Goal: Task Accomplishment & Management: Use online tool/utility

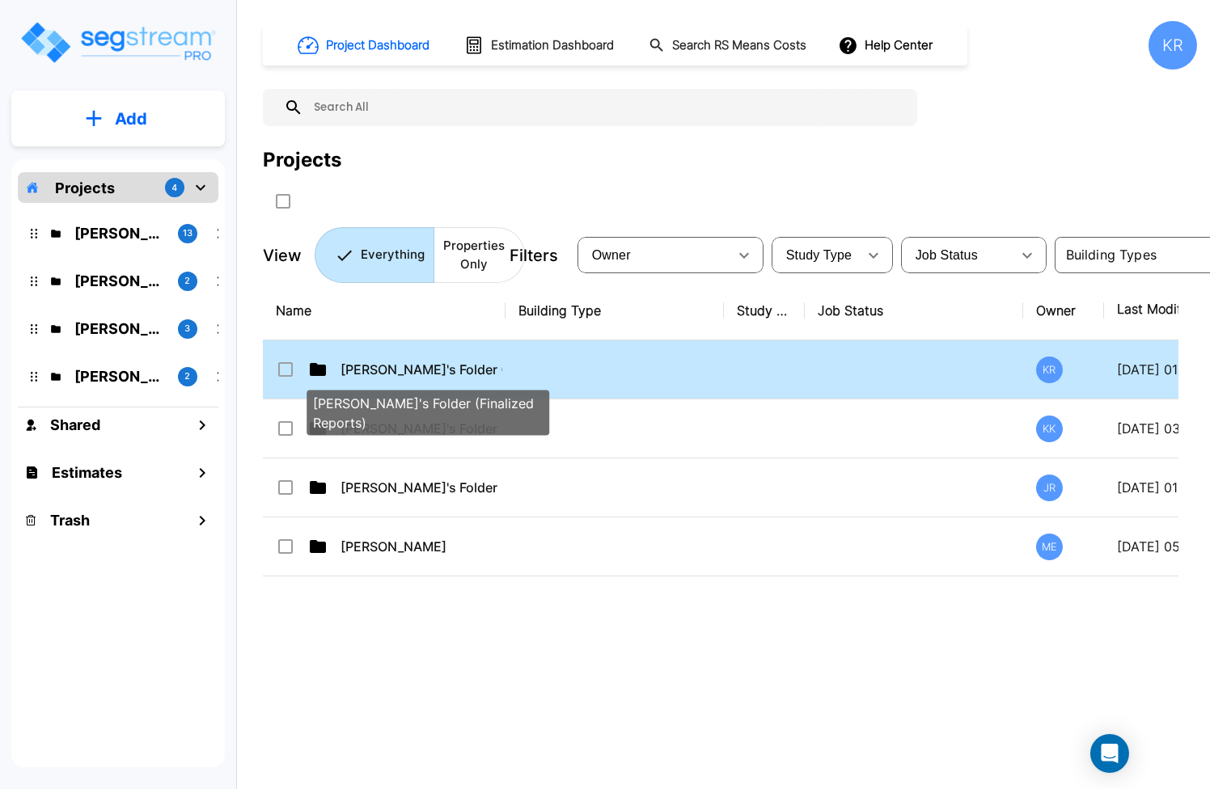
click at [450, 363] on p "[PERSON_NAME]'s Folder (Finalized Reports)" at bounding box center [421, 369] width 162 height 19
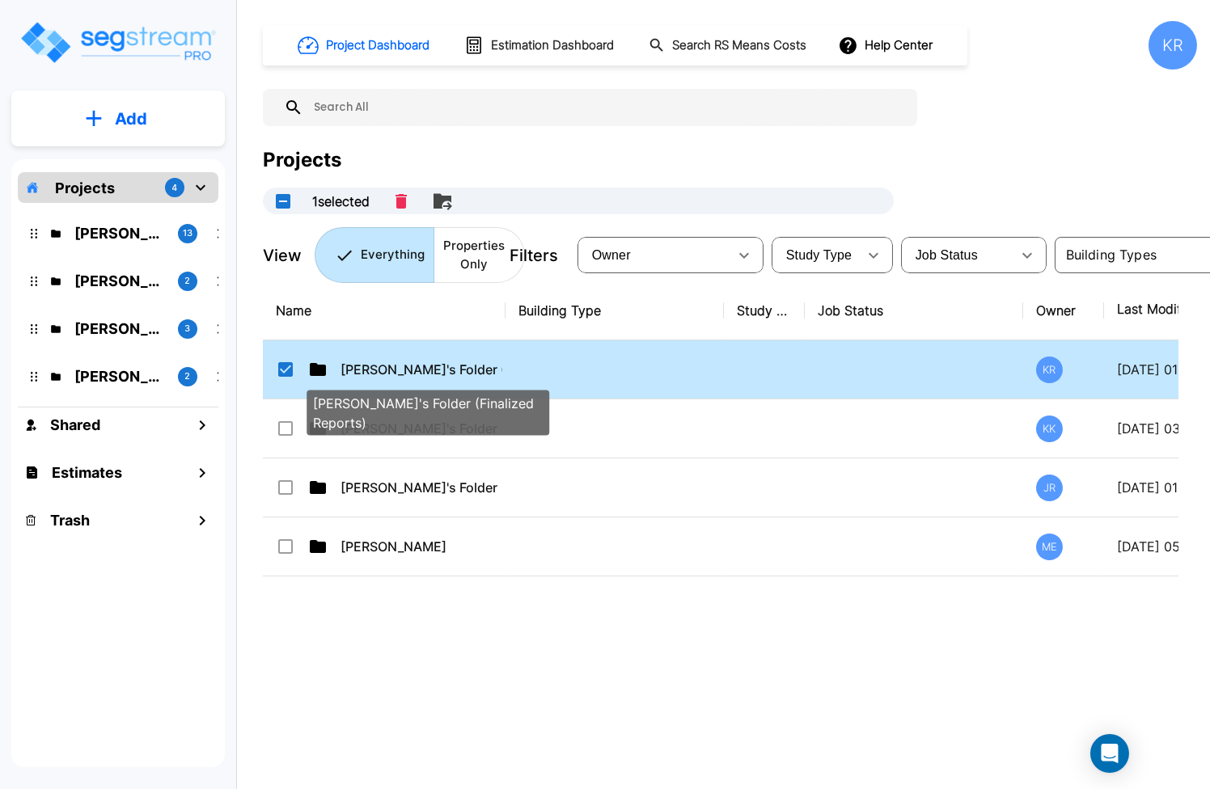
click at [377, 363] on p "[PERSON_NAME]'s Folder (Finalized Reports)" at bounding box center [421, 369] width 162 height 19
checkbox input "false"
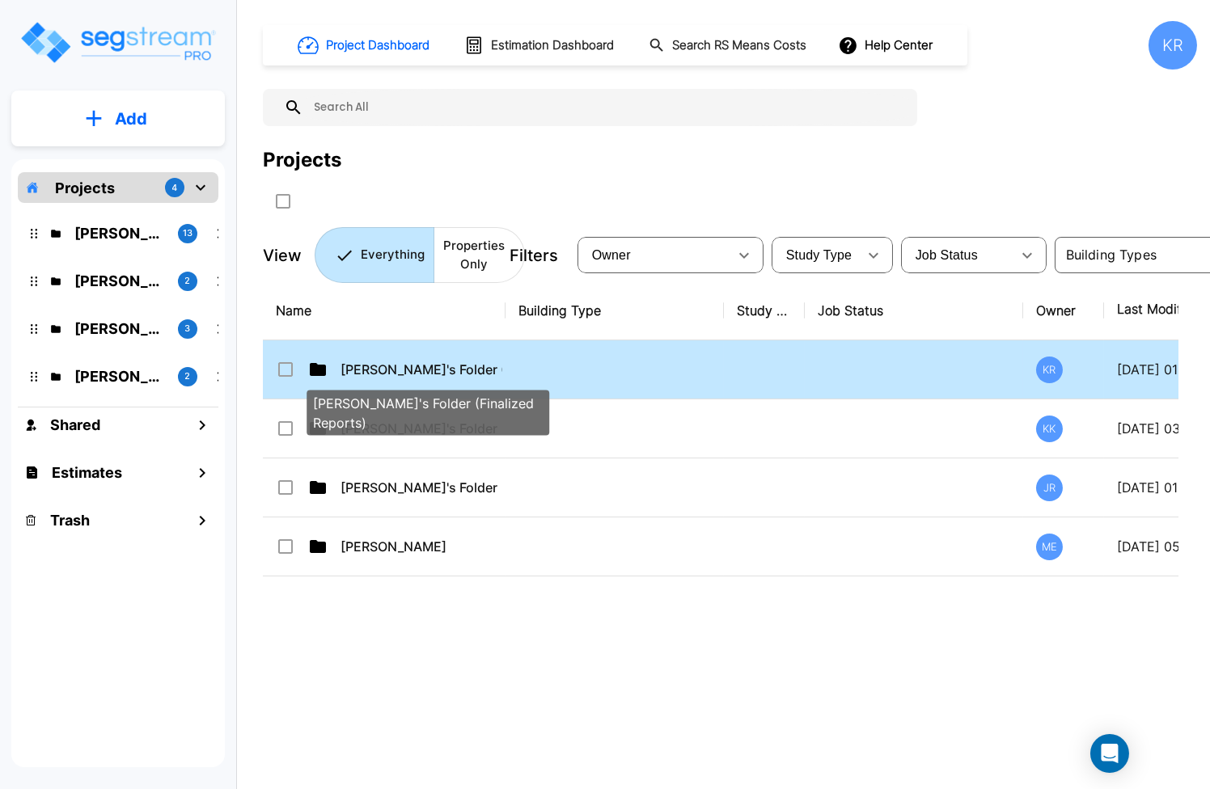
click at [377, 363] on p "[PERSON_NAME]'s Folder (Finalized Reports)" at bounding box center [421, 369] width 162 height 19
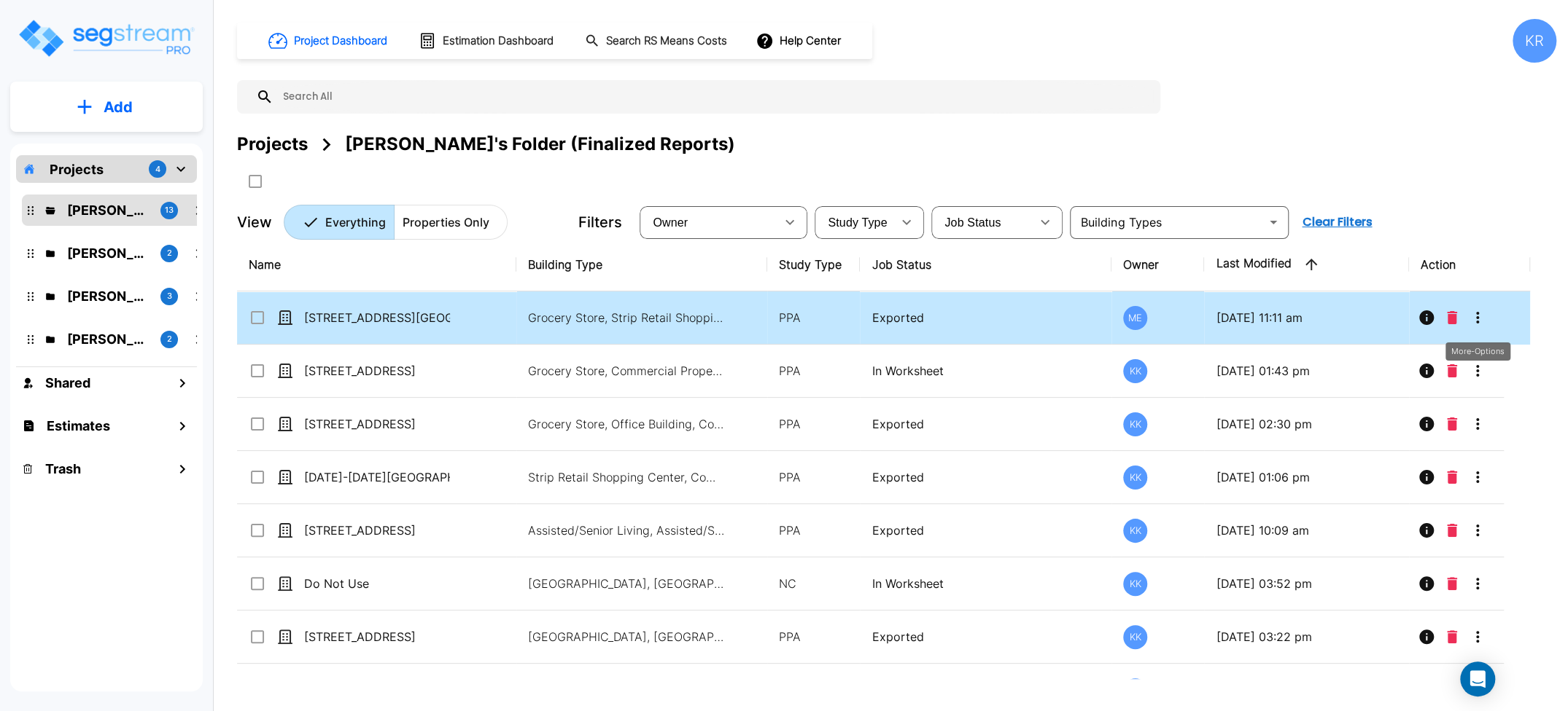
click at [1090, 314] on icon "More-Options" at bounding box center [1477, 317] width 17 height 17
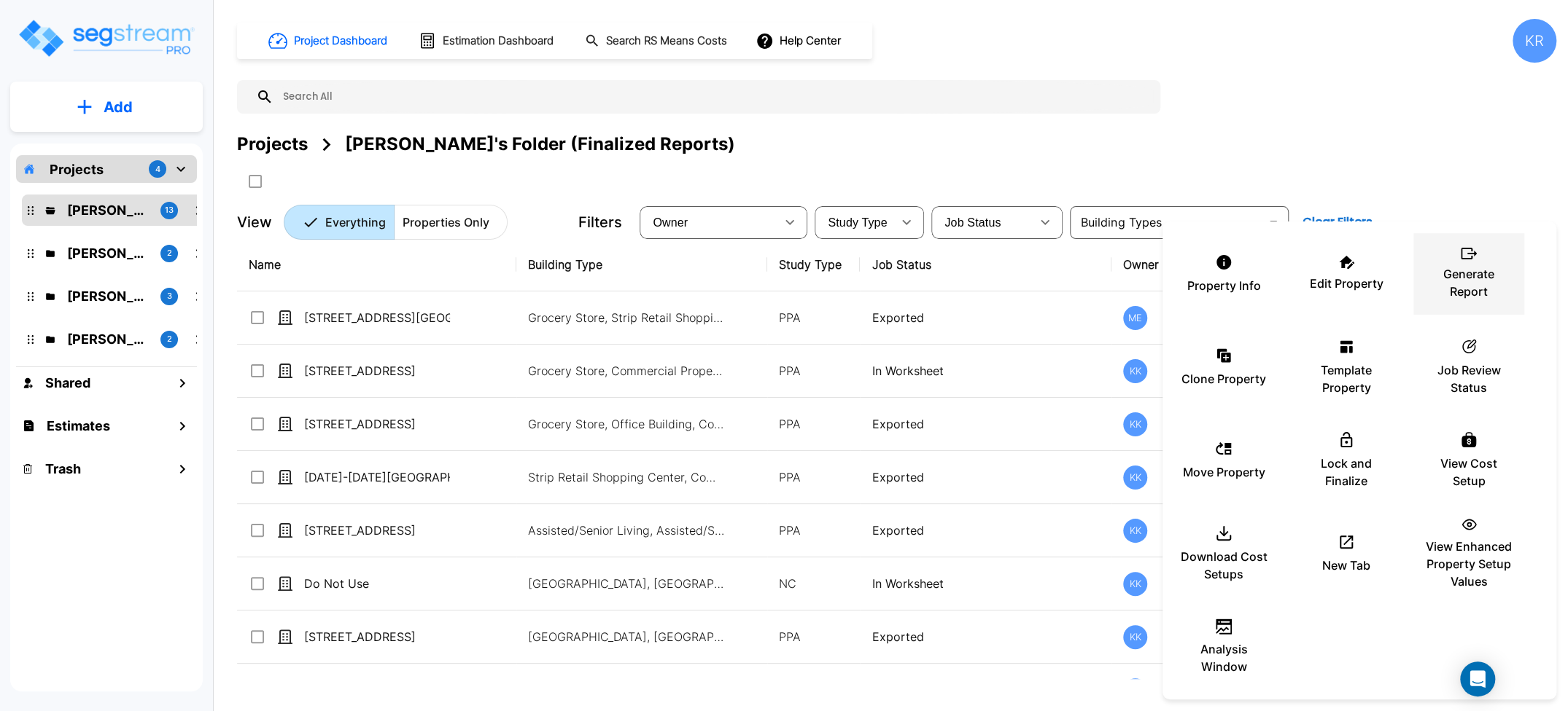
click at [1090, 269] on p "Generate Report" at bounding box center [1468, 282] width 87 height 35
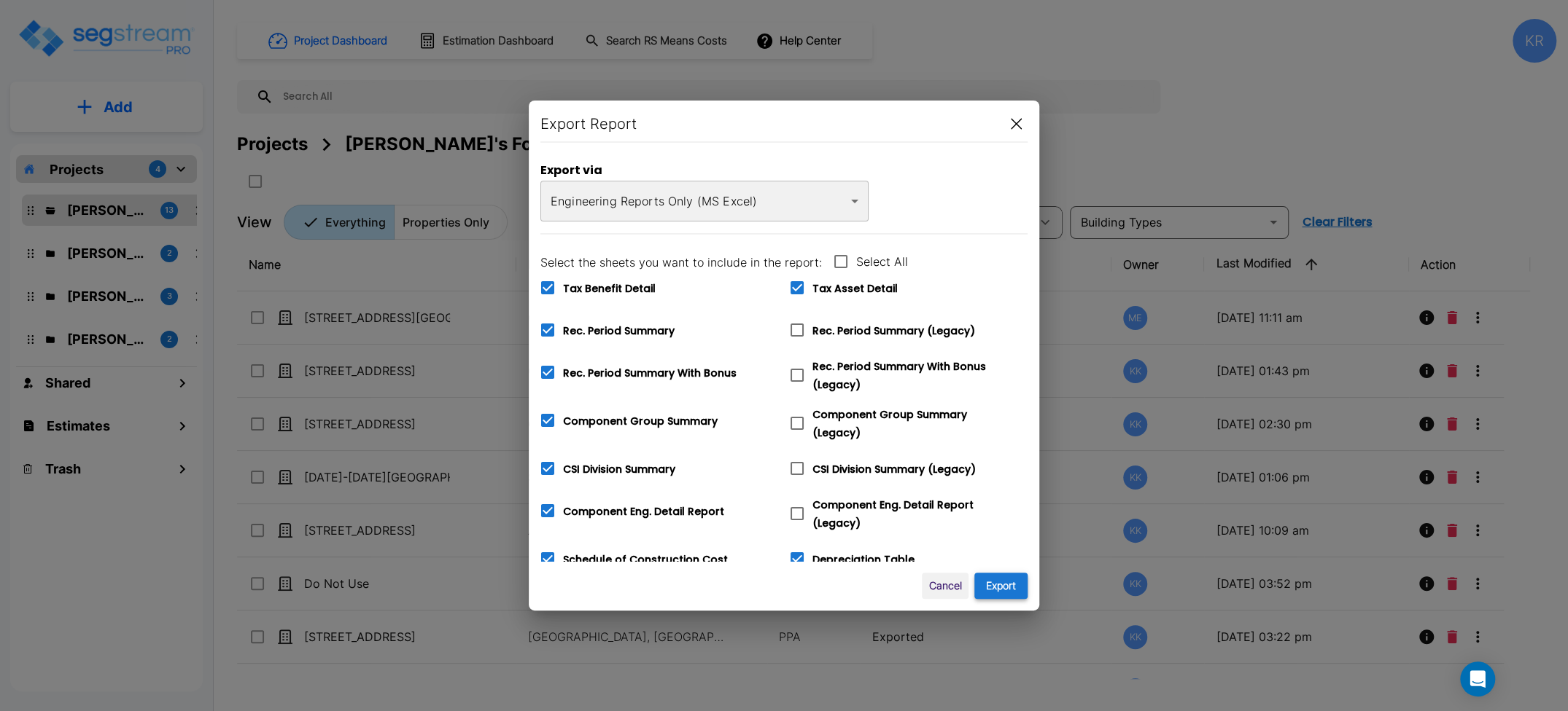
click at [1013, 584] on button "Export" at bounding box center [1001, 587] width 53 height 27
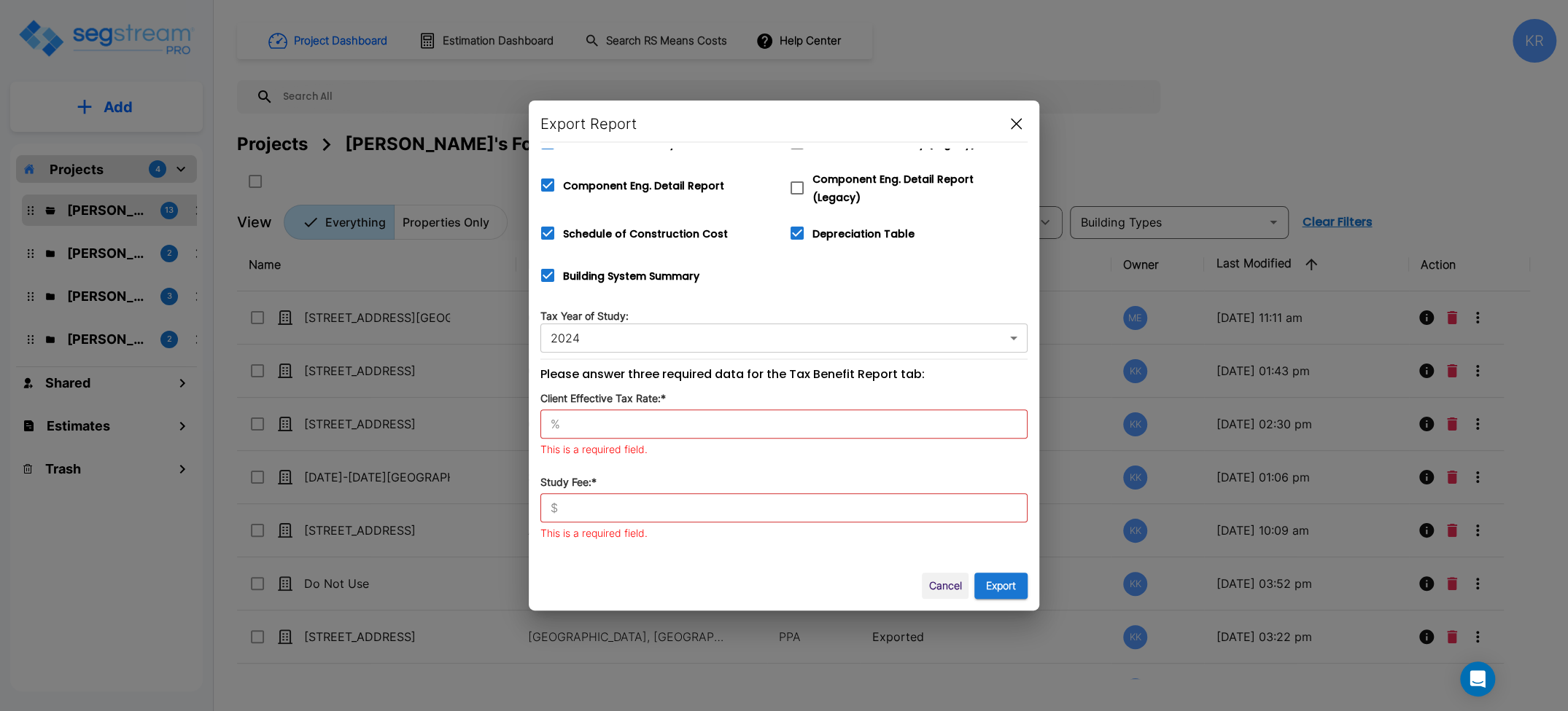
click at [591, 425] on div "% ​" at bounding box center [784, 424] width 487 height 29
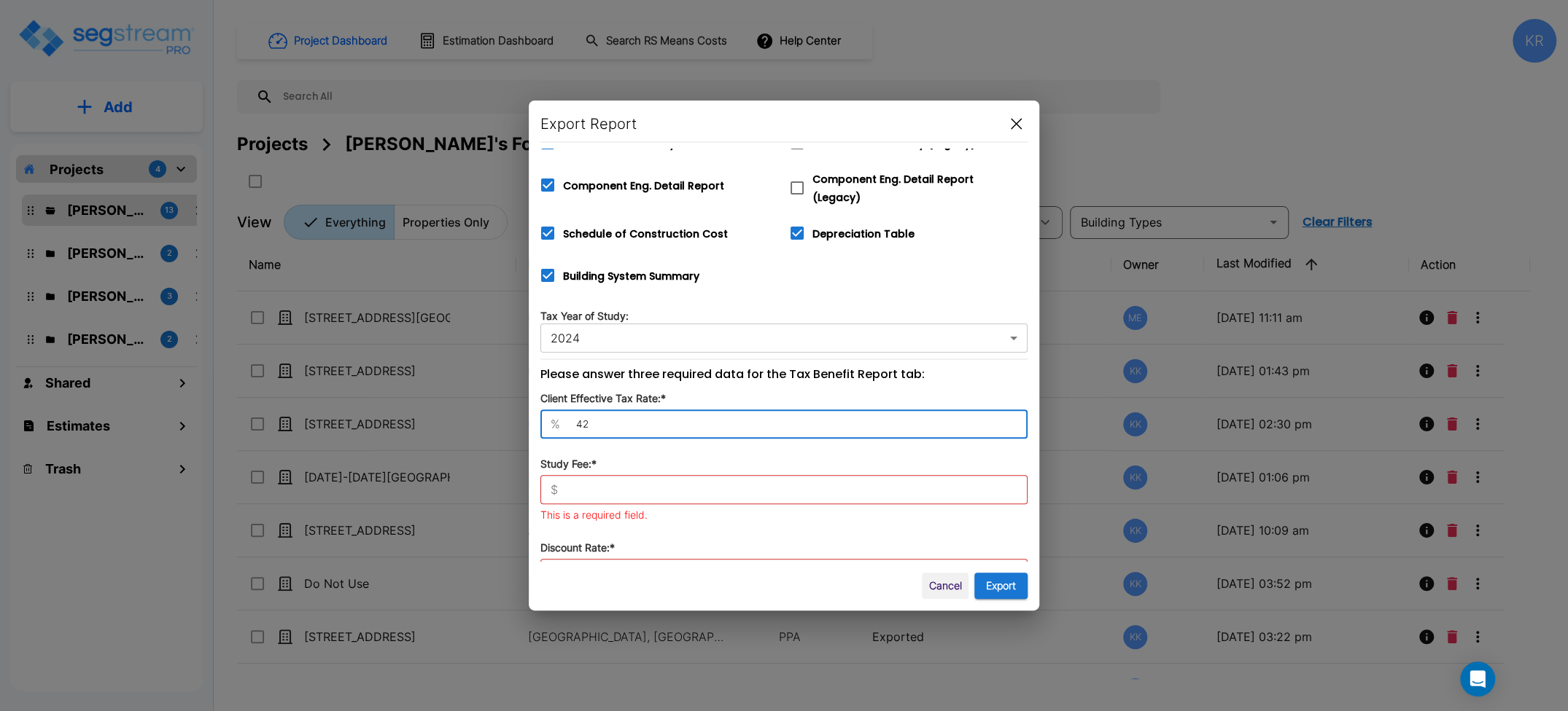
type input "42"
click at [594, 485] on input "text" at bounding box center [795, 489] width 463 height 14
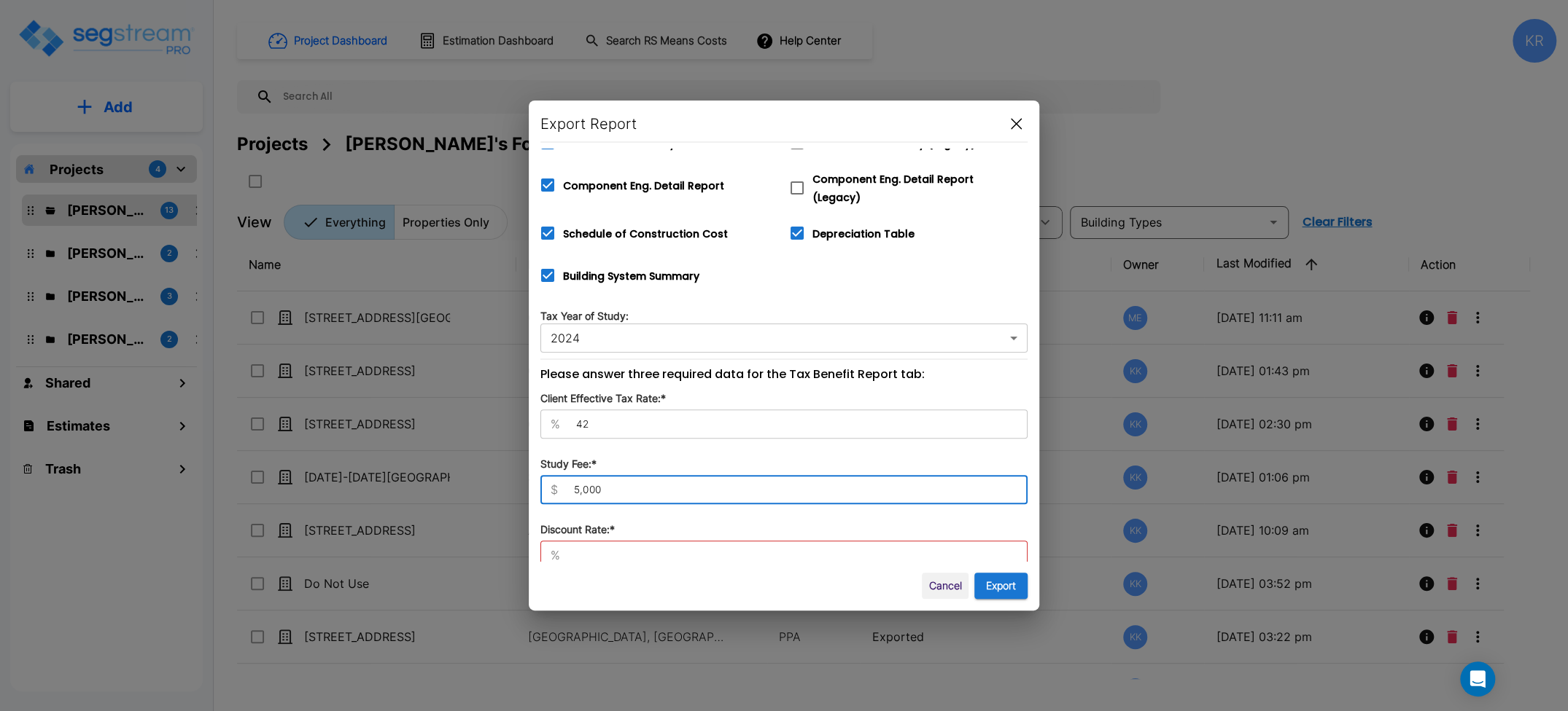
type input "5,000"
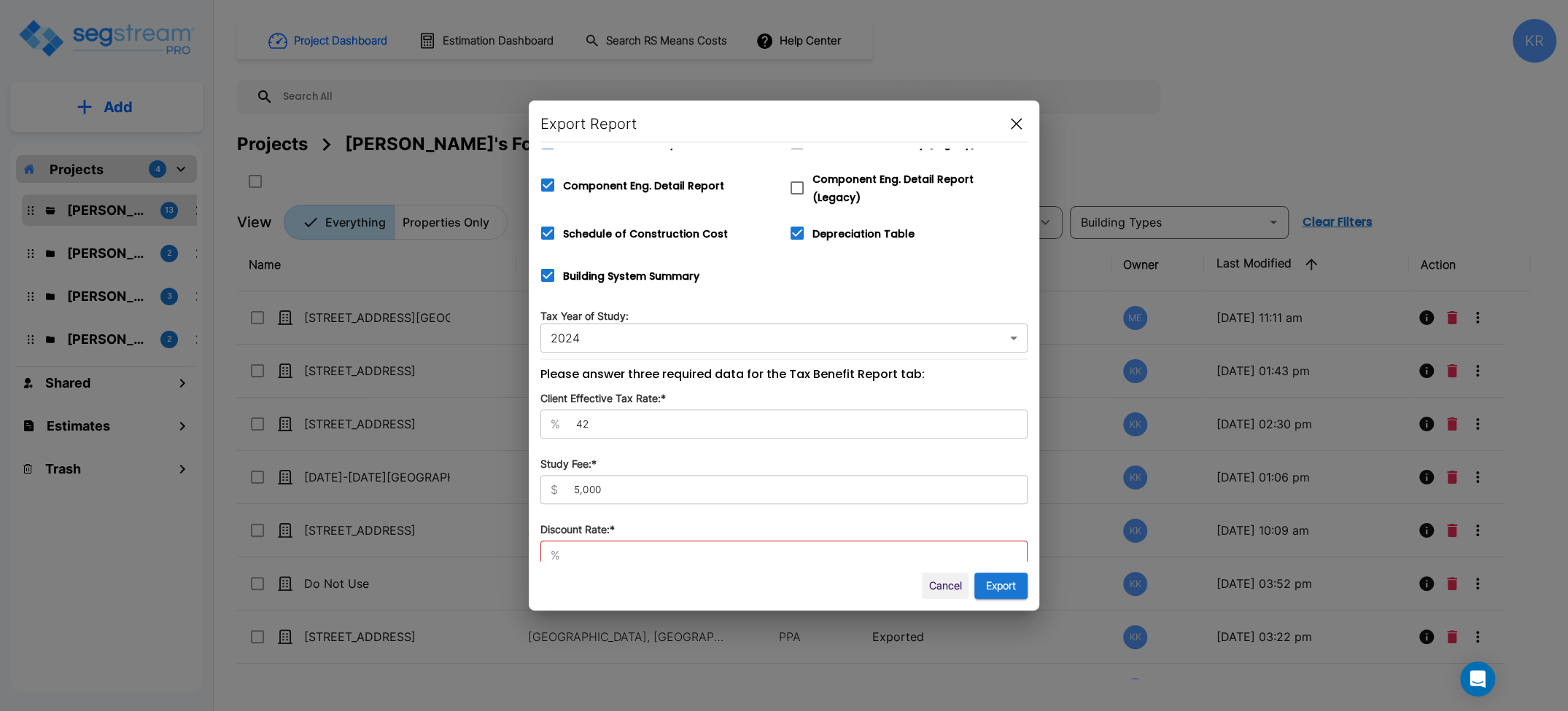
click at [596, 541] on div "% ​" at bounding box center [784, 555] width 487 height 29
type input "8"
click at [1005, 586] on button "Export" at bounding box center [1001, 587] width 53 height 27
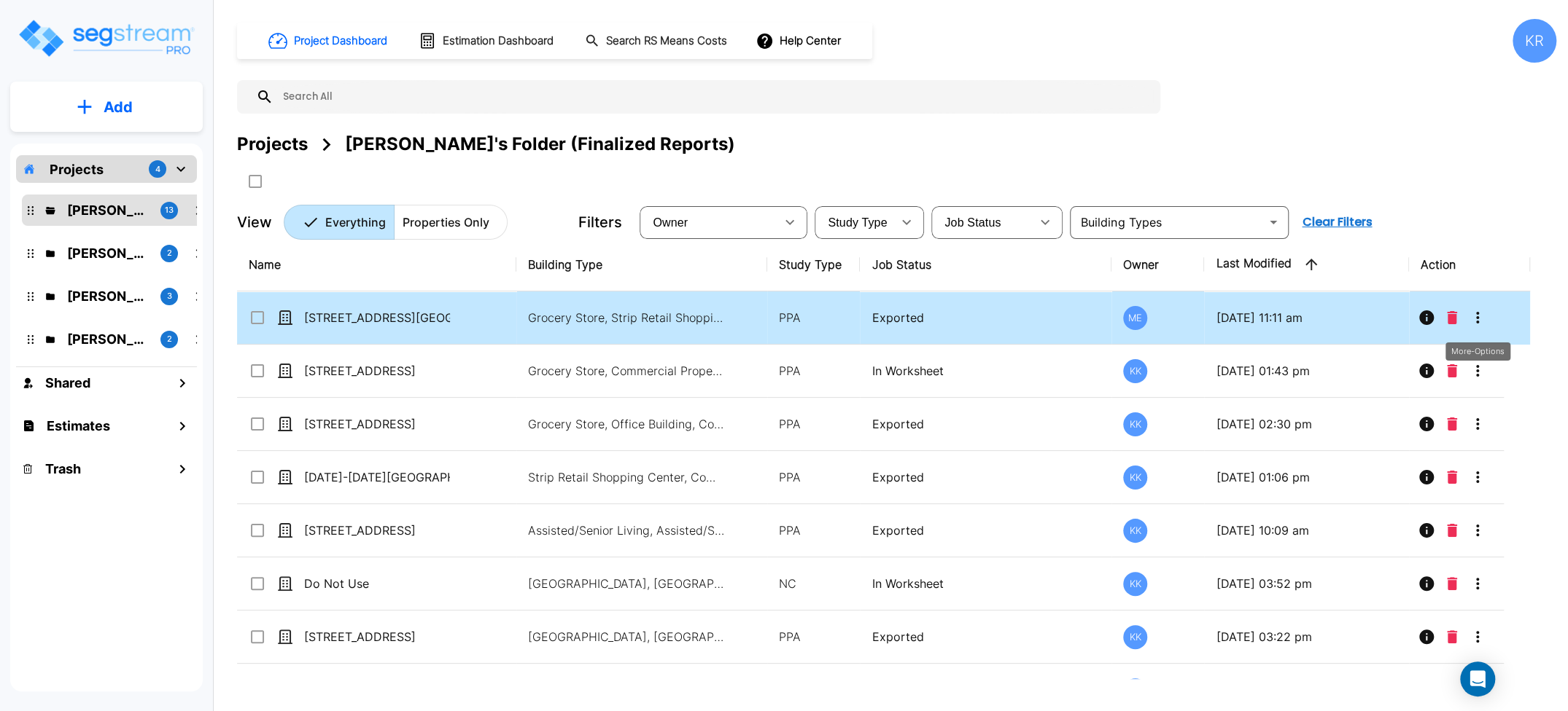
click at [1090, 314] on icon "More-Options" at bounding box center [1477, 317] width 17 height 17
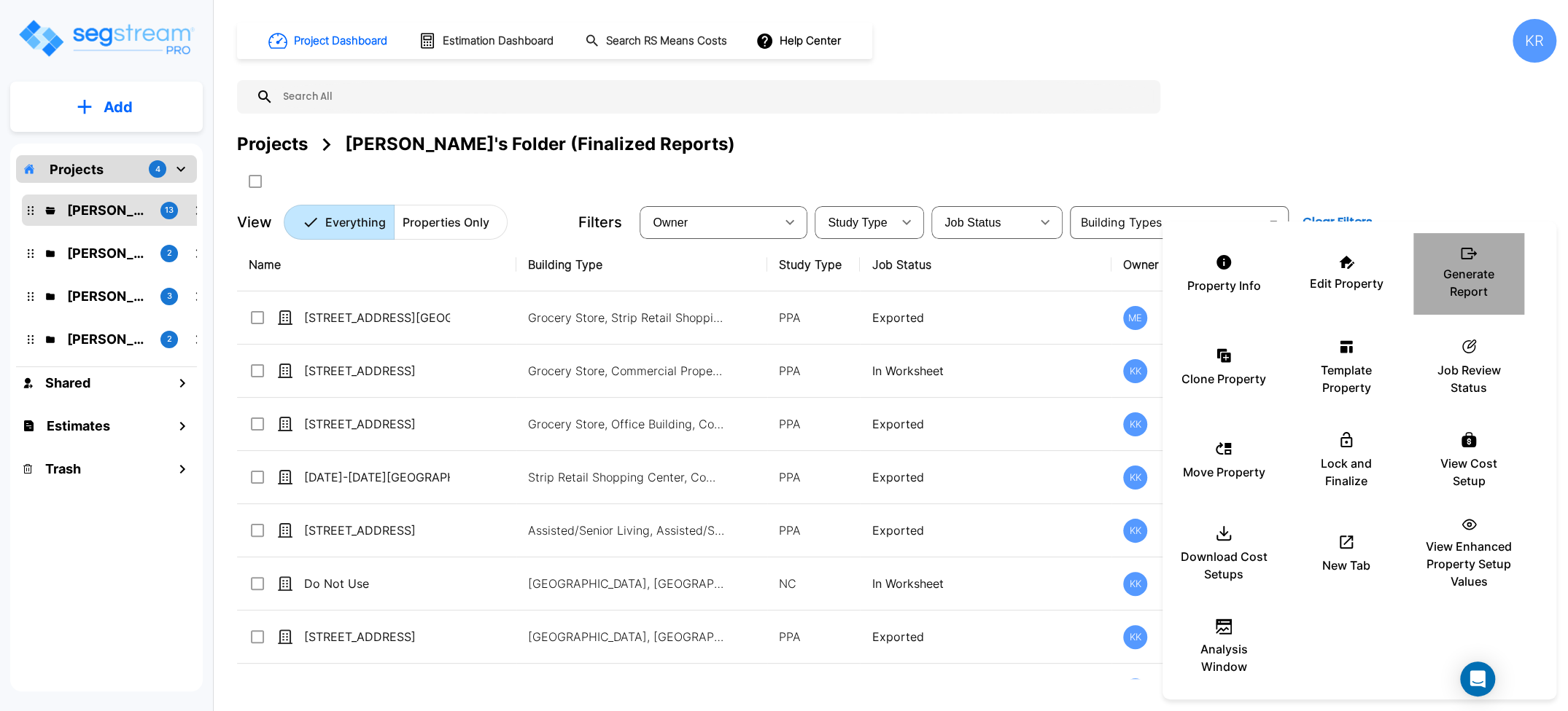
click at [1090, 263] on div "Generate Report" at bounding box center [1468, 274] width 87 height 73
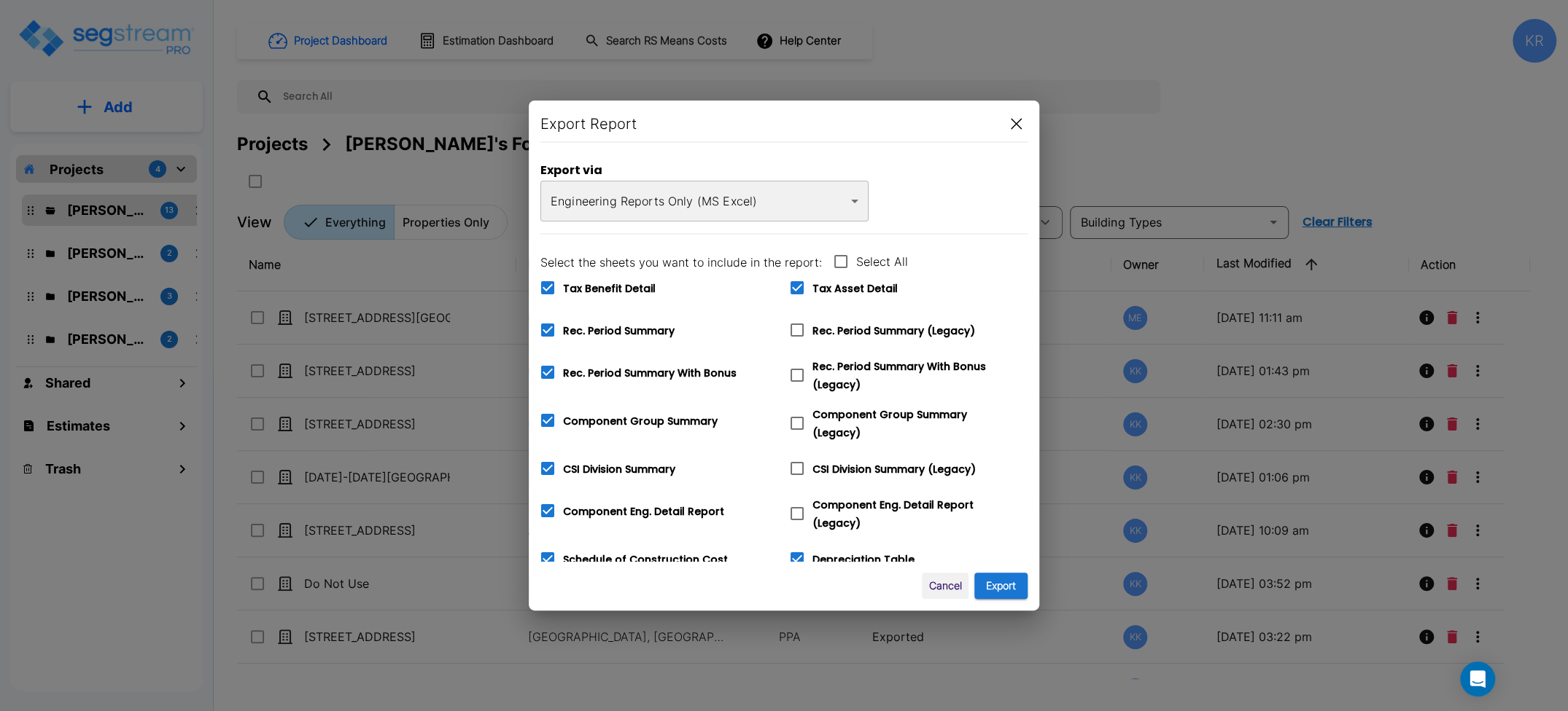
click at [802, 332] on icon at bounding box center [796, 330] width 17 height 17
click at [796, 327] on input "Rec. Period Summary (Legacy)" at bounding box center [789, 321] width 14 height 13
checkbox input "true"
checkbox input "false"
click at [802, 376] on icon at bounding box center [797, 375] width 14 height 14
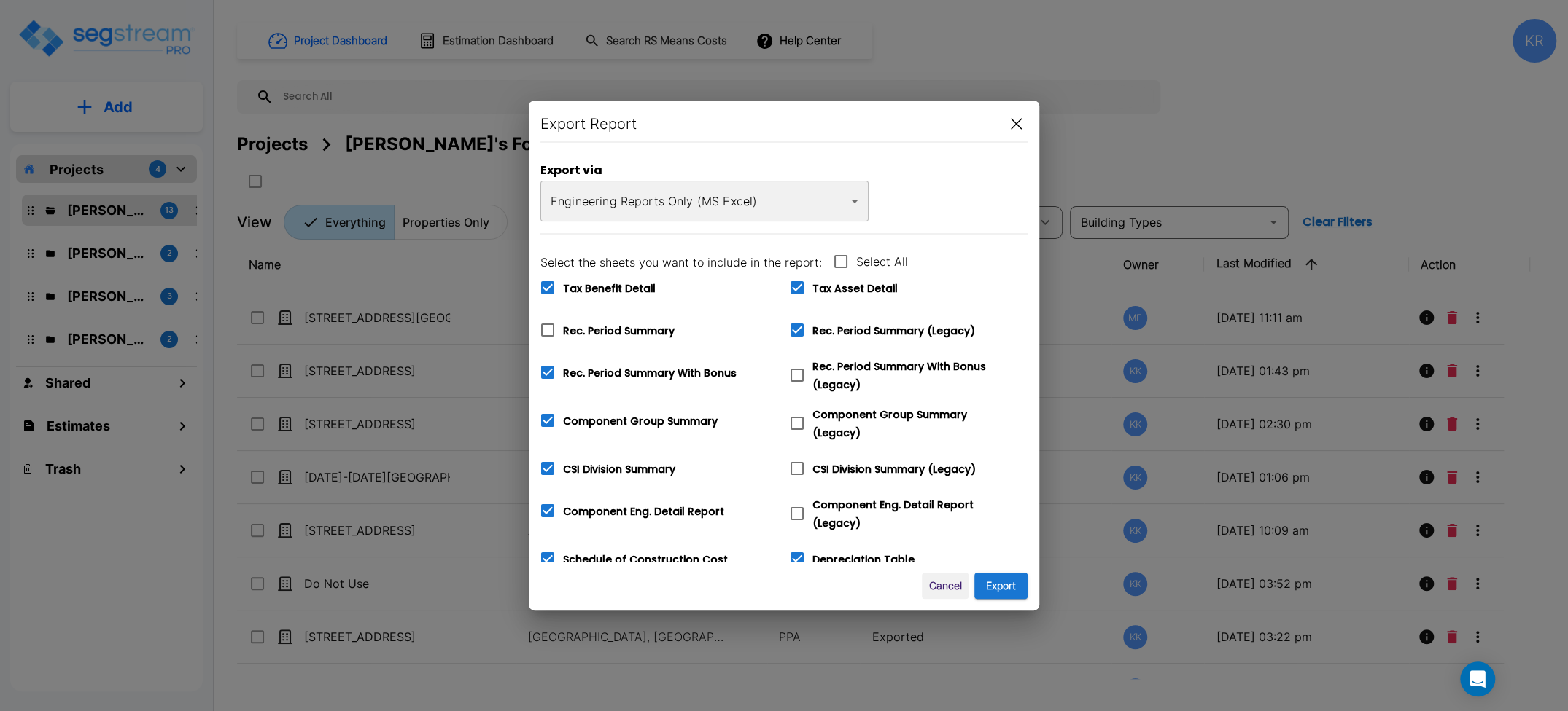
click at [796, 372] on input "Rec. Period Summary With Bonus (Legacy)" at bounding box center [789, 367] width 14 height 13
checkbox input "true"
checkbox input "false"
click at [794, 414] on input "Component Group Summary (Legacy)" at bounding box center [789, 415] width 14 height 13
checkbox input "true"
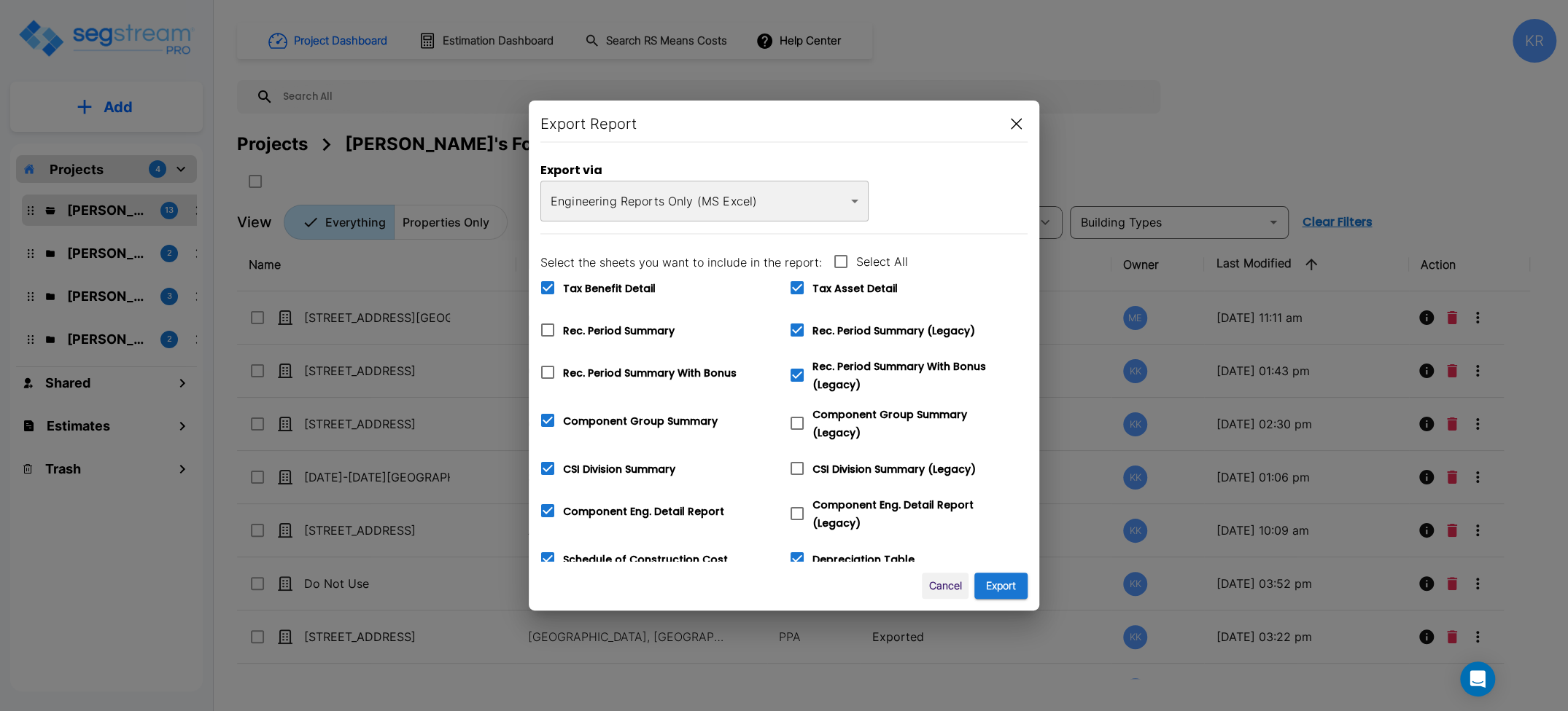
checkbox input "false"
click at [800, 460] on icon at bounding box center [796, 468] width 17 height 17
click at [796, 457] on input "CSI Division Summary (Legacy)" at bounding box center [789, 460] width 14 height 13
checkbox input "true"
checkbox input "false"
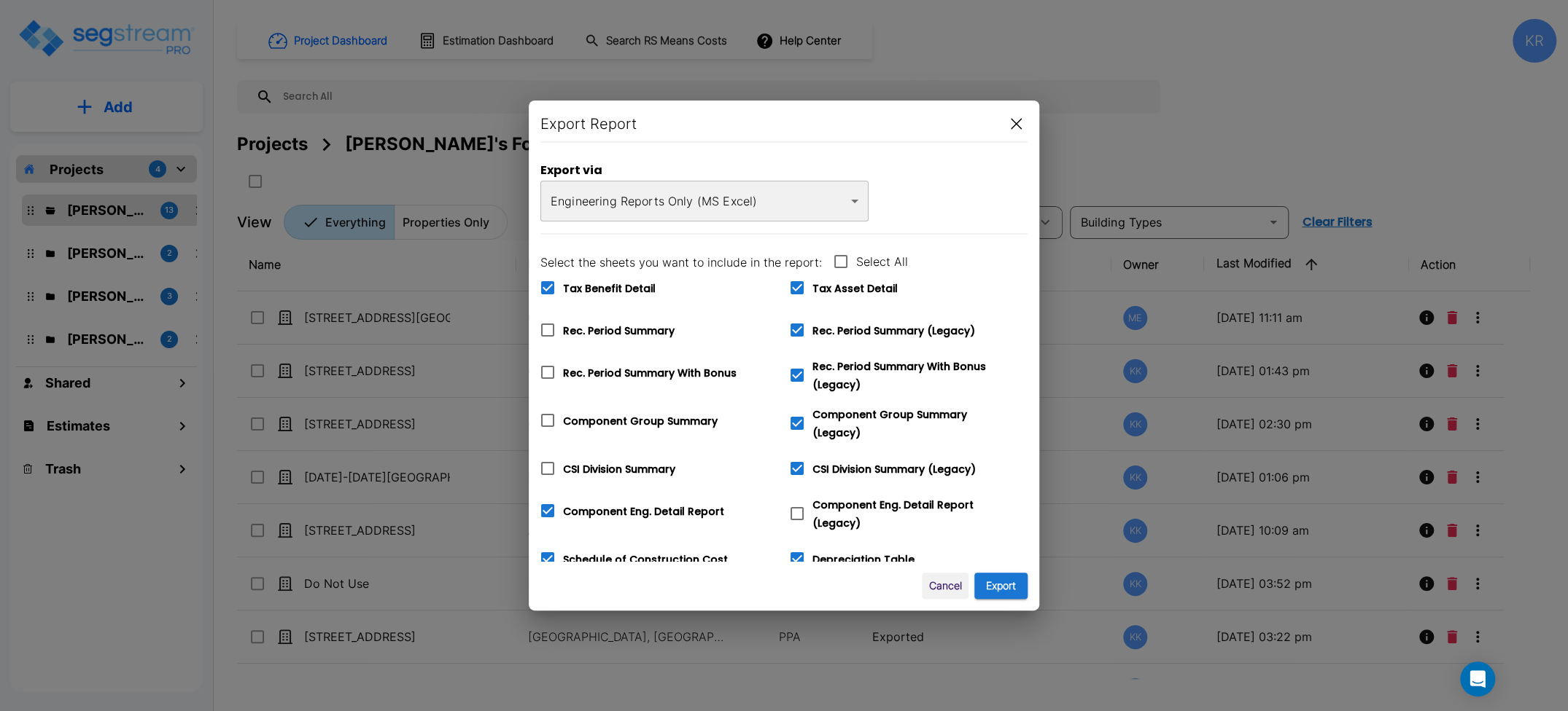
click at [794, 503] on input "Component Eng. Detail Report (Legacy)" at bounding box center [789, 505] width 14 height 13
checkbox input "true"
checkbox input "false"
click at [795, 556] on icon at bounding box center [797, 559] width 14 height 14
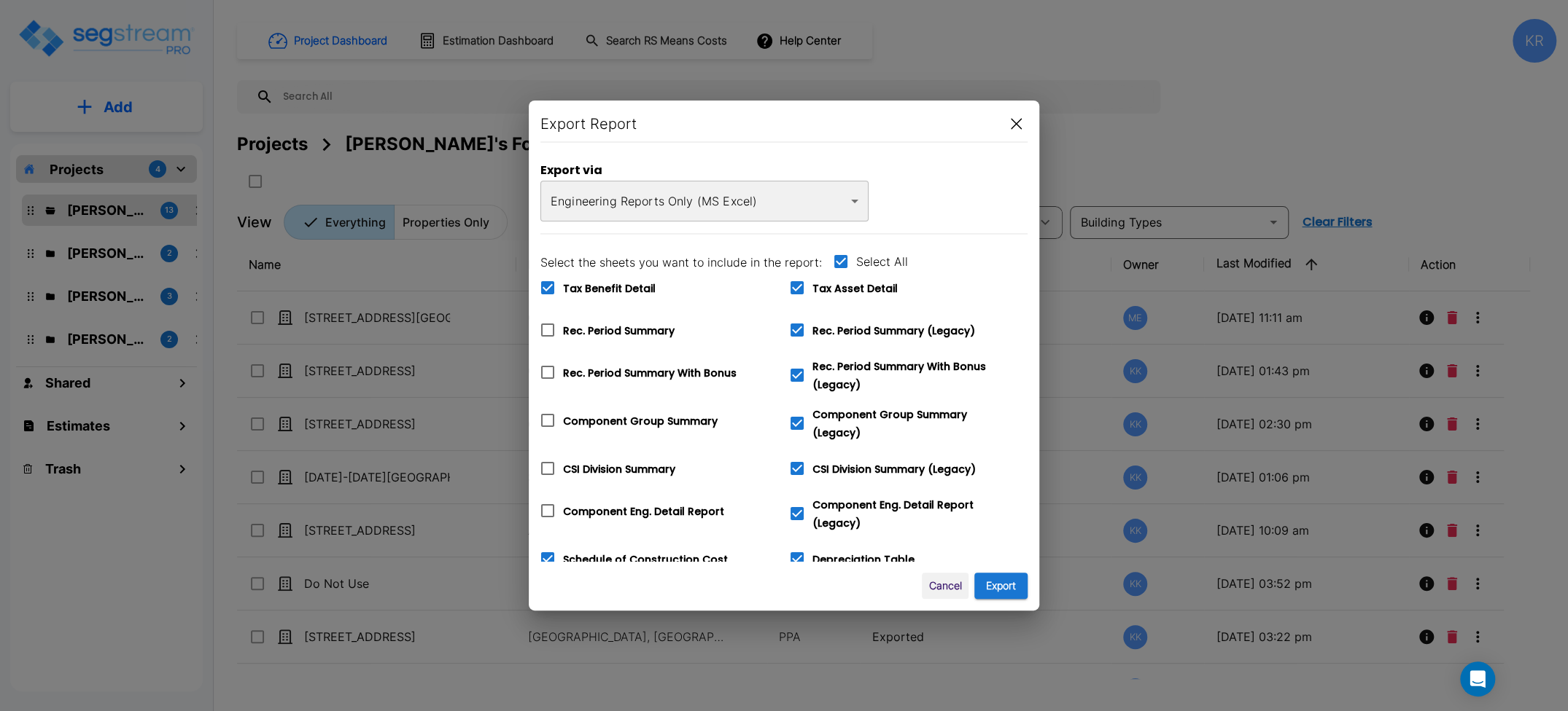
click at [795, 556] on input "Depreciation Table" at bounding box center [789, 550] width 14 height 13
checkbox input "false"
click at [800, 551] on icon at bounding box center [796, 559] width 17 height 17
click at [796, 551] on input "Depreciation Table" at bounding box center [789, 550] width 14 height 13
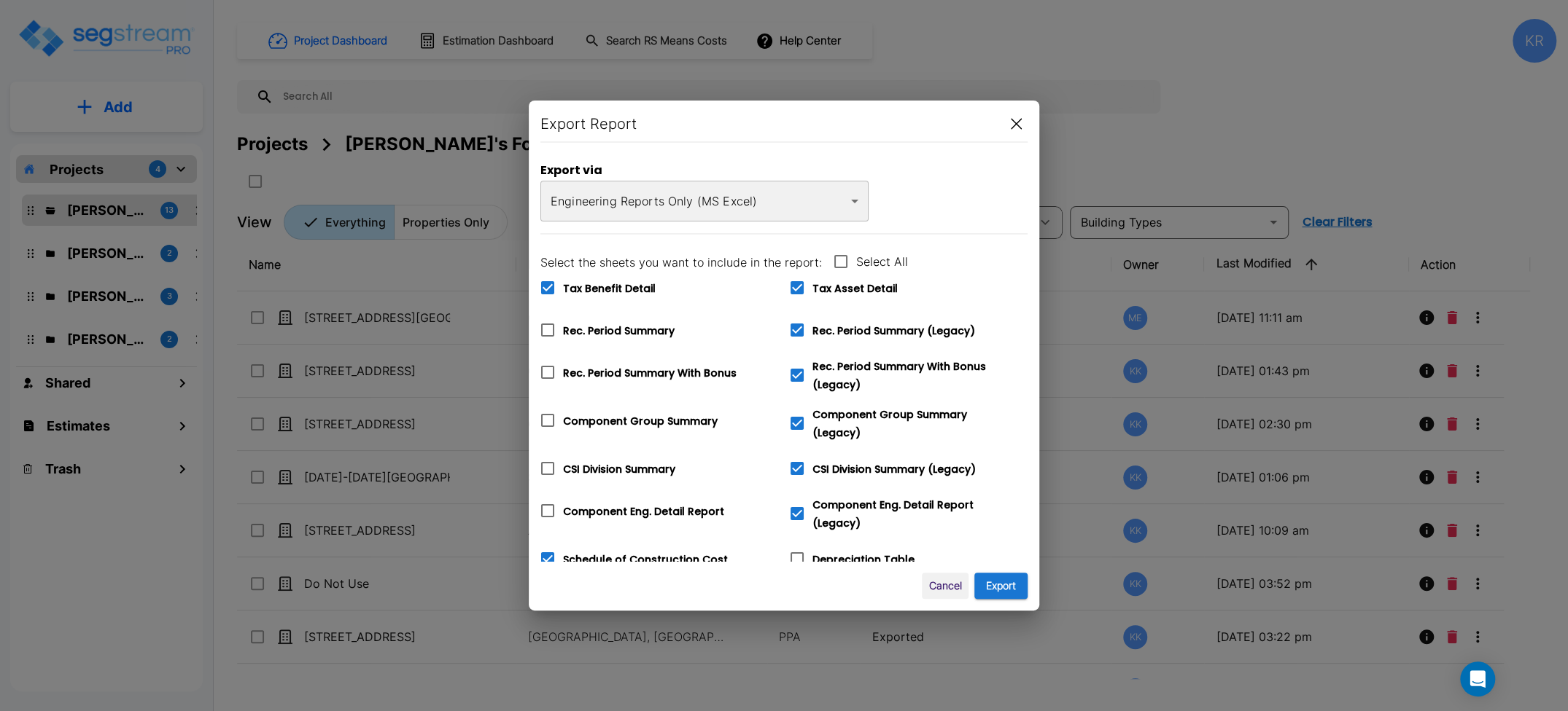
checkbox input "true"
checkbox input "false"
checkbox input "true"
checkbox input "false"
checkbox input "true"
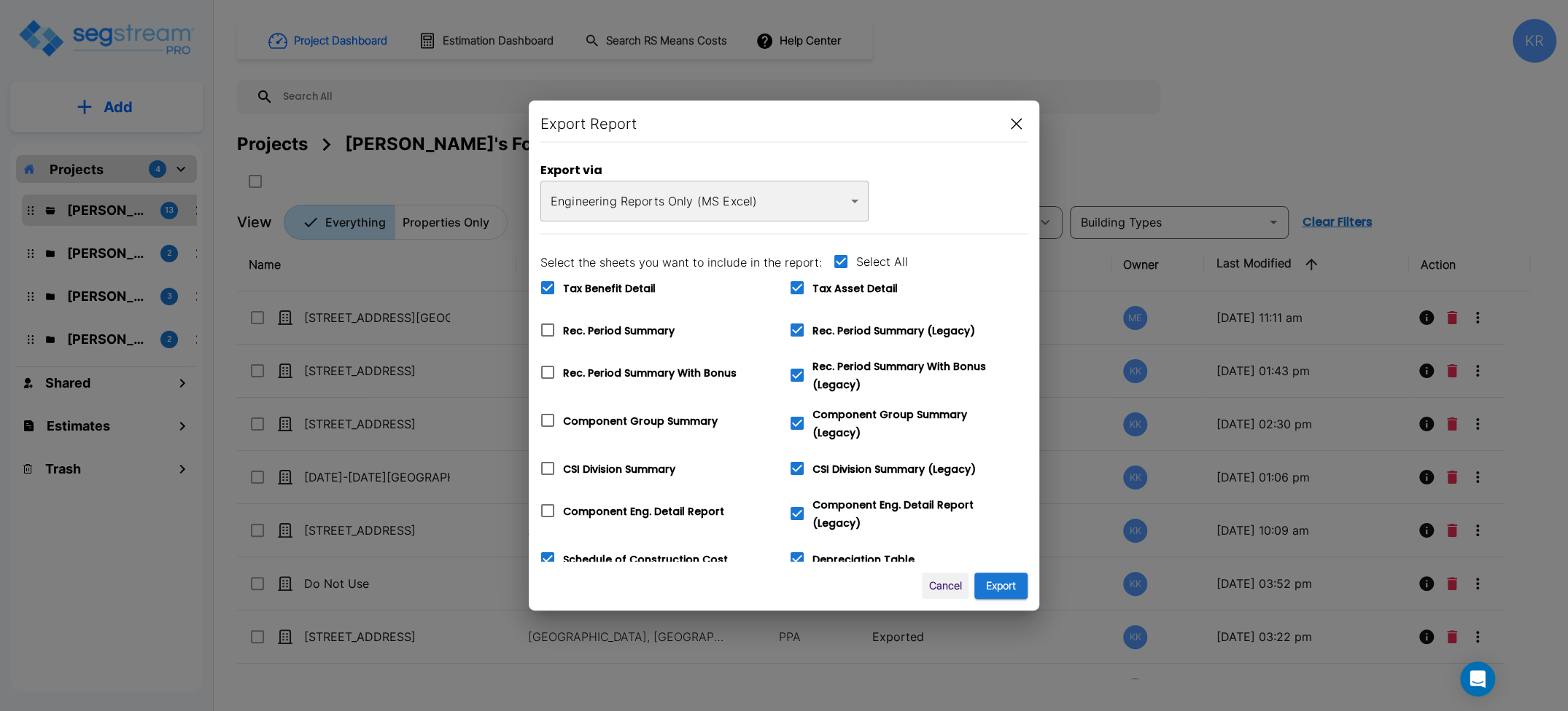
checkbox input "false"
checkbox input "true"
checkbox input "false"
checkbox input "true"
checkbox input "false"
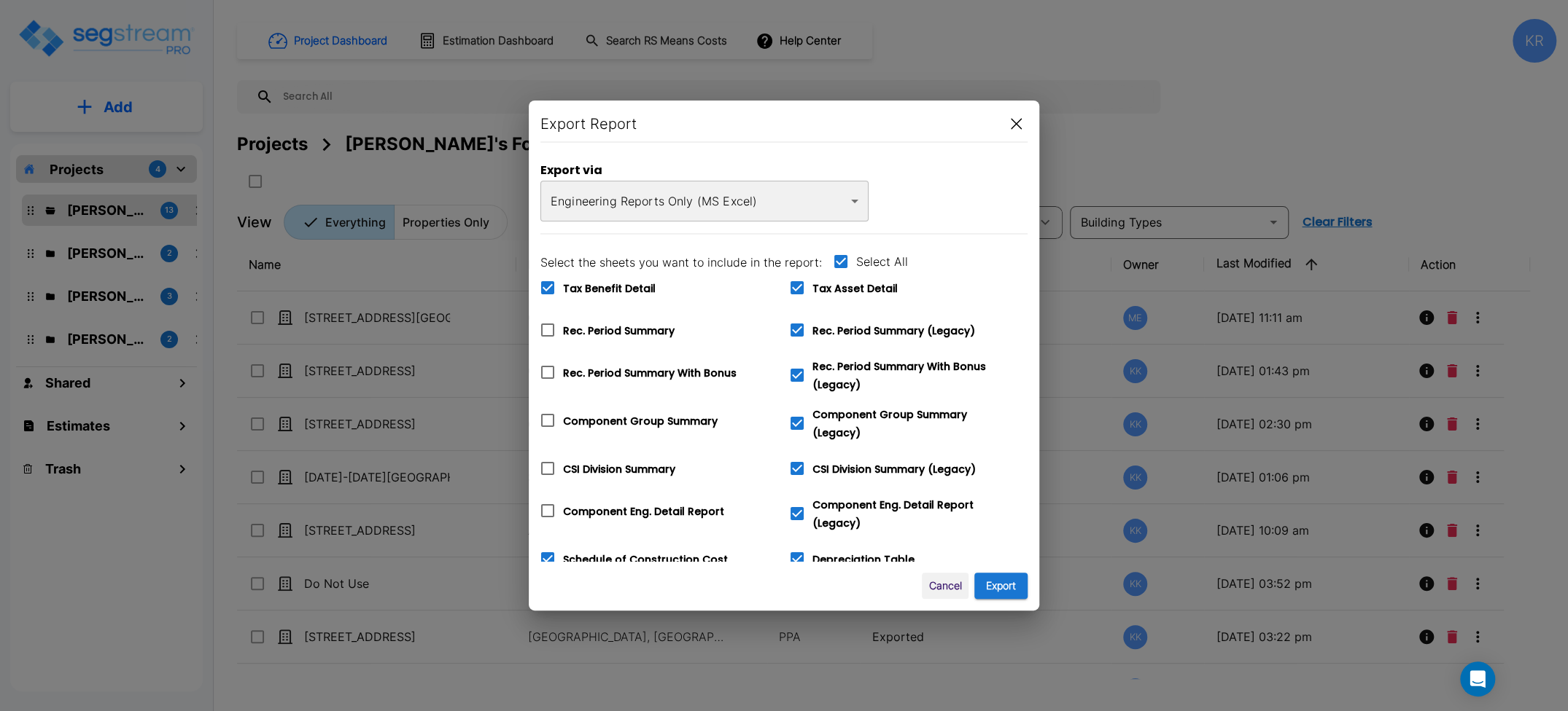
checkbox input "true"
checkbox input "false"
type input "42"
type input "5,000"
type input "8"
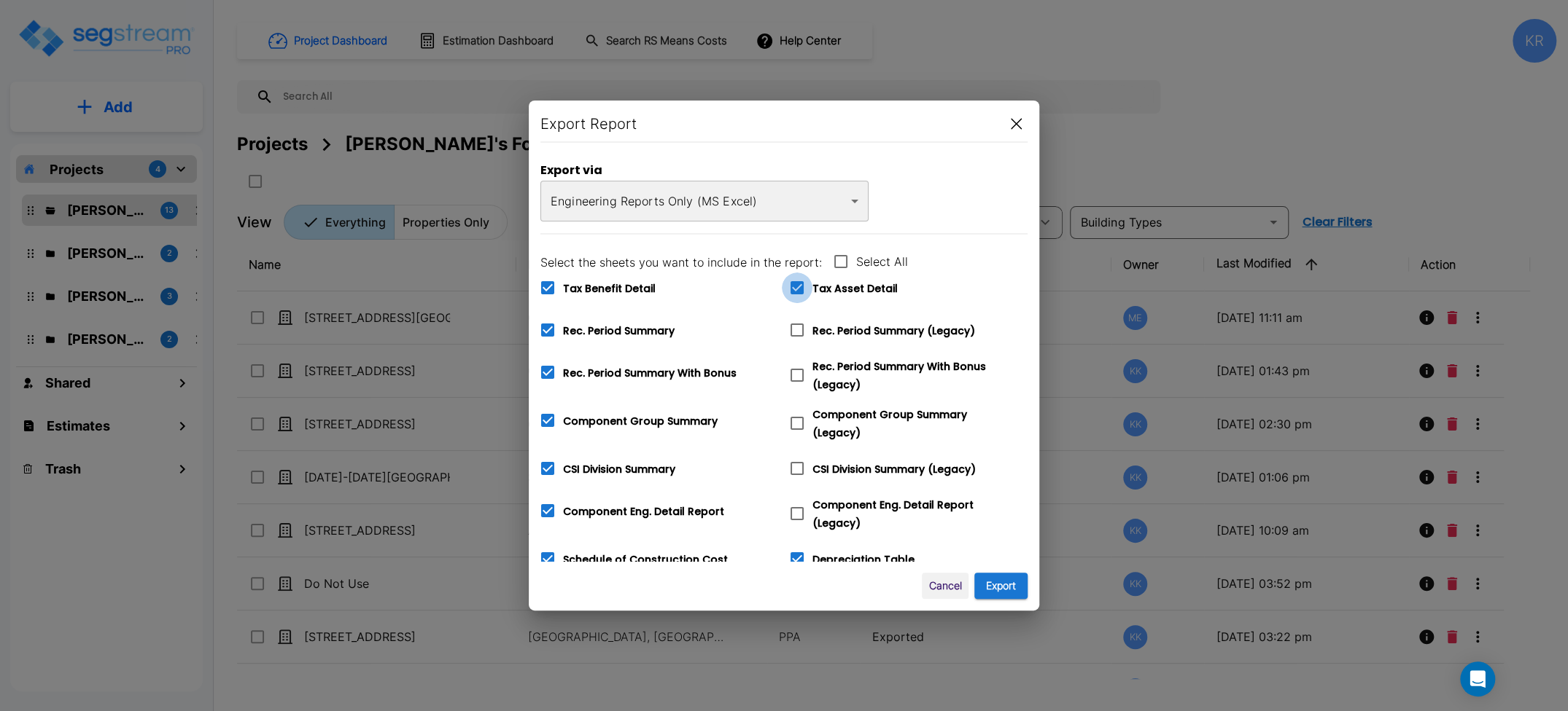
click at [800, 286] on icon at bounding box center [797, 287] width 14 height 14
click at [796, 285] on input "Tax Asset Detail" at bounding box center [789, 278] width 14 height 13
checkbox input "false"
click at [552, 280] on icon at bounding box center [547, 287] width 17 height 17
click at [547, 280] on input "Tax Benefit Detail" at bounding box center [539, 278] width 14 height 13
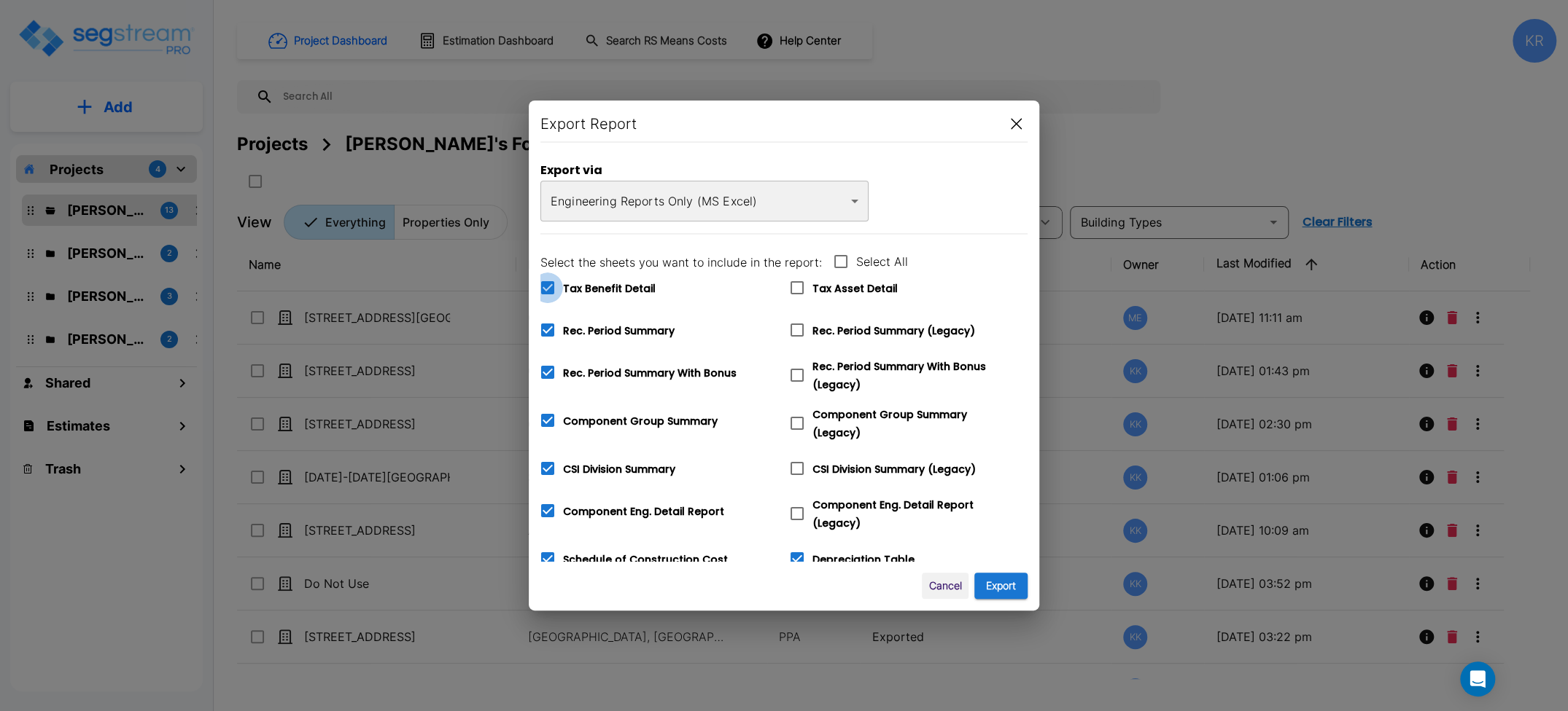
checkbox input "false"
click at [799, 330] on icon at bounding box center [796, 330] width 17 height 17
click at [796, 327] on input "Rec. Period Summary (Legacy)" at bounding box center [789, 321] width 14 height 13
checkbox input "true"
checkbox input "false"
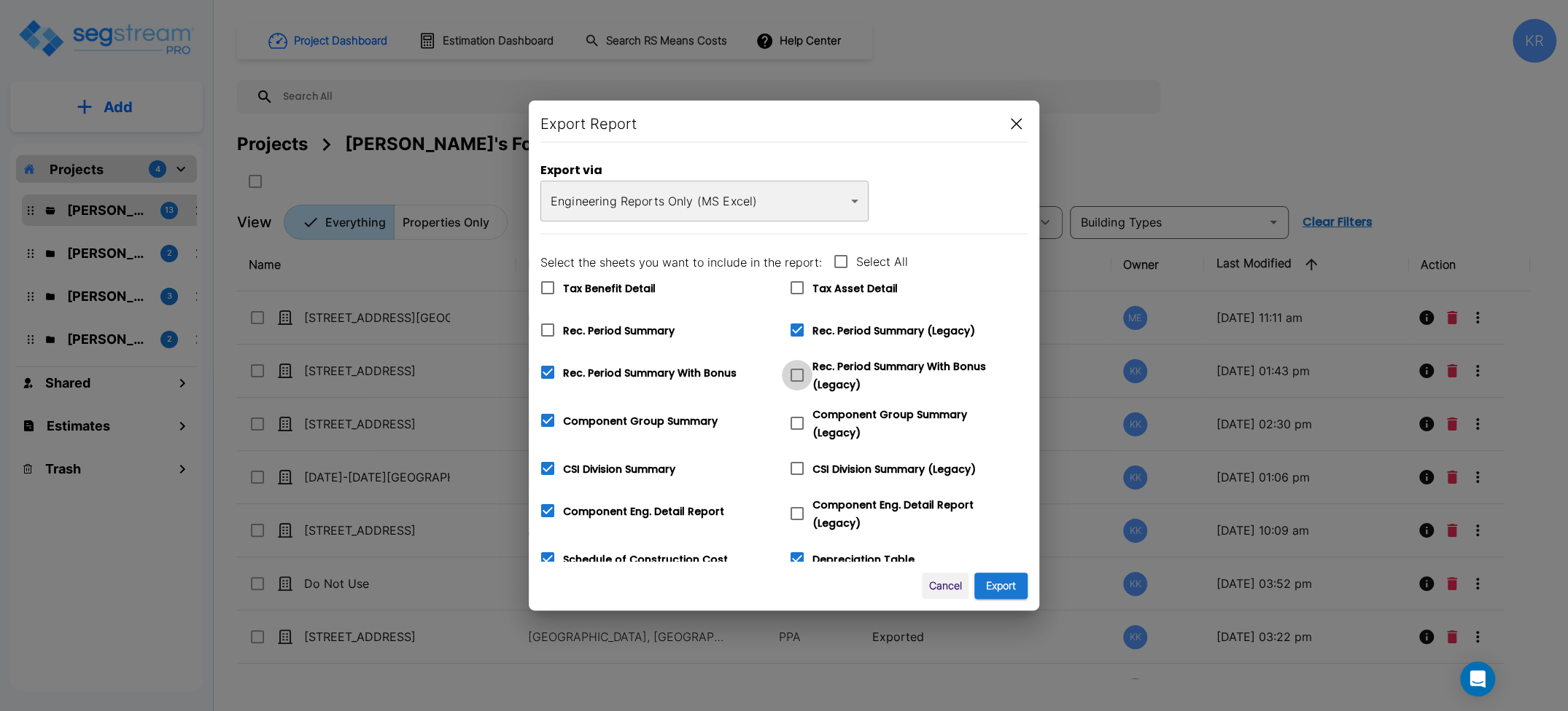
click at [798, 372] on icon at bounding box center [796, 375] width 17 height 17
click at [796, 372] on input "Rec. Period Summary With Bonus (Legacy)" at bounding box center [789, 367] width 14 height 13
checkbox input "true"
checkbox input "false"
click at [794, 421] on icon at bounding box center [796, 423] width 17 height 17
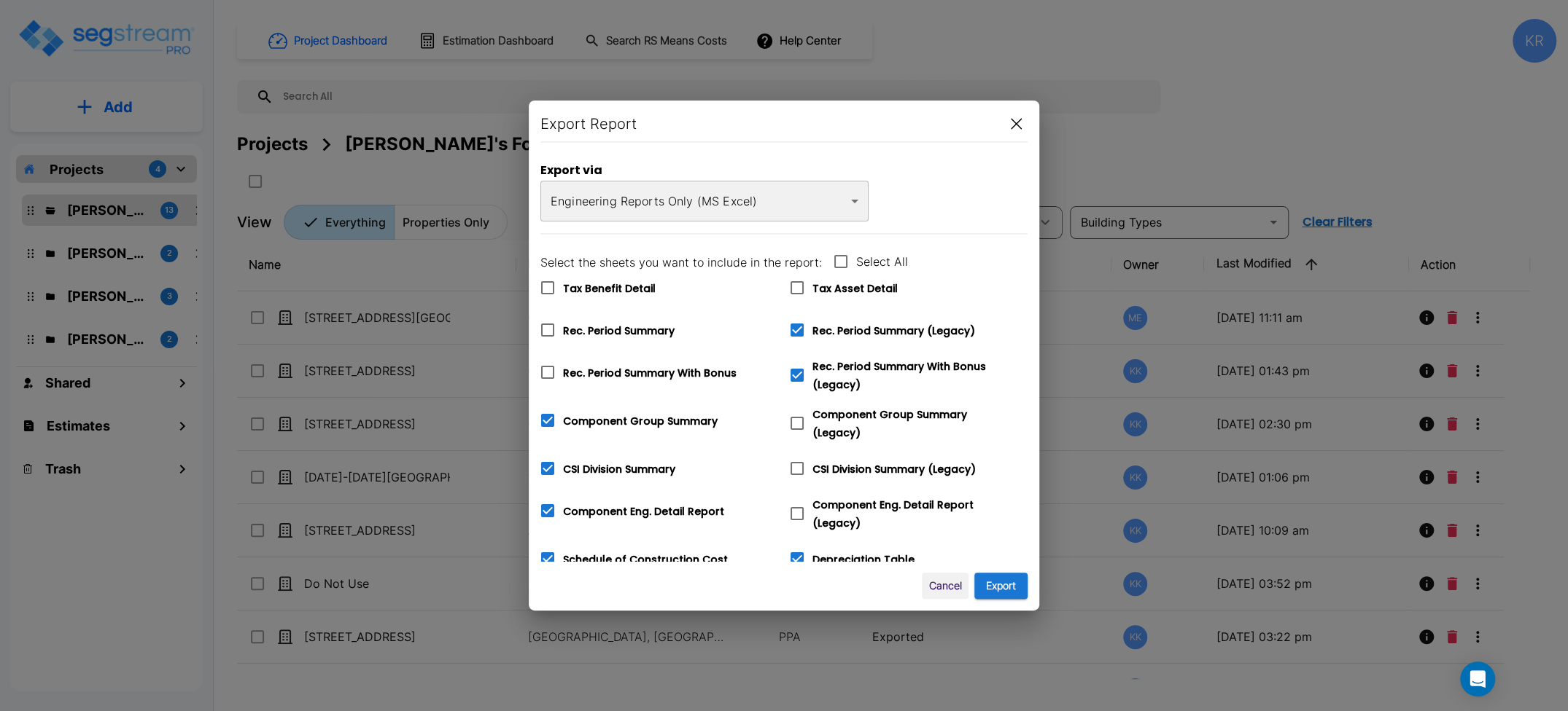
click at [794, 421] on input "Component Group Summary (Legacy)" at bounding box center [789, 415] width 14 height 13
checkbox input "true"
checkbox input "false"
click at [796, 467] on icon at bounding box center [797, 469] width 14 height 14
click at [796, 466] on input "CSI Division Summary (Legacy)" at bounding box center [789, 460] width 14 height 13
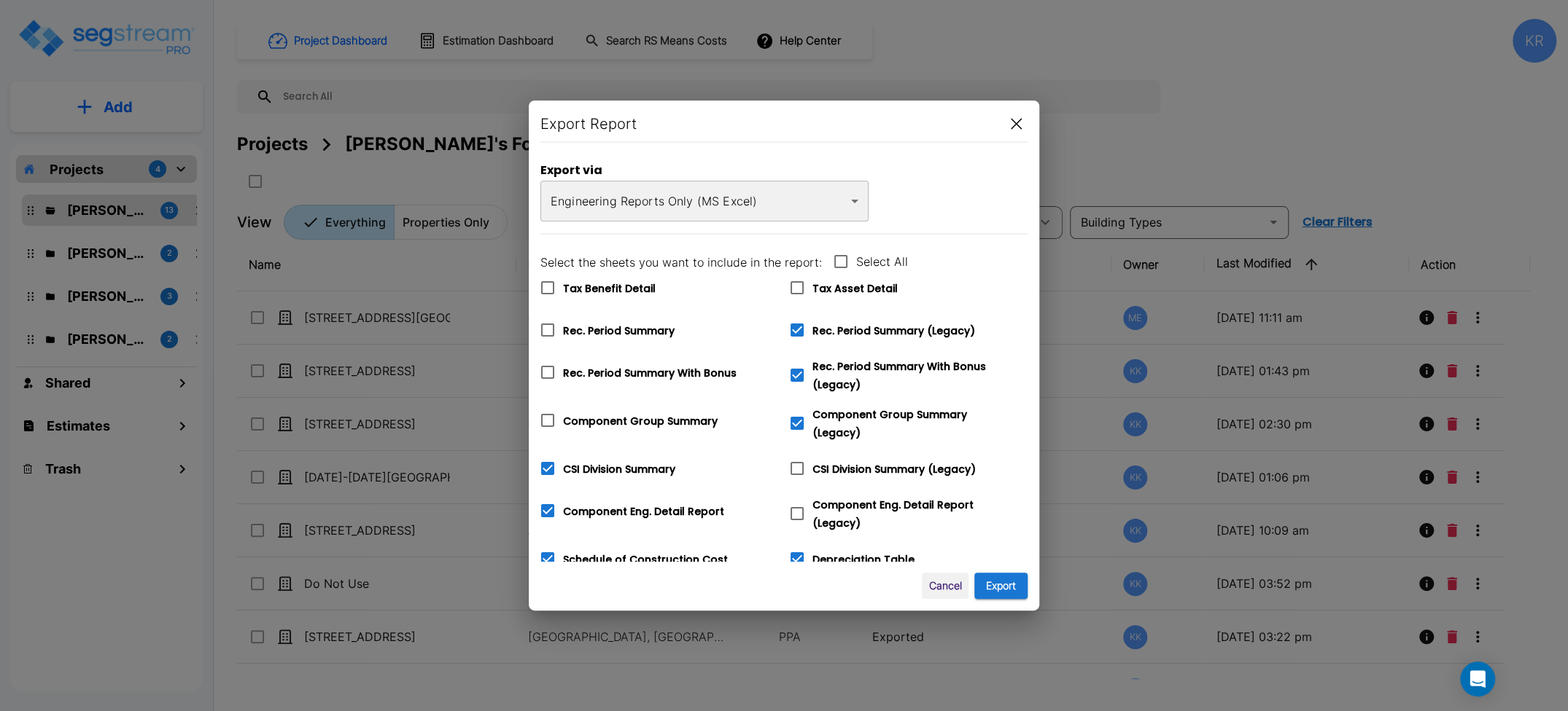
checkbox input "true"
checkbox input "false"
click at [797, 505] on icon at bounding box center [796, 513] width 17 height 17
click at [796, 501] on input "Component Eng. Detail Report (Legacy)" at bounding box center [789, 505] width 14 height 13
checkbox input "true"
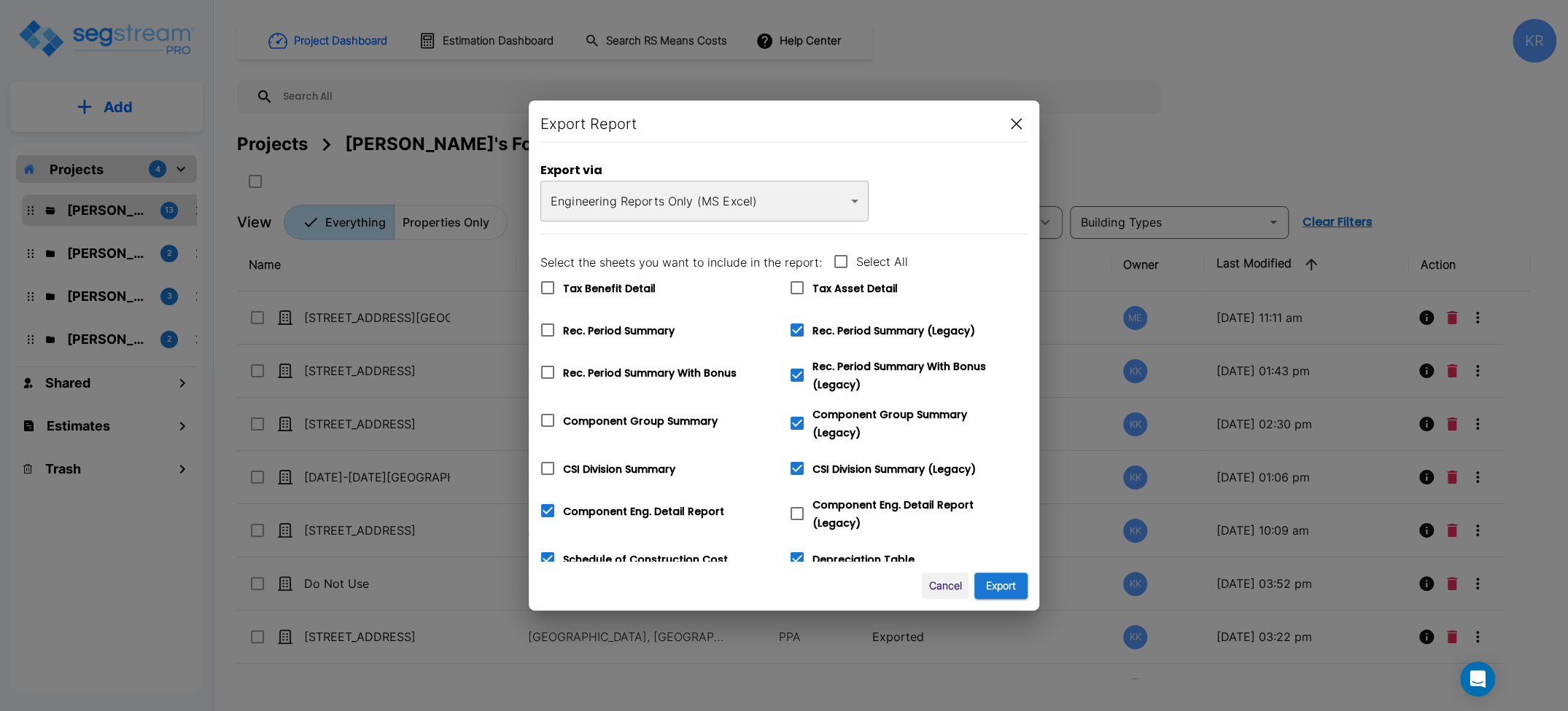
checkbox input "false"
click at [794, 552] on icon at bounding box center [797, 559] width 14 height 14
click at [794, 551] on input "Depreciation Table" at bounding box center [789, 550] width 14 height 13
checkbox input "false"
drag, startPoint x: 544, startPoint y: 553, endPoint x: 878, endPoint y: 479, distance: 342.1
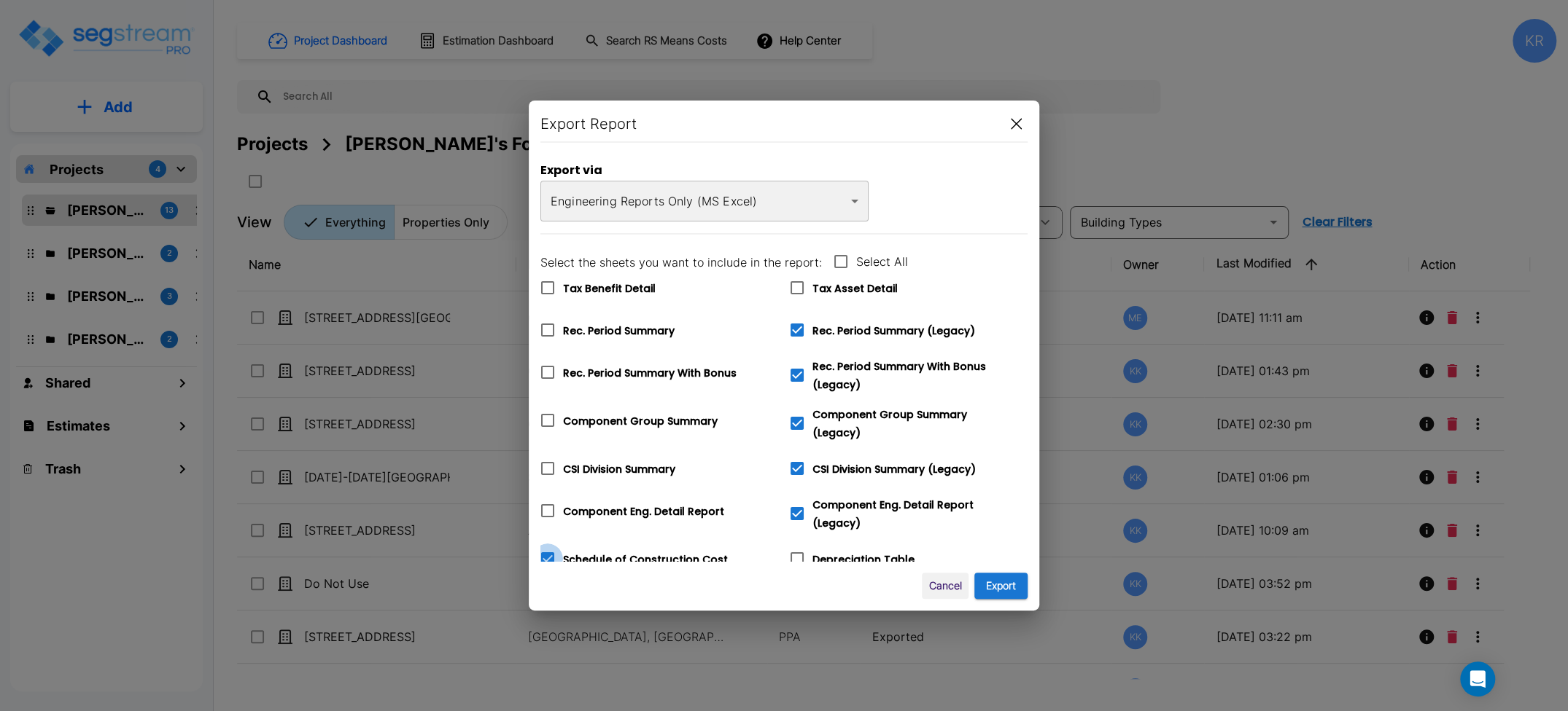
click at [544, 553] on icon at bounding box center [547, 559] width 14 height 14
click at [544, 553] on input "Schedule of Construction Cost" at bounding box center [539, 550] width 14 height 13
checkbox input "false"
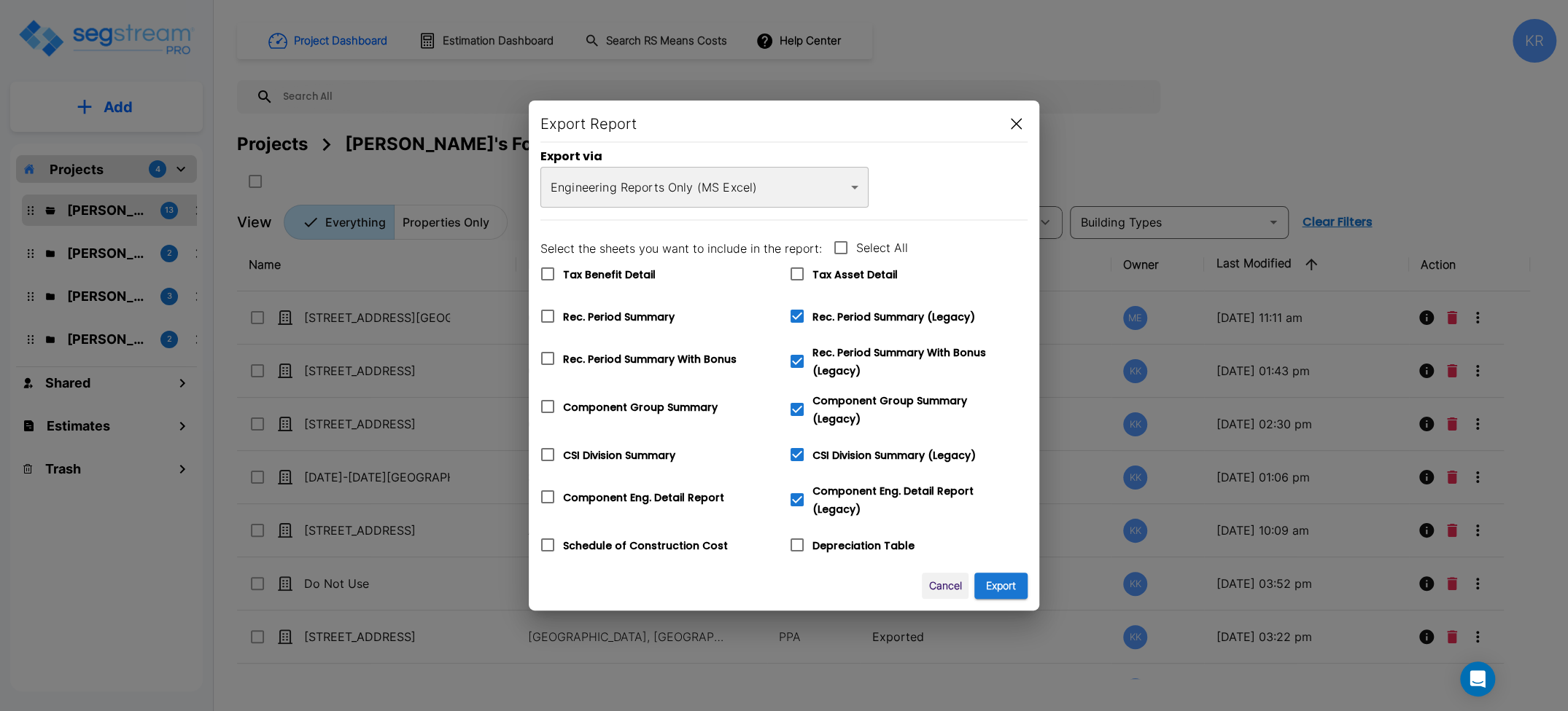
scroll to position [48, 0]
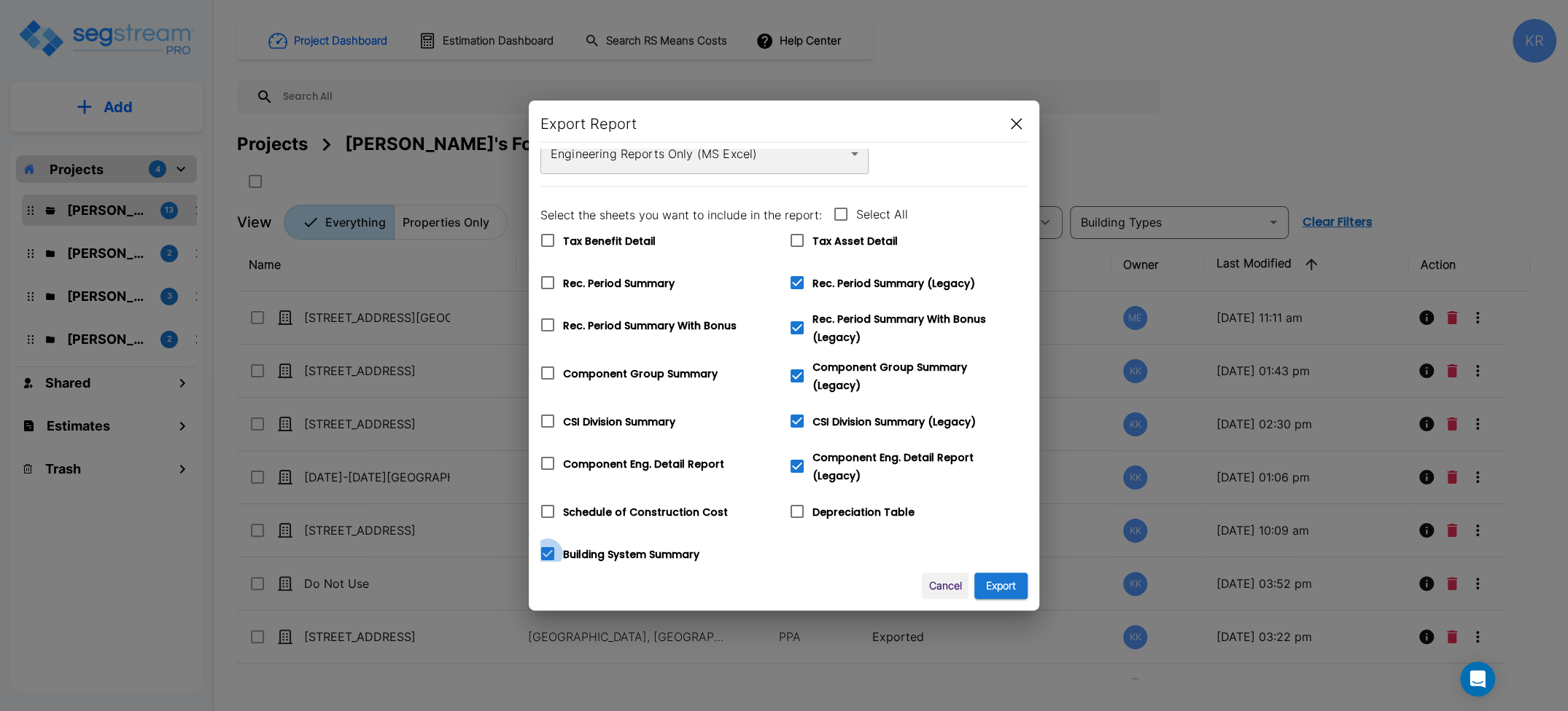
click at [544, 547] on icon at bounding box center [547, 553] width 17 height 17
click at [544, 547] on input "Building System Summary" at bounding box center [539, 545] width 14 height 13
checkbox input "false"
click at [999, 580] on button "Export" at bounding box center [1001, 587] width 53 height 27
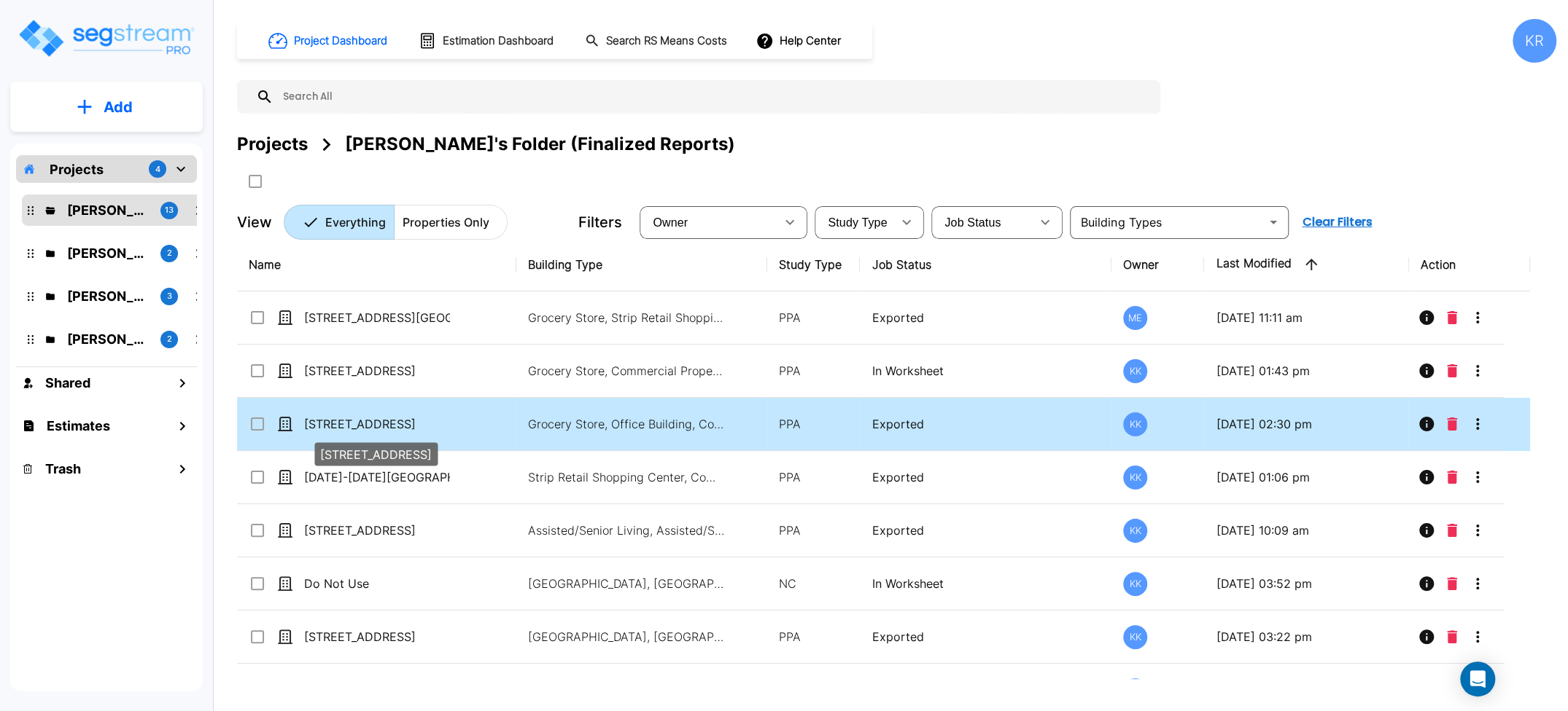
scroll to position [72, 0]
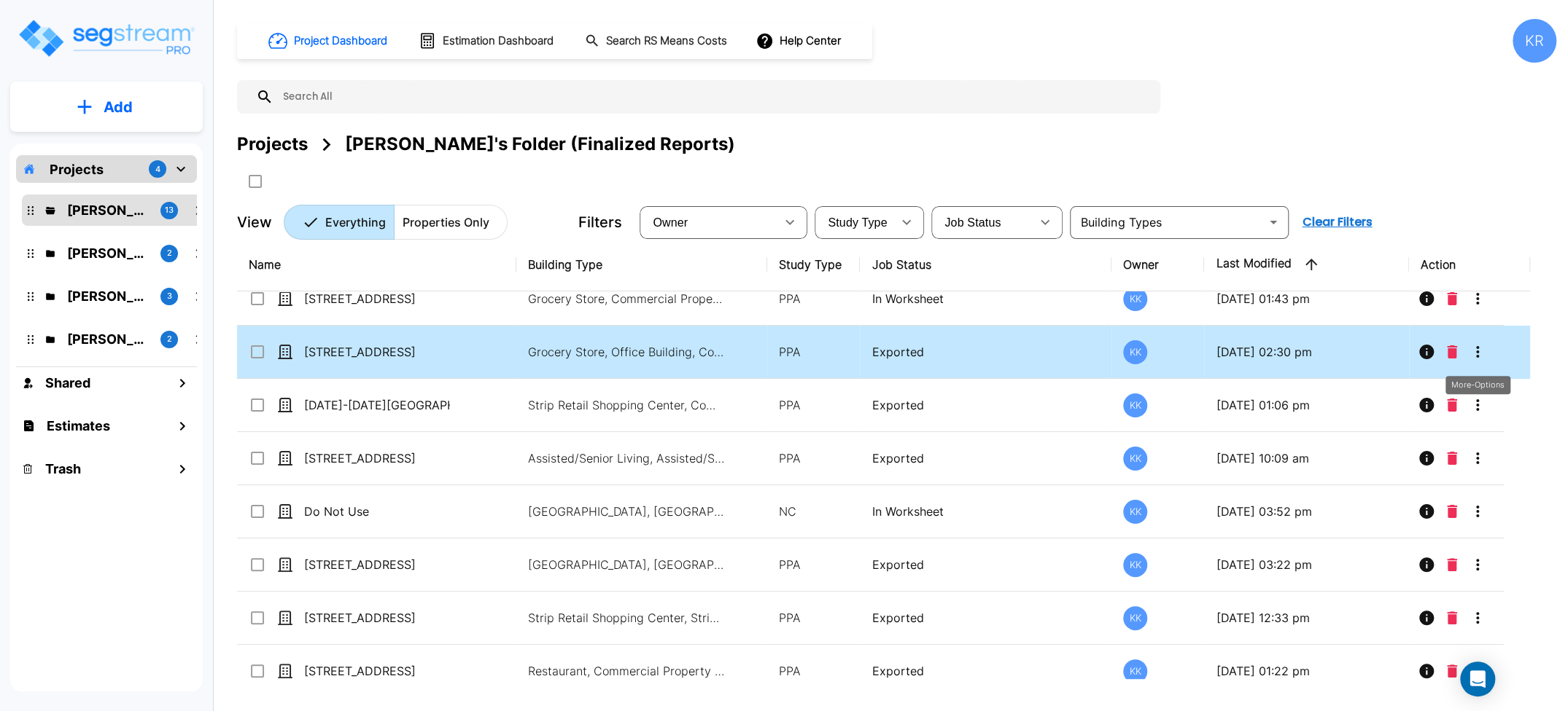
click at [1090, 351] on icon "More-Options" at bounding box center [1477, 351] width 17 height 17
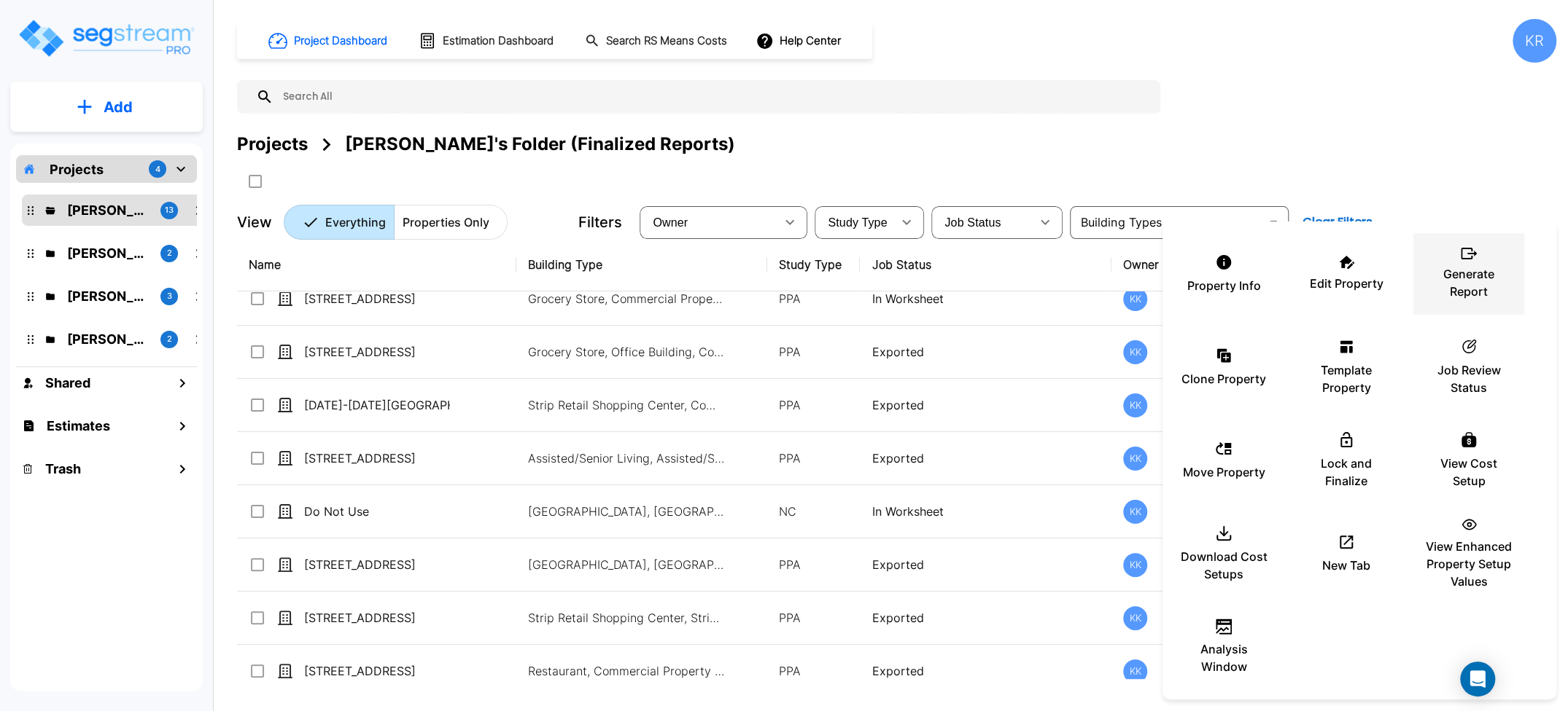
click at [1090, 264] on div "Generate Report" at bounding box center [1468, 274] width 87 height 73
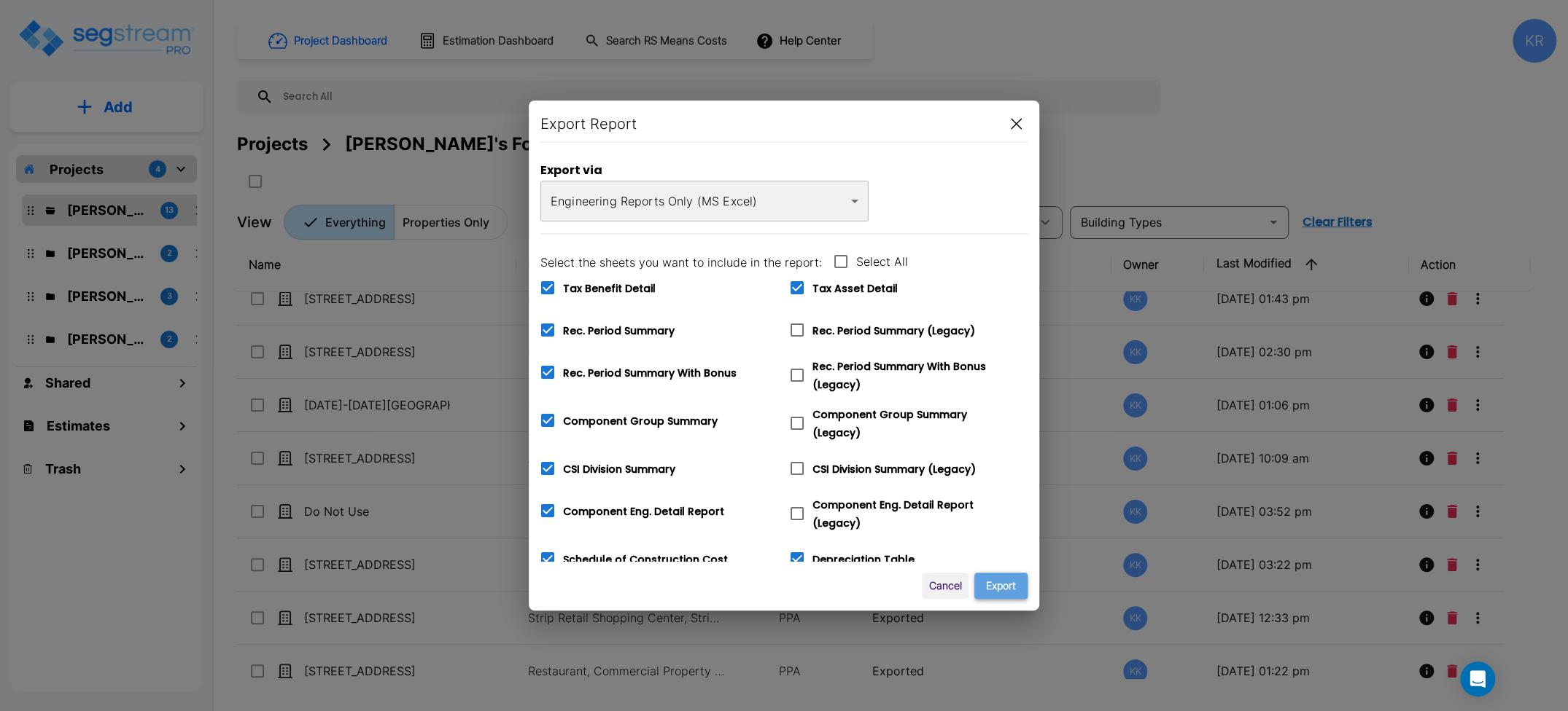
click at [1009, 588] on button "Export" at bounding box center [1001, 587] width 53 height 27
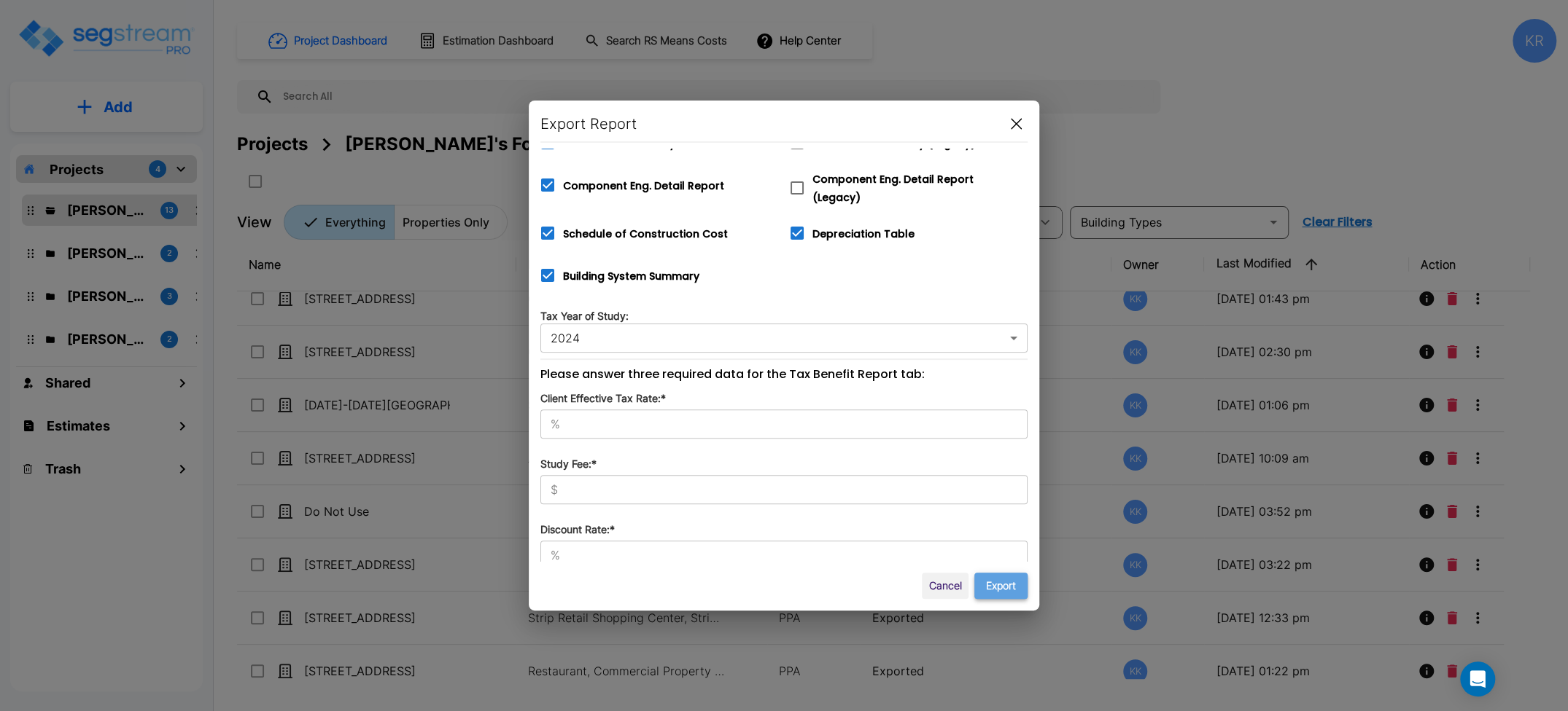
click at [1009, 588] on button "Export" at bounding box center [1001, 587] width 53 height 27
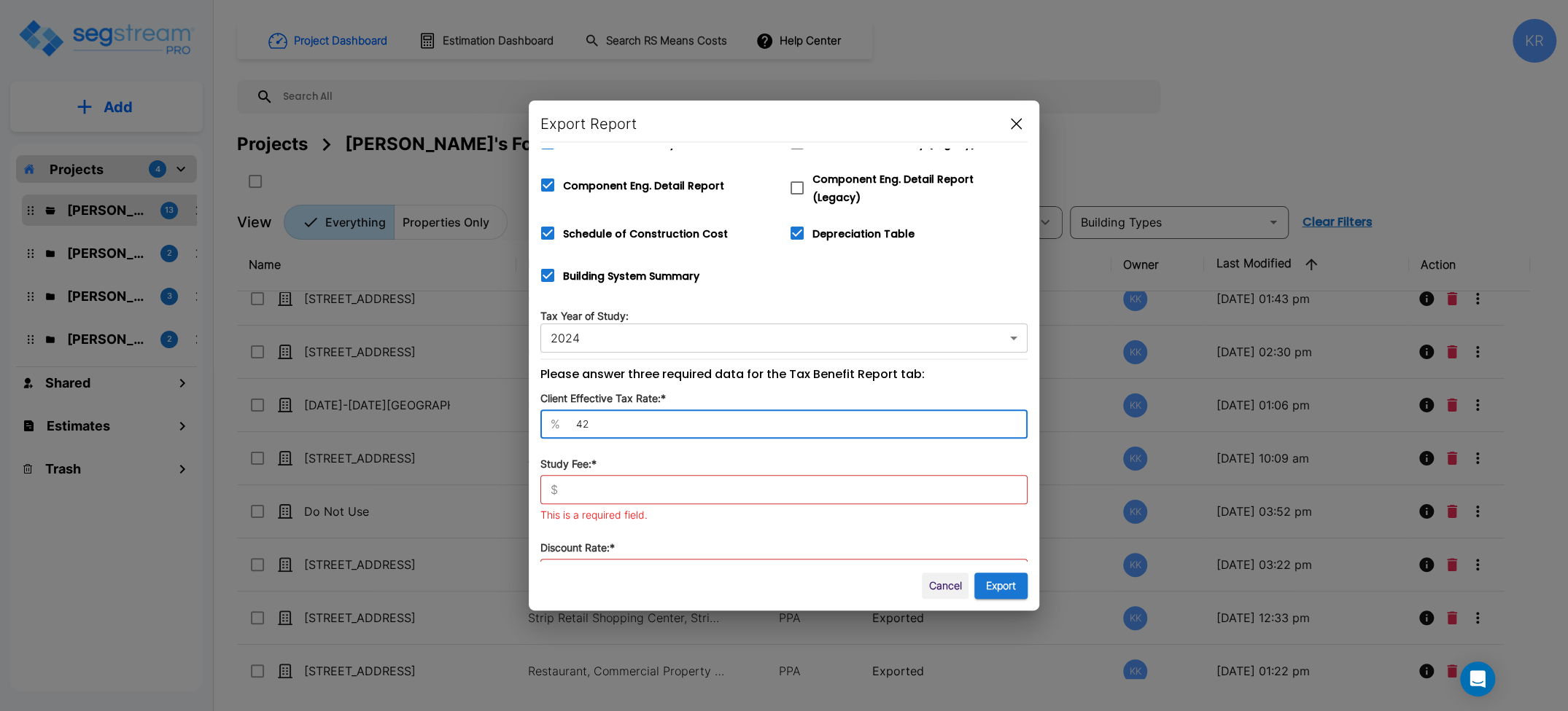
type input "42"
click at [596, 487] on input "text" at bounding box center [795, 489] width 463 height 14
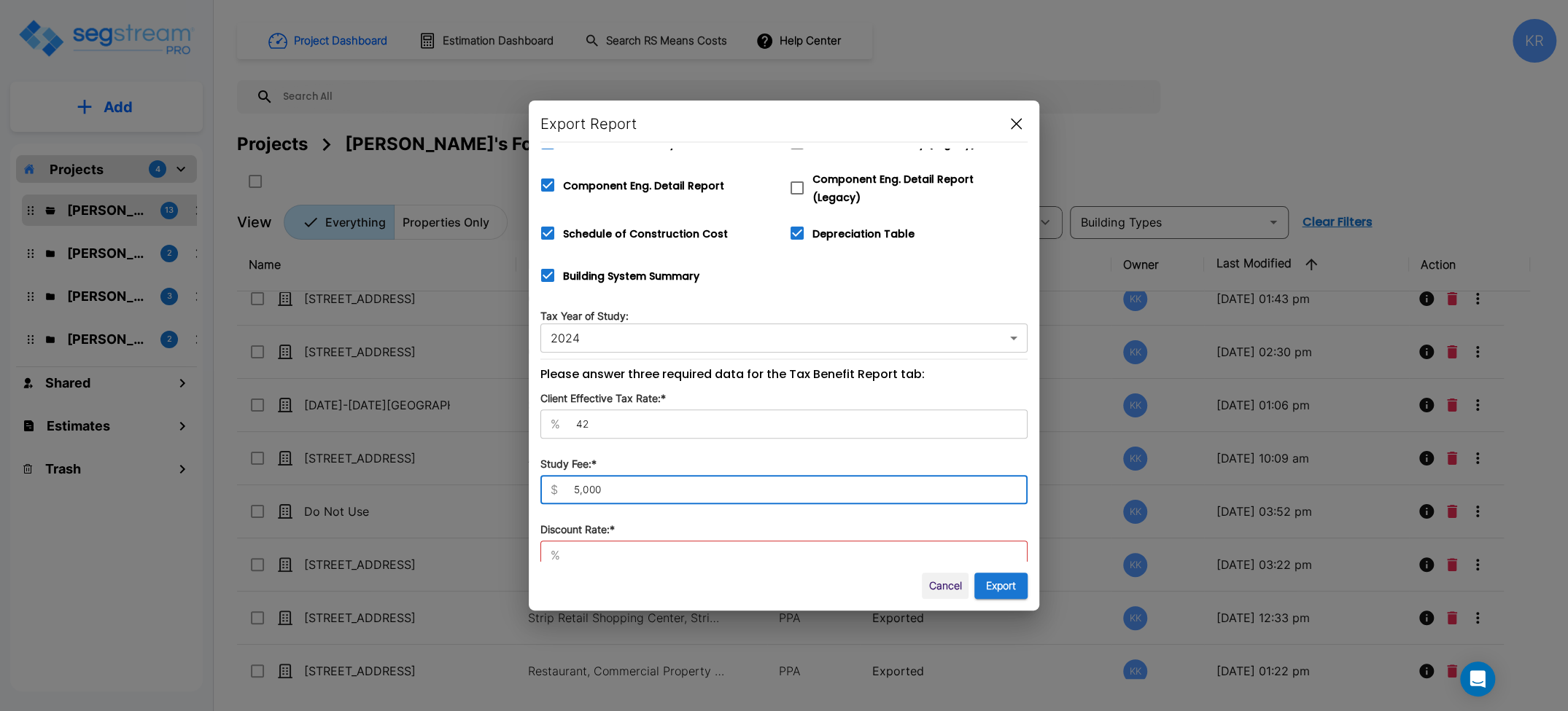
type input "5,000"
click at [598, 561] on div "Export Report Export via Engineering Reports Only (MS Excel) xlsx ​ Select the …" at bounding box center [784, 356] width 510 height 510
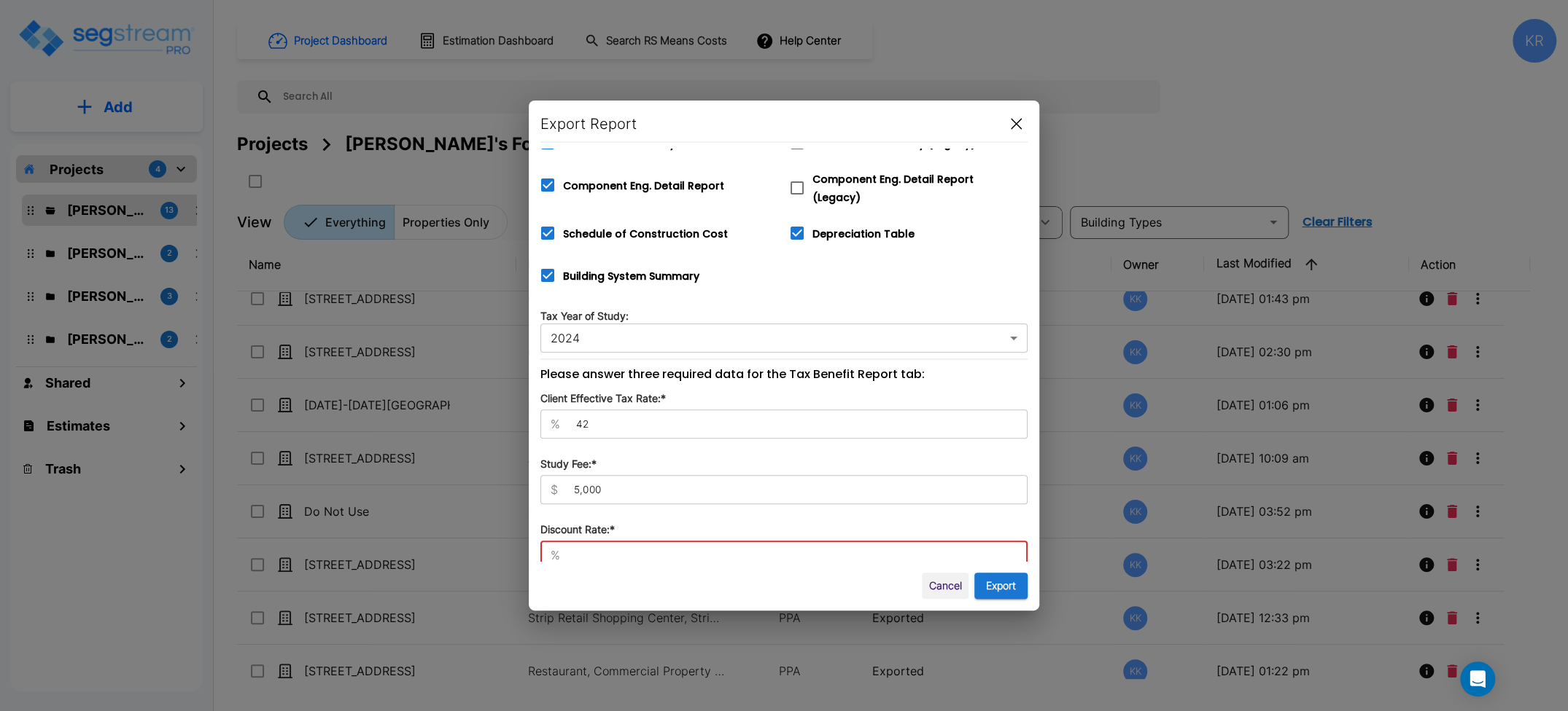
click at [596, 548] on input "text" at bounding box center [797, 555] width 462 height 14
type input "8"
click at [1000, 581] on button "Export" at bounding box center [1001, 587] width 53 height 27
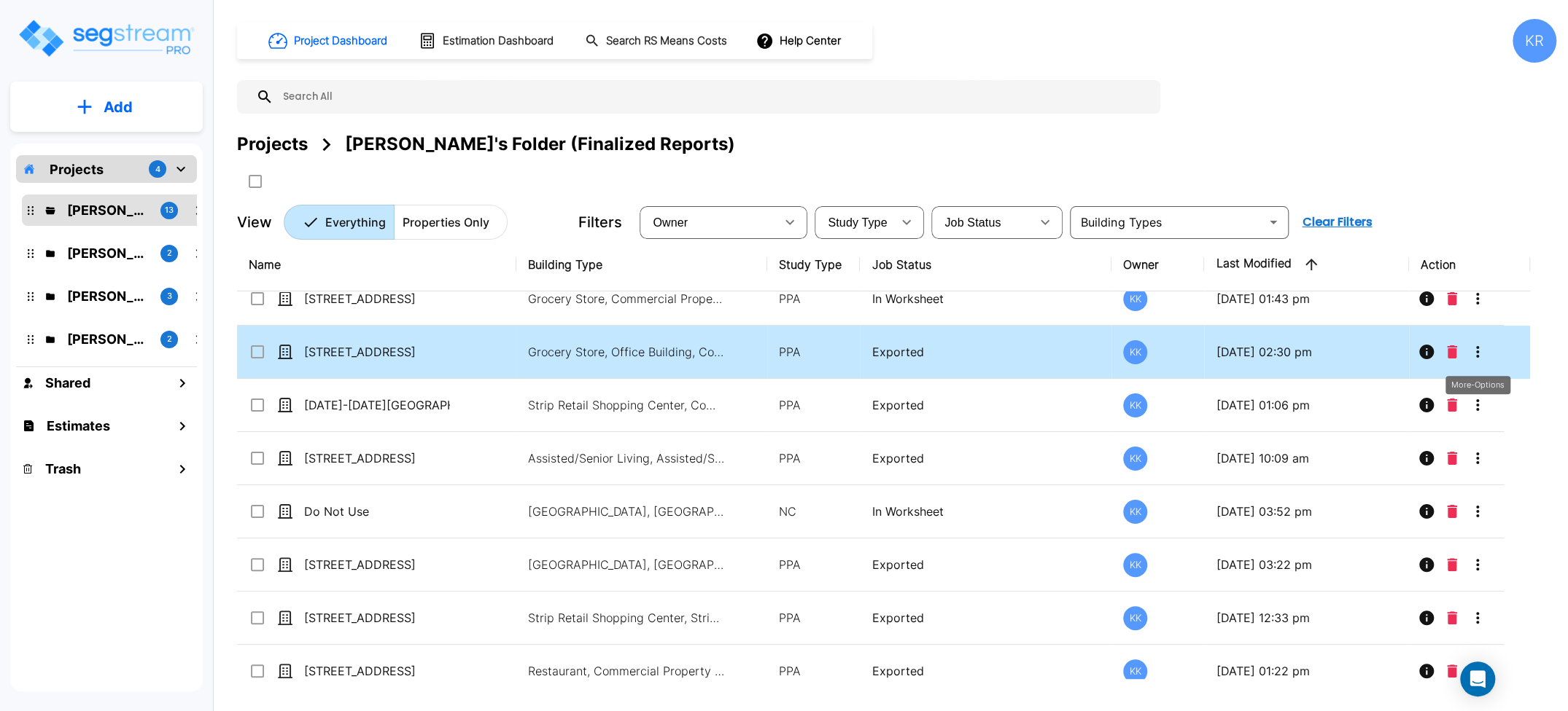
click at [1090, 352] on icon "More-Options" at bounding box center [1477, 351] width 17 height 17
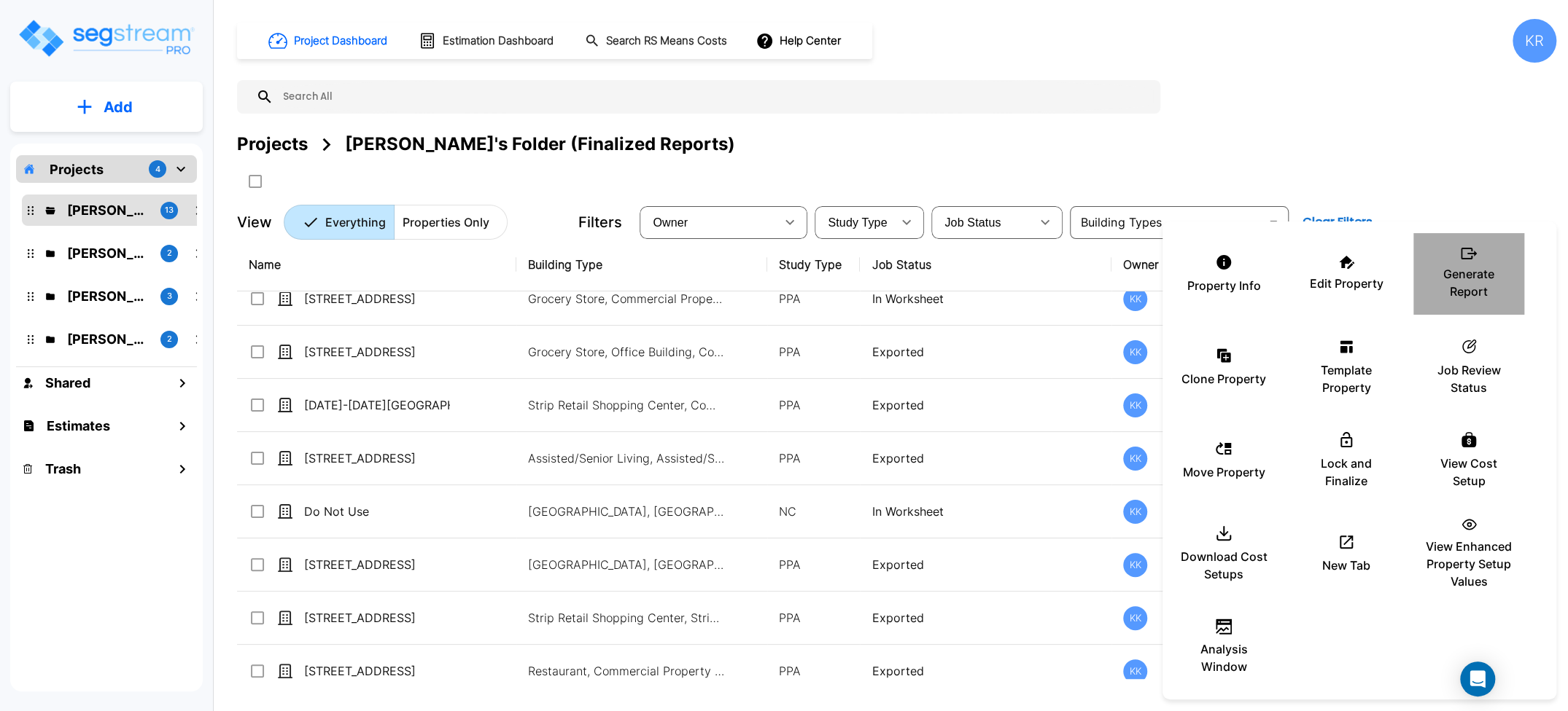
click at [1090, 268] on p "Generate Report" at bounding box center [1468, 282] width 87 height 35
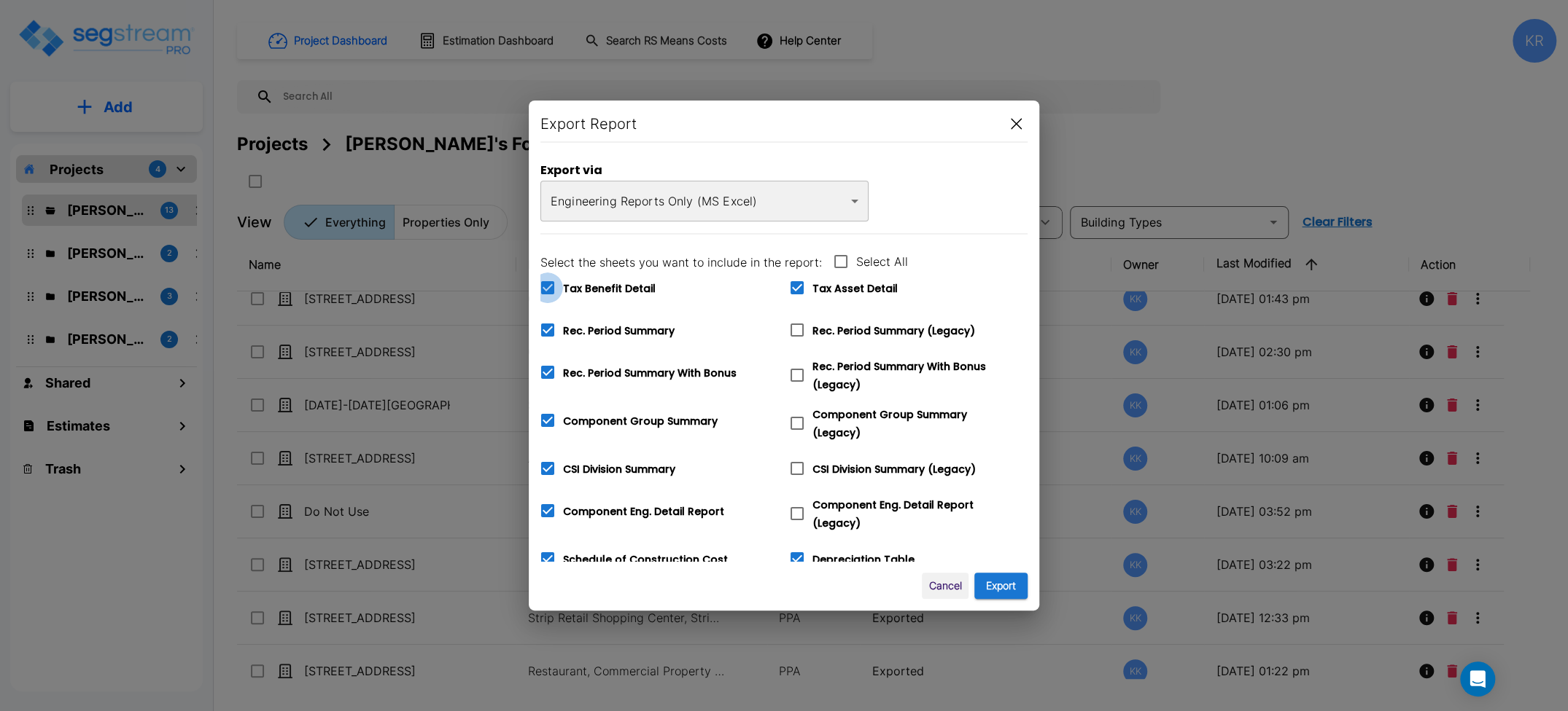
click at [551, 284] on icon at bounding box center [547, 287] width 17 height 17
click at [547, 284] on input "Tax Benefit Detail" at bounding box center [539, 278] width 14 height 13
checkbox input "false"
click at [547, 331] on icon at bounding box center [547, 330] width 17 height 17
click at [547, 327] on input "Rec. Period Summary" at bounding box center [539, 321] width 14 height 13
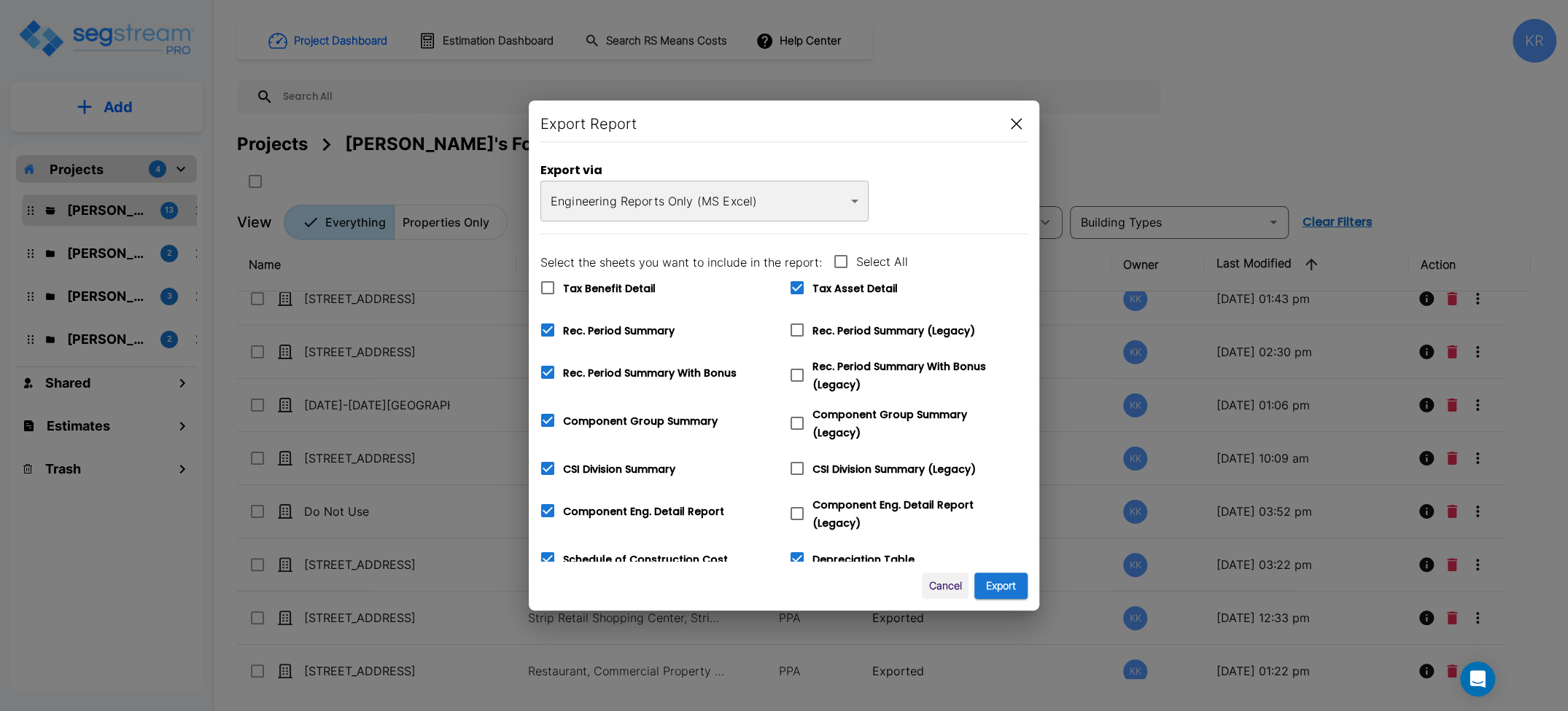
checkbox input "false"
click at [540, 373] on div "Export Report Export via Engineering Reports Only (MS Excel) xlsx ​ Select the …" at bounding box center [784, 356] width 510 height 510
click at [552, 376] on icon at bounding box center [547, 372] width 14 height 14
click at [547, 369] on input "Rec. Period Summary With Bonus" at bounding box center [539, 363] width 14 height 13
checkbox input "false"
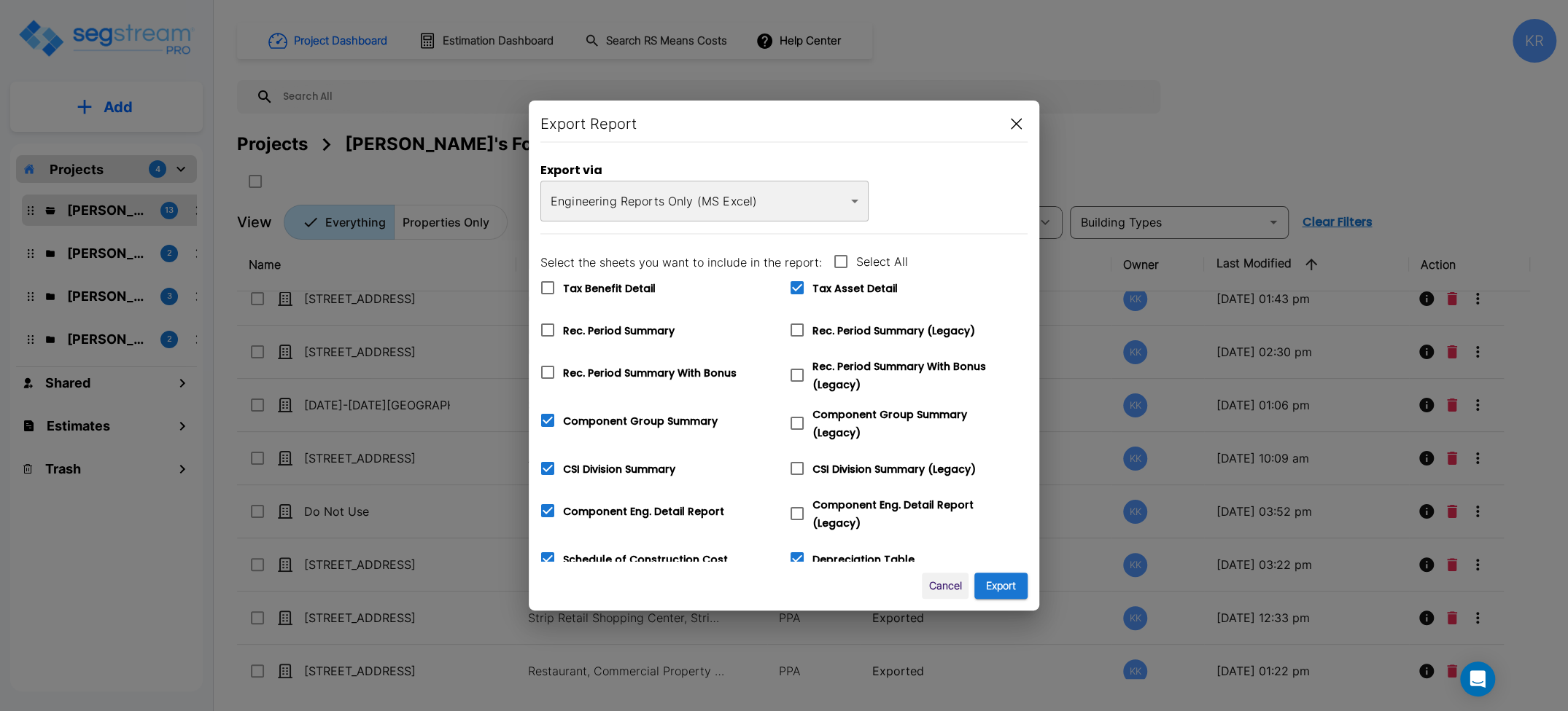
click at [553, 425] on icon at bounding box center [547, 420] width 17 height 17
click at [547, 417] on input "Component Group Summary" at bounding box center [539, 412] width 14 height 13
checkbox input "false"
click at [553, 463] on icon at bounding box center [547, 469] width 14 height 14
click at [547, 463] on input "CSI Division Summary" at bounding box center [539, 460] width 14 height 13
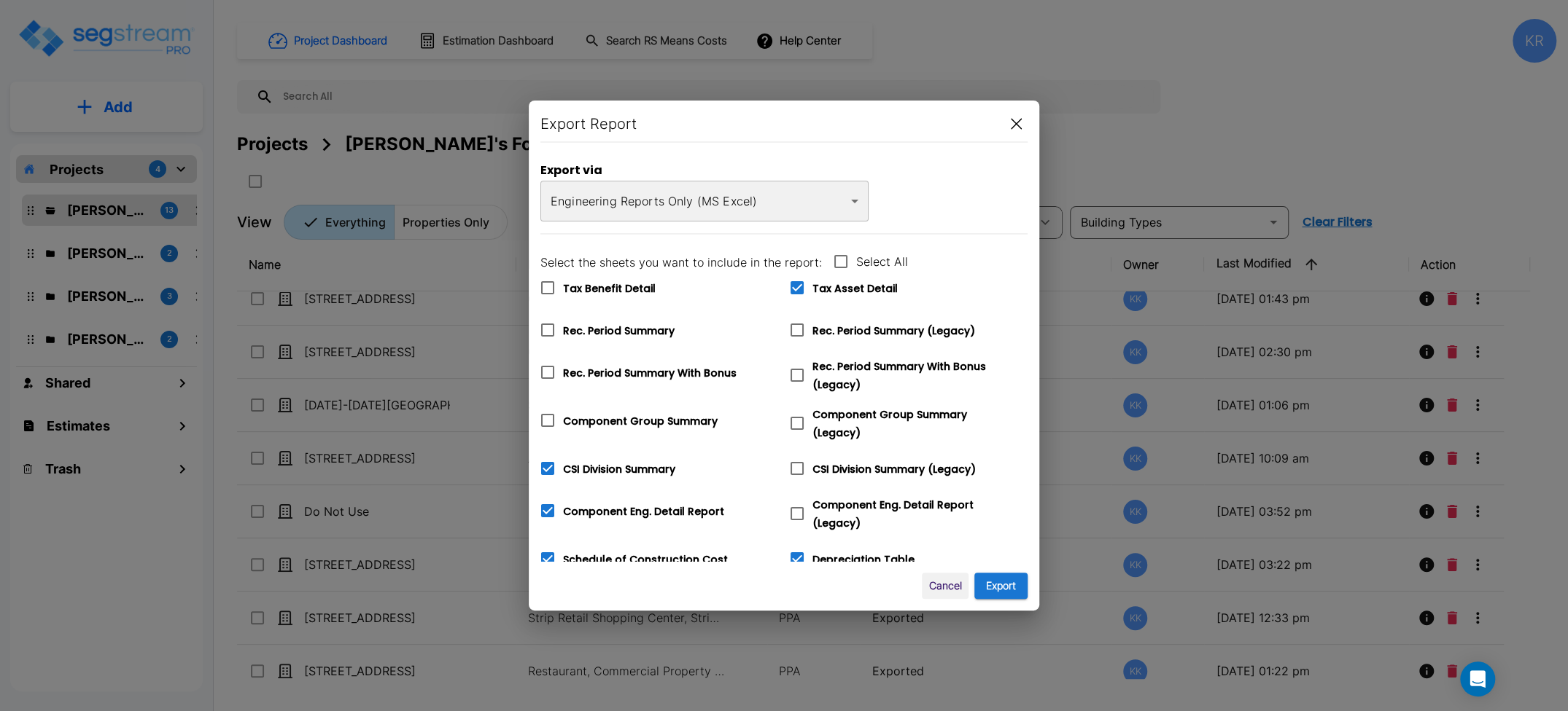
checkbox input "false"
click at [550, 506] on icon at bounding box center [547, 511] width 14 height 14
click at [547, 506] on input "Component Eng. Detail Report" at bounding box center [539, 502] width 14 height 13
checkbox input "false"
click at [546, 546] on input "Schedule of Construction Cost" at bounding box center [539, 550] width 14 height 13
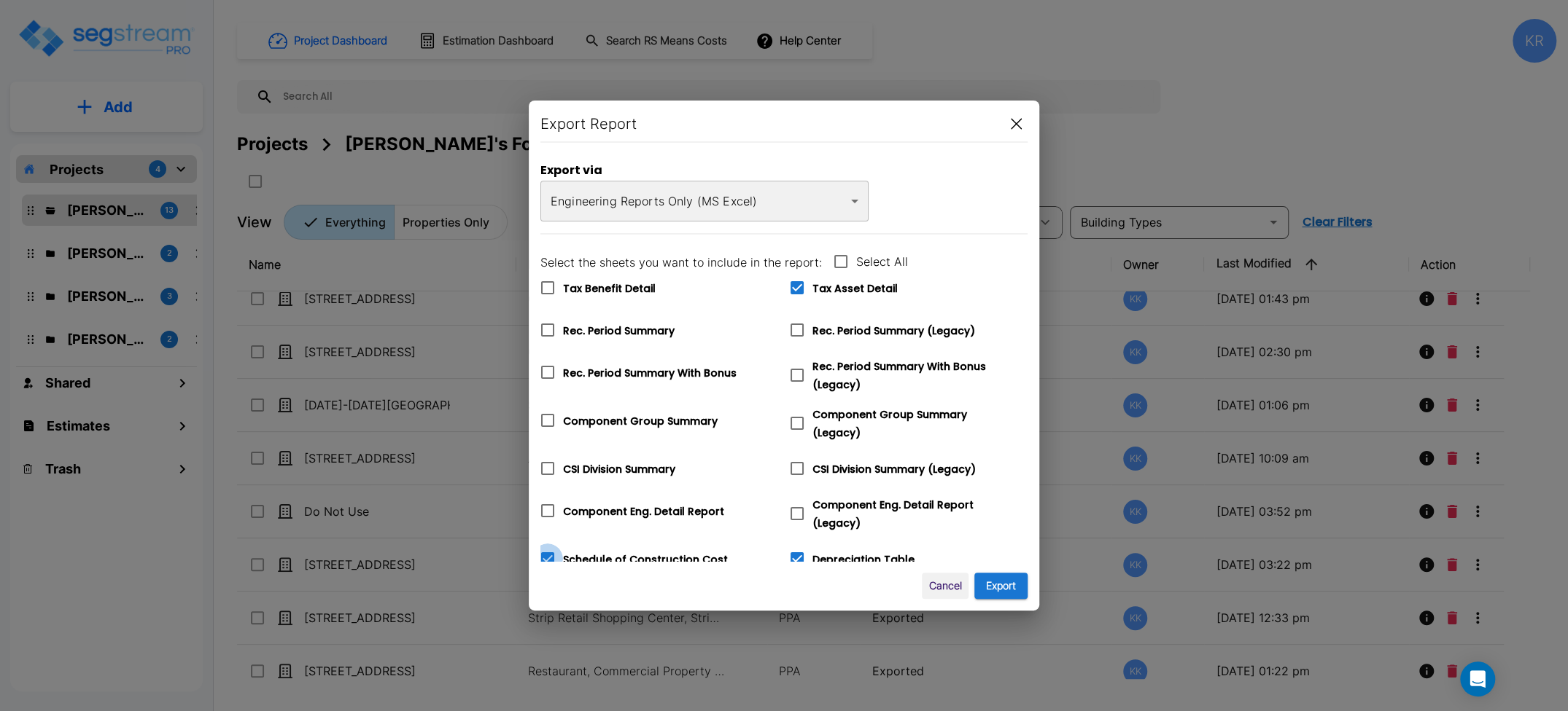
checkbox input "false"
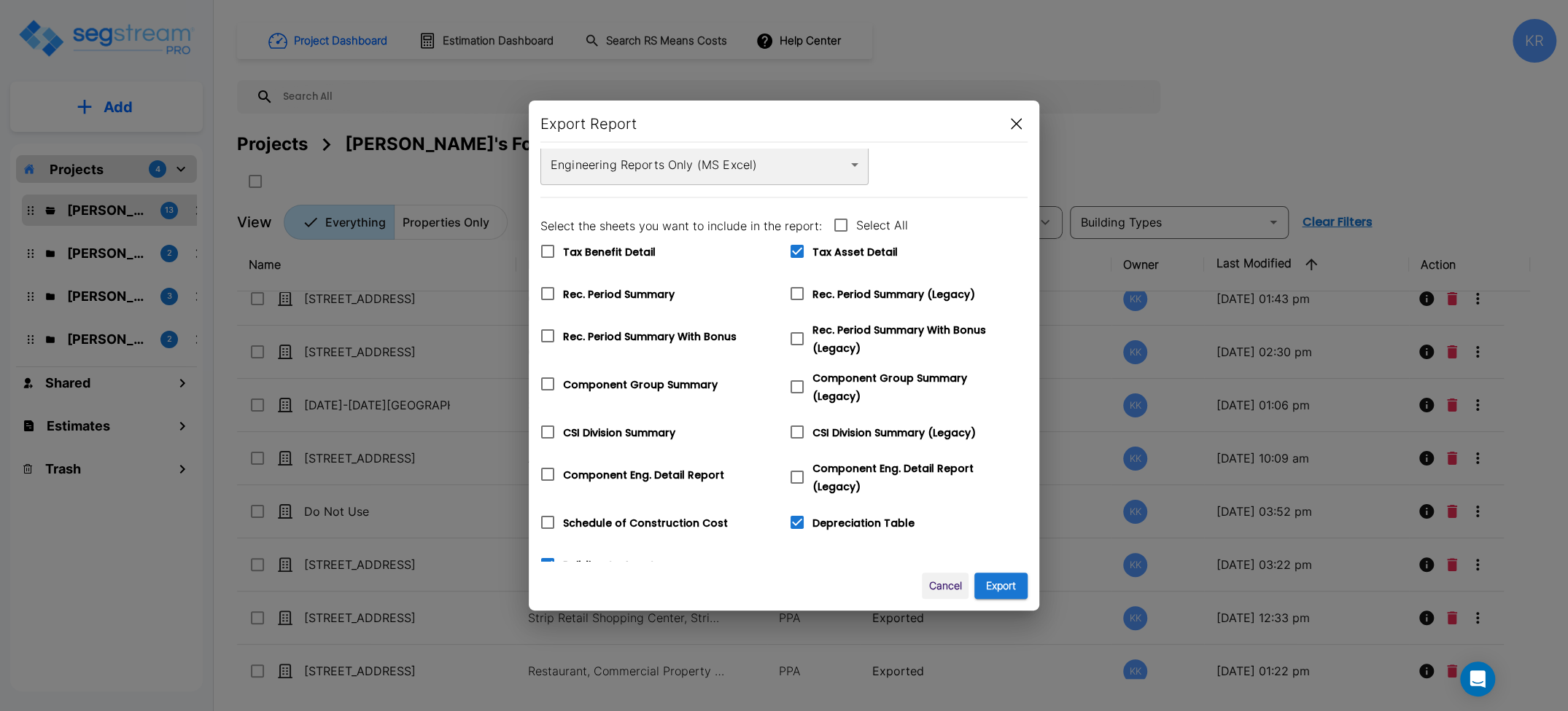
checkbox input "true"
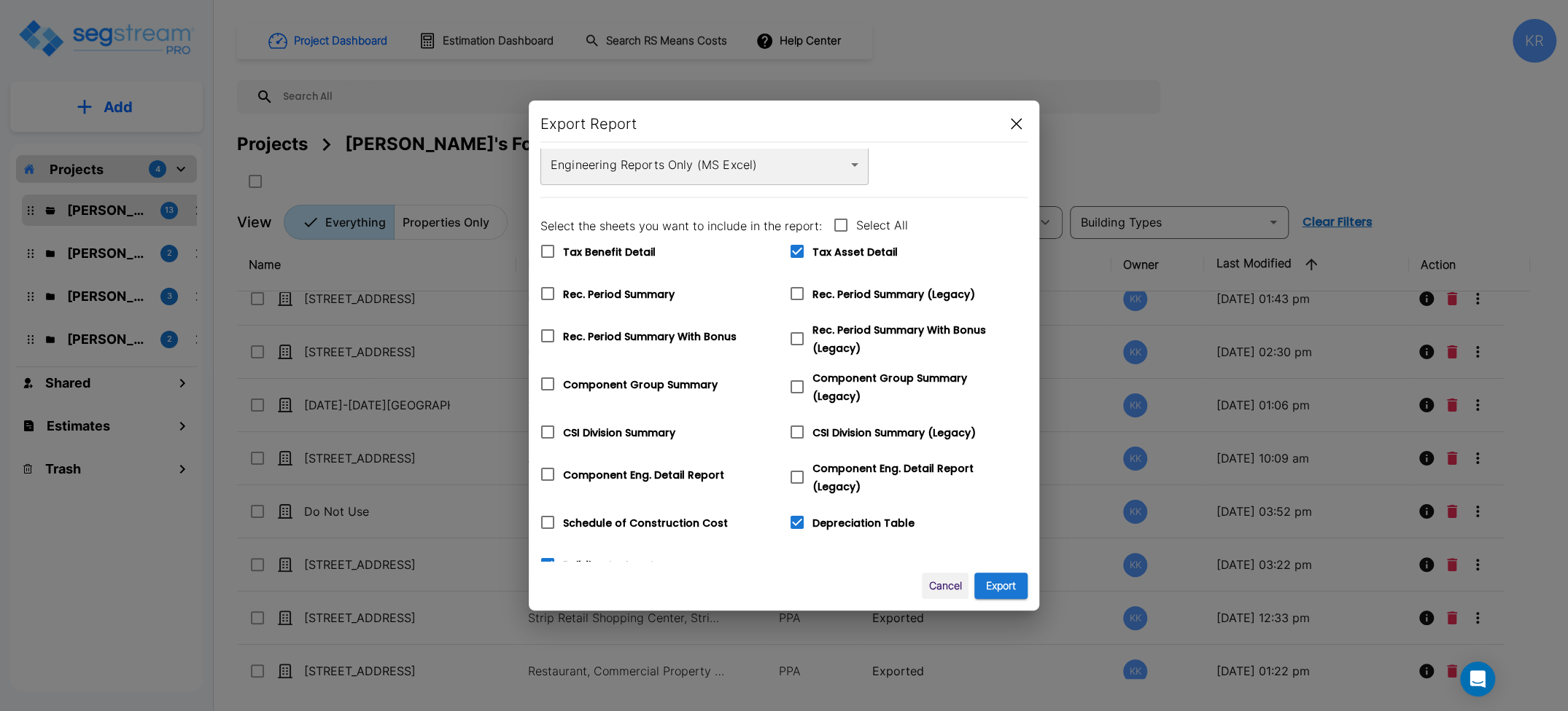
checkbox input "true"
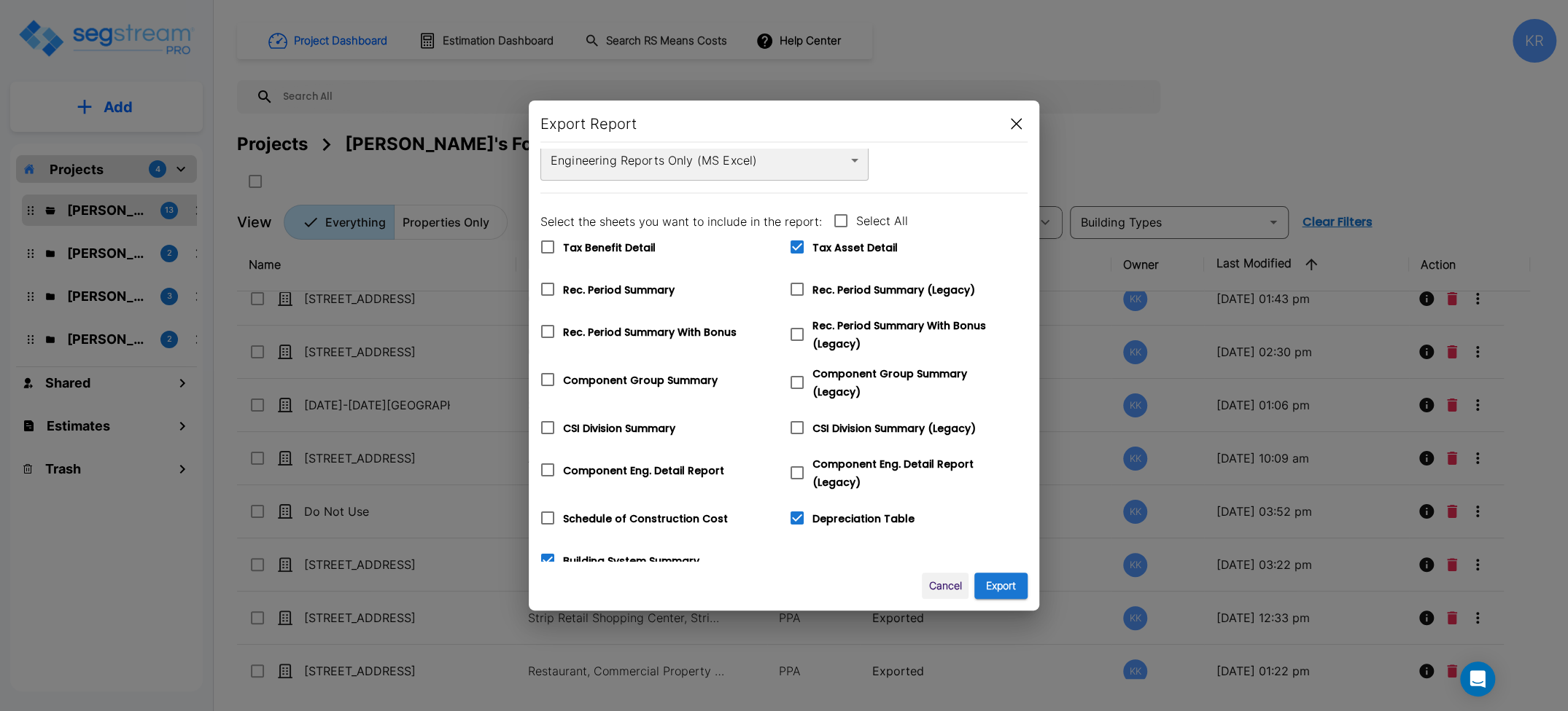
scroll to position [48, 0]
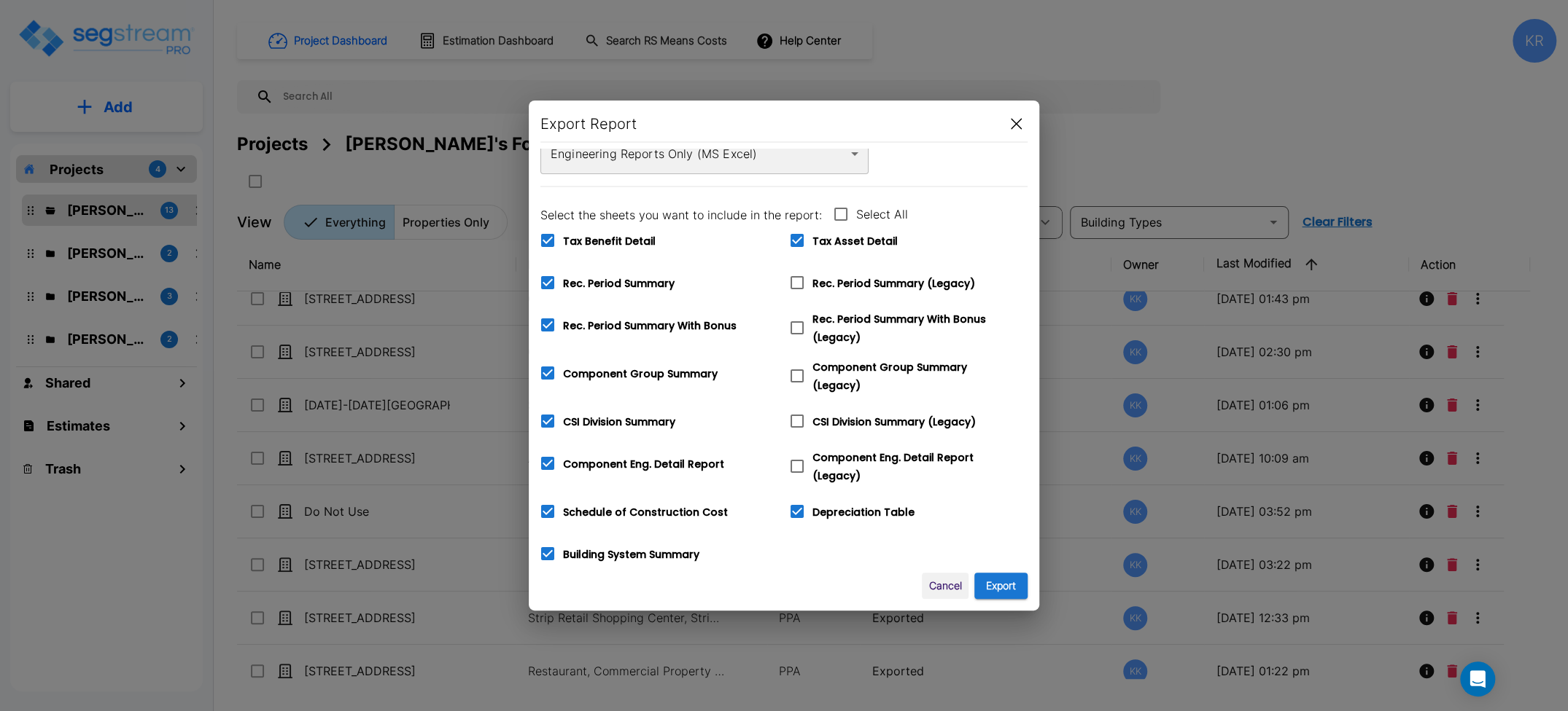
click at [547, 547] on icon at bounding box center [547, 553] width 17 height 17
click at [547, 547] on input "Building System Summary" at bounding box center [539, 545] width 14 height 13
checkbox input "false"
click at [551, 505] on icon at bounding box center [547, 511] width 14 height 14
click at [547, 497] on input "Schedule of Construction Cost" at bounding box center [539, 503] width 14 height 13
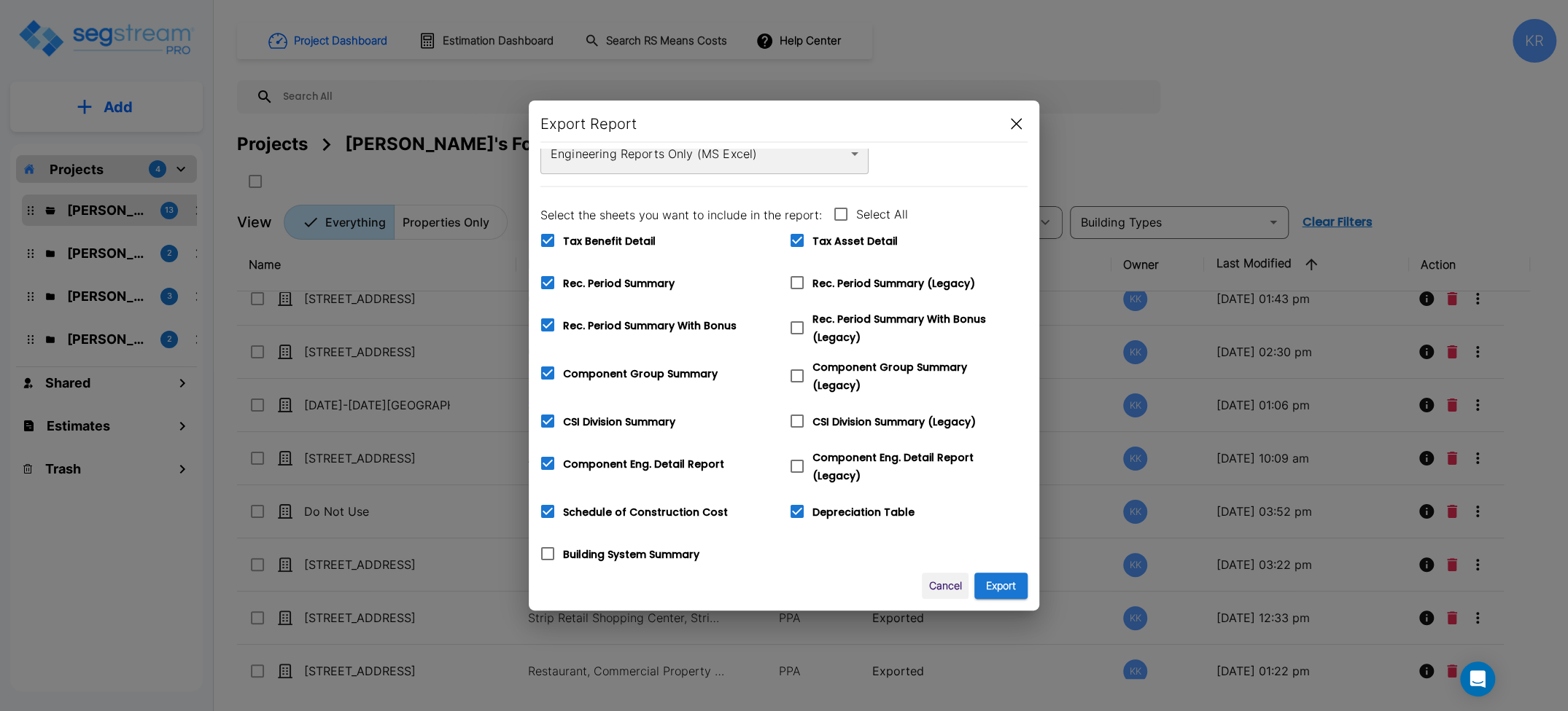
checkbox input "false"
click at [549, 457] on icon at bounding box center [547, 463] width 14 height 14
click at [547, 452] on input "Component Eng. Detail Report" at bounding box center [539, 454] width 14 height 13
checkbox input "false"
click at [795, 458] on icon at bounding box center [796, 466] width 17 height 17
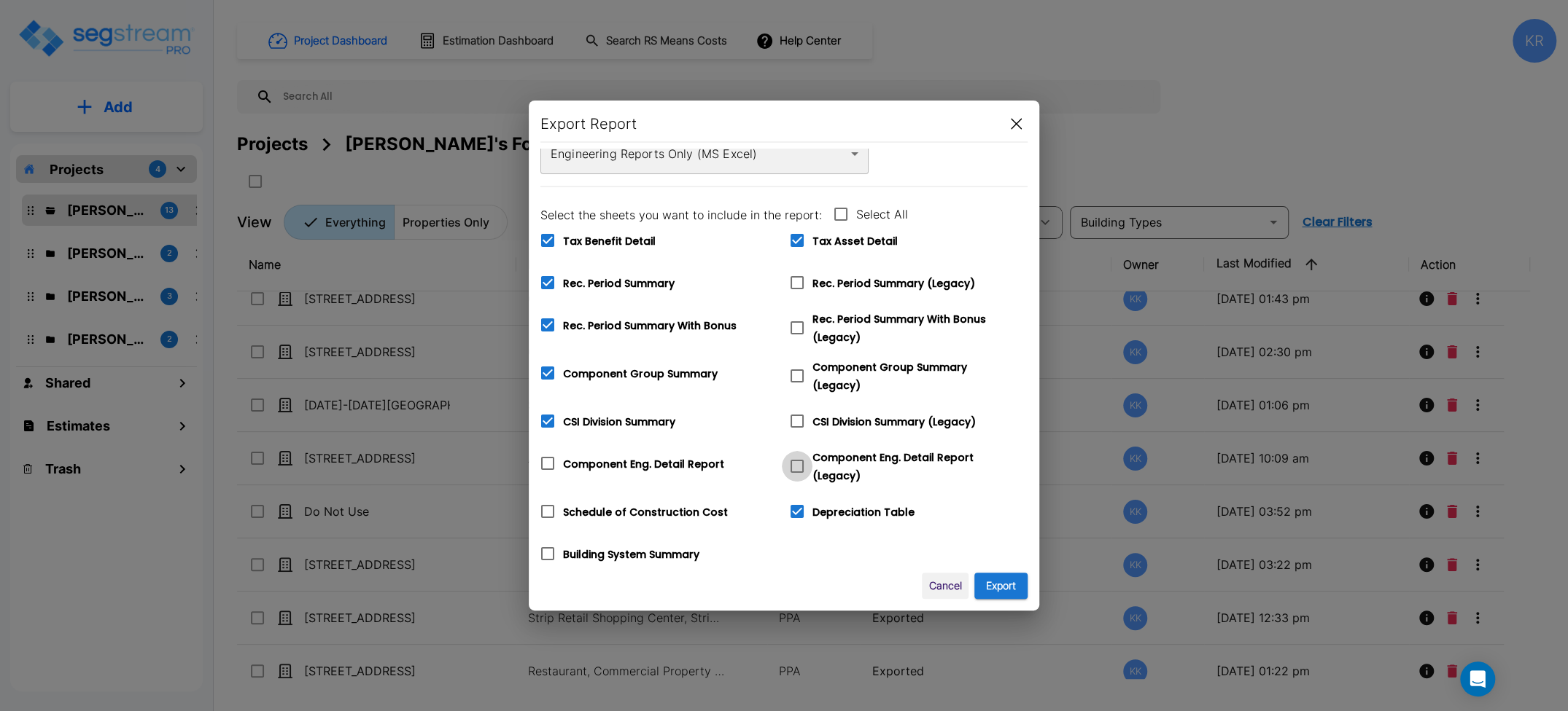
click at [795, 458] on input "Component Eng. Detail Report (Legacy)" at bounding box center [789, 458] width 14 height 13
checkbox input "true"
click at [795, 406] on input "CSI Division Summary (Legacy)" at bounding box center [789, 412] width 14 height 13
checkbox input "true"
checkbox input "false"
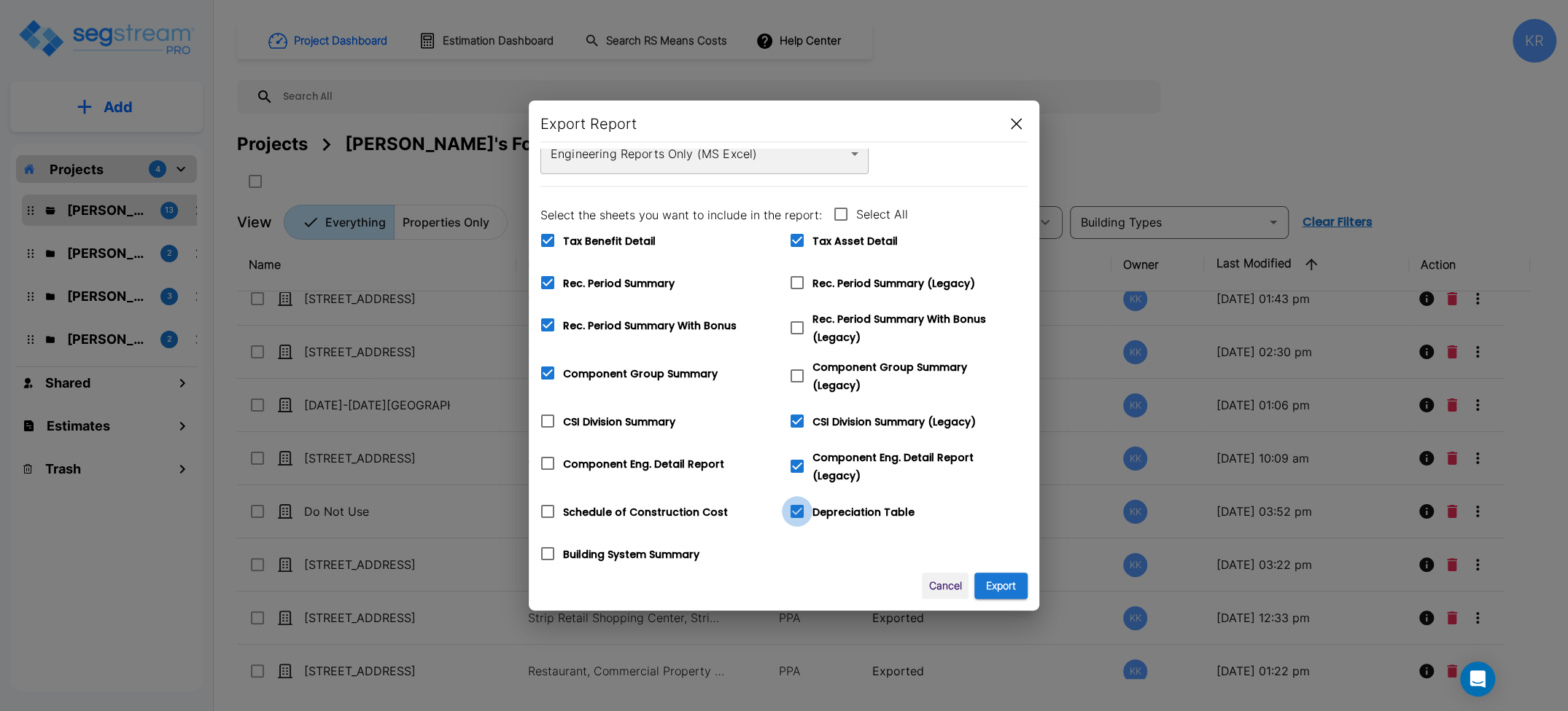
click at [799, 503] on icon at bounding box center [796, 511] width 17 height 17
click at [796, 502] on input "Depreciation Table" at bounding box center [789, 503] width 14 height 13
checkbox input "false"
click at [796, 369] on icon at bounding box center [796, 376] width 17 height 17
click at [796, 369] on input "Component Group Summary (Legacy)" at bounding box center [789, 367] width 14 height 13
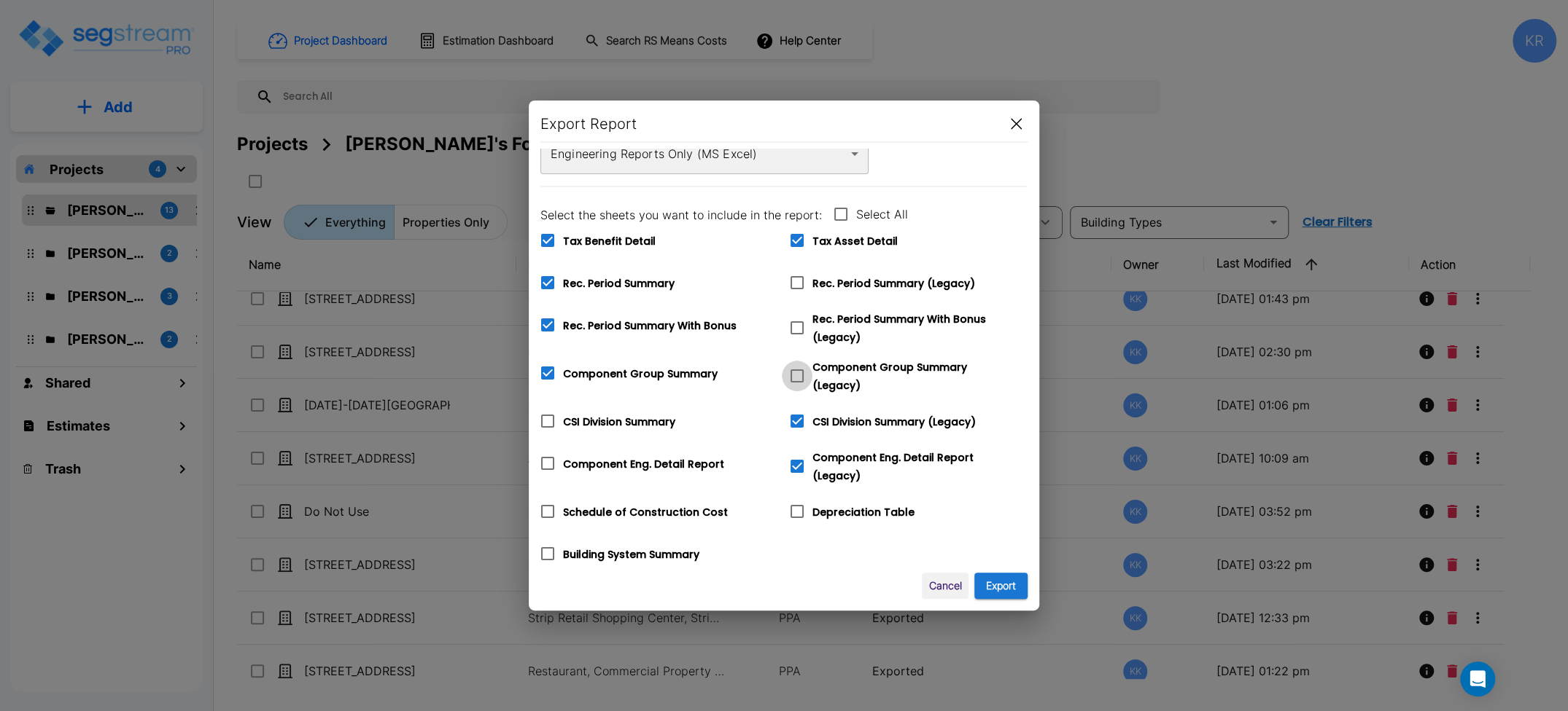
checkbox input "true"
checkbox input "false"
click at [799, 328] on icon at bounding box center [796, 327] width 17 height 17
click at [796, 325] on input "Rec. Period Summary With Bonus (Legacy)" at bounding box center [789, 319] width 14 height 13
checkbox input "true"
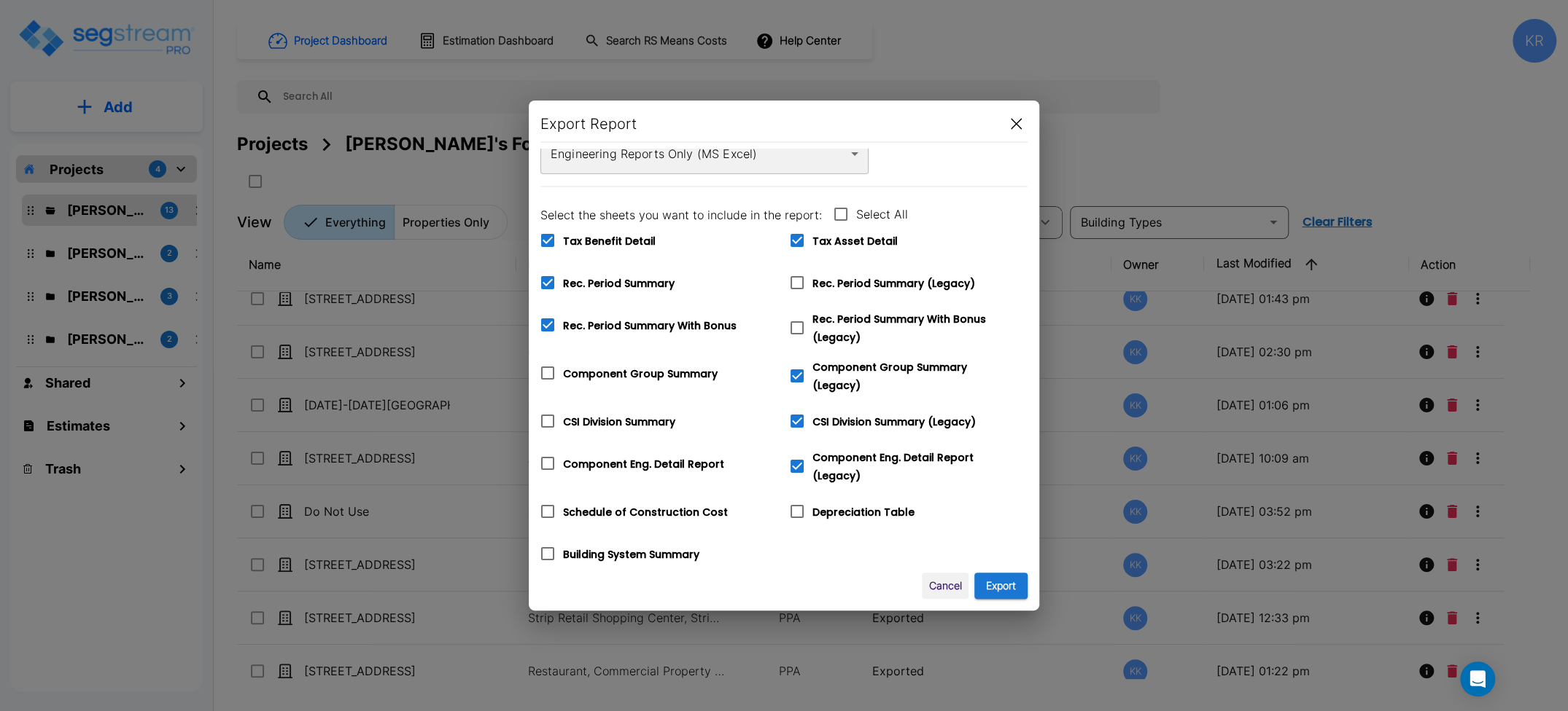
checkbox input "false"
click at [795, 278] on input "Rec. Period Summary (Legacy)" at bounding box center [789, 274] width 14 height 13
checkbox input "true"
checkbox input "false"
click at [797, 239] on icon at bounding box center [796, 240] width 17 height 17
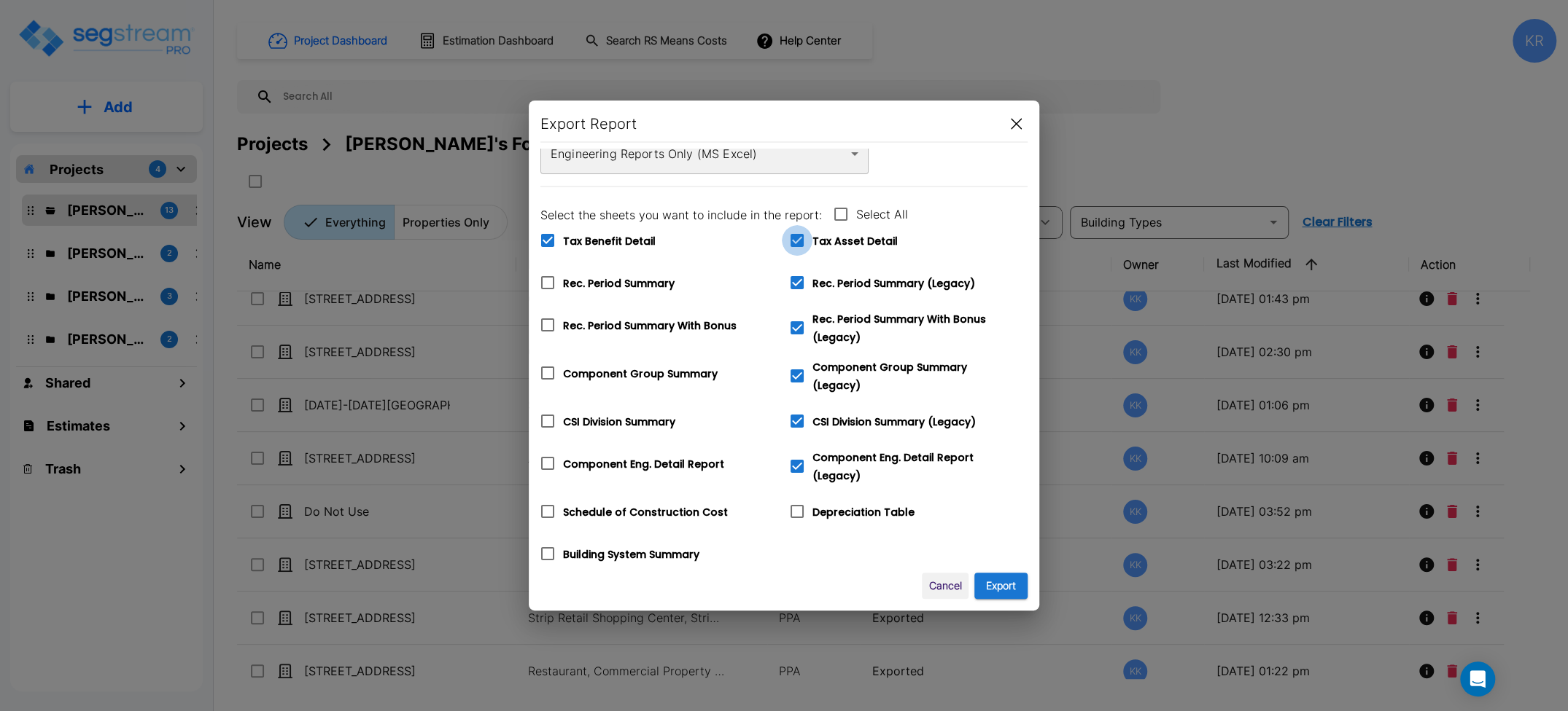
click at [796, 238] on input "Tax Asset Detail" at bounding box center [789, 232] width 14 height 13
checkbox input "false"
click at [541, 240] on icon at bounding box center [547, 241] width 14 height 14
click at [541, 238] on input "Tax Benefit Detail" at bounding box center [539, 232] width 14 height 13
checkbox input "false"
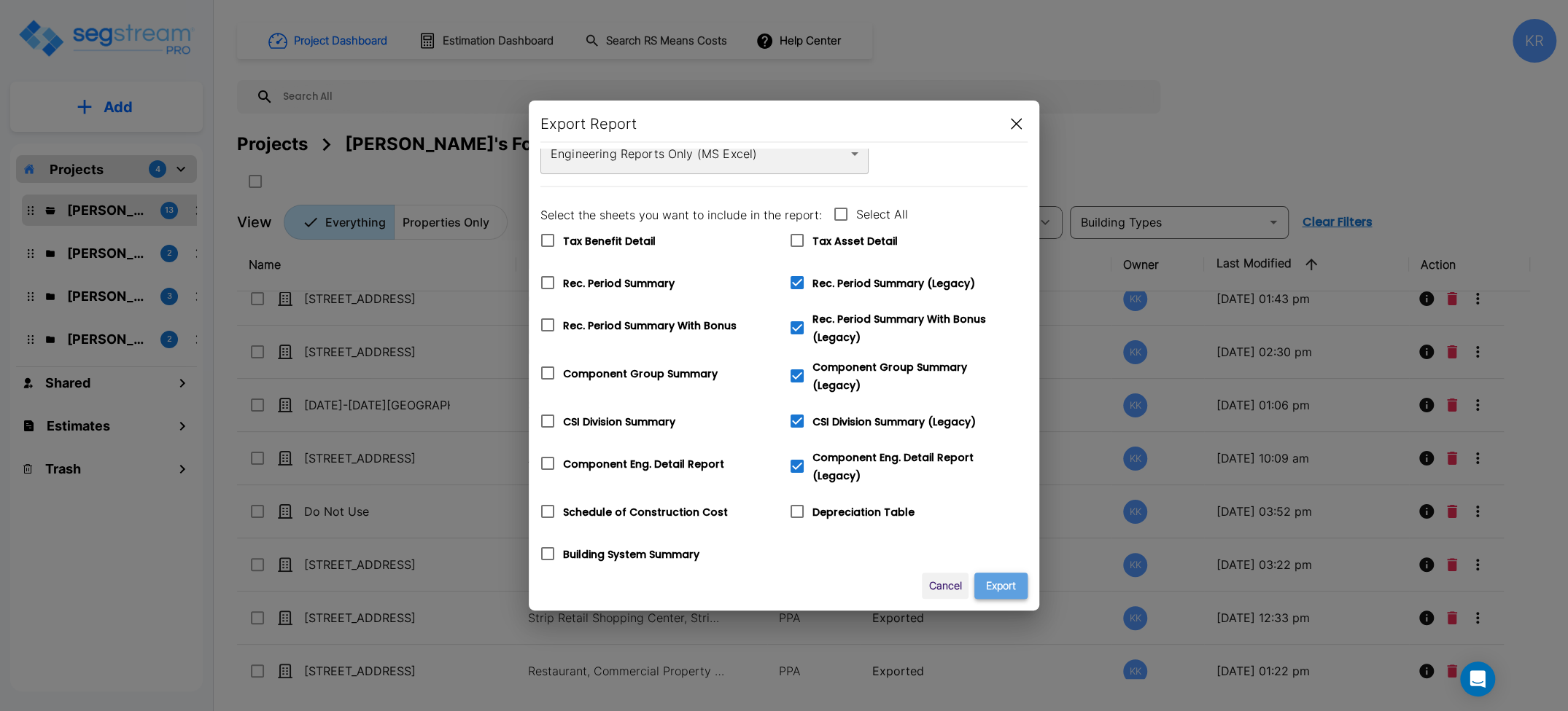
click at [1013, 585] on button "Export" at bounding box center [1001, 587] width 53 height 27
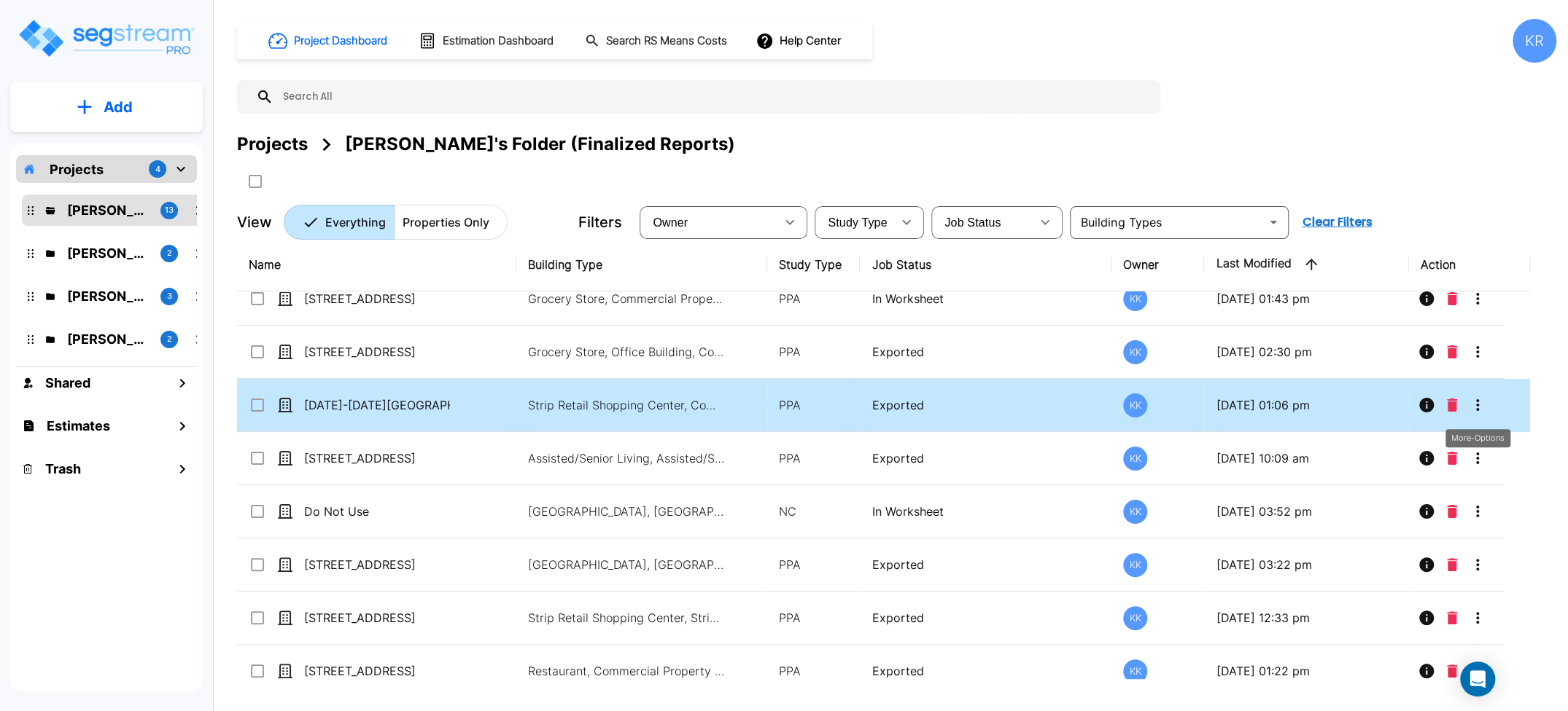
click at [1090, 401] on icon "More-Options" at bounding box center [1477, 405] width 17 height 17
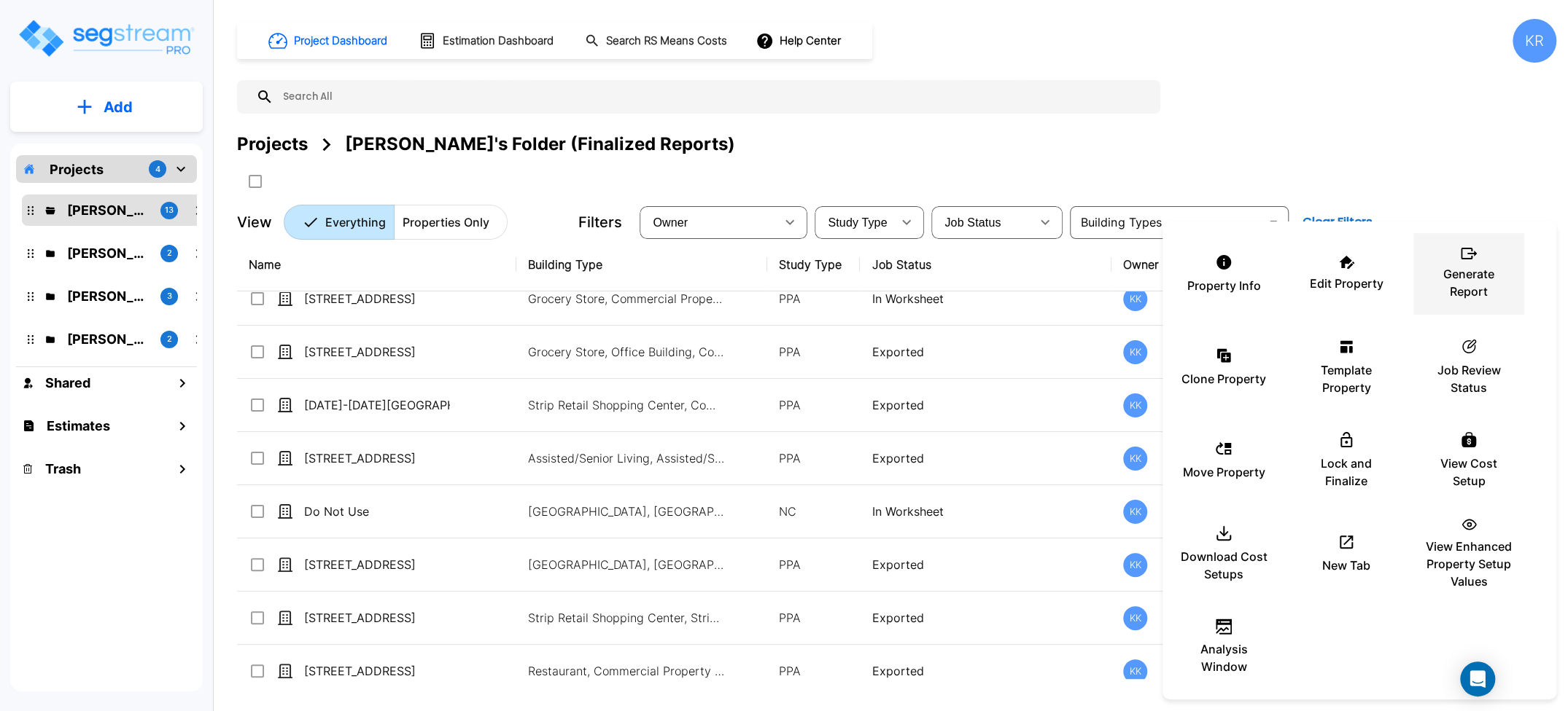
click at [1090, 261] on div "Generate Report" at bounding box center [1468, 274] width 87 height 73
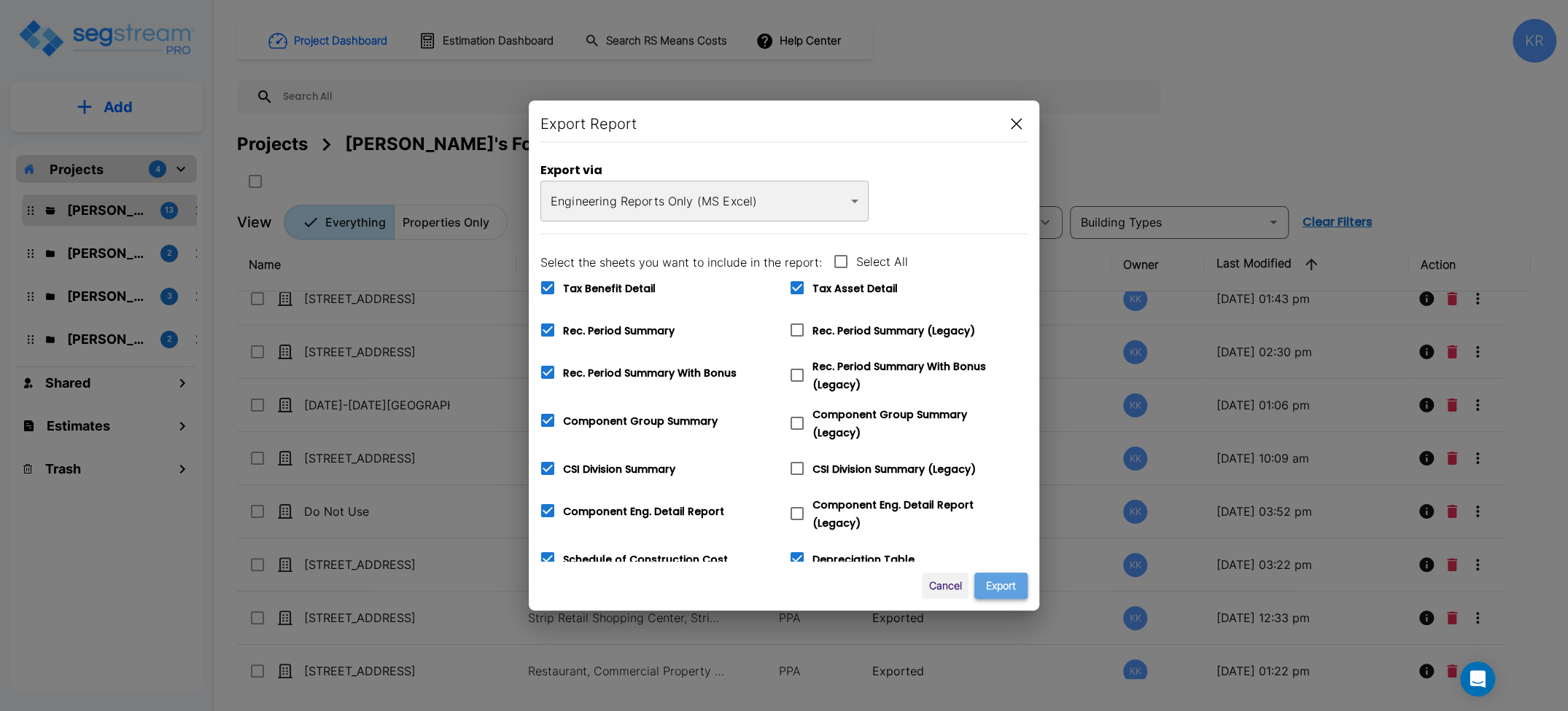
click at [1002, 583] on button "Export" at bounding box center [1001, 587] width 53 height 27
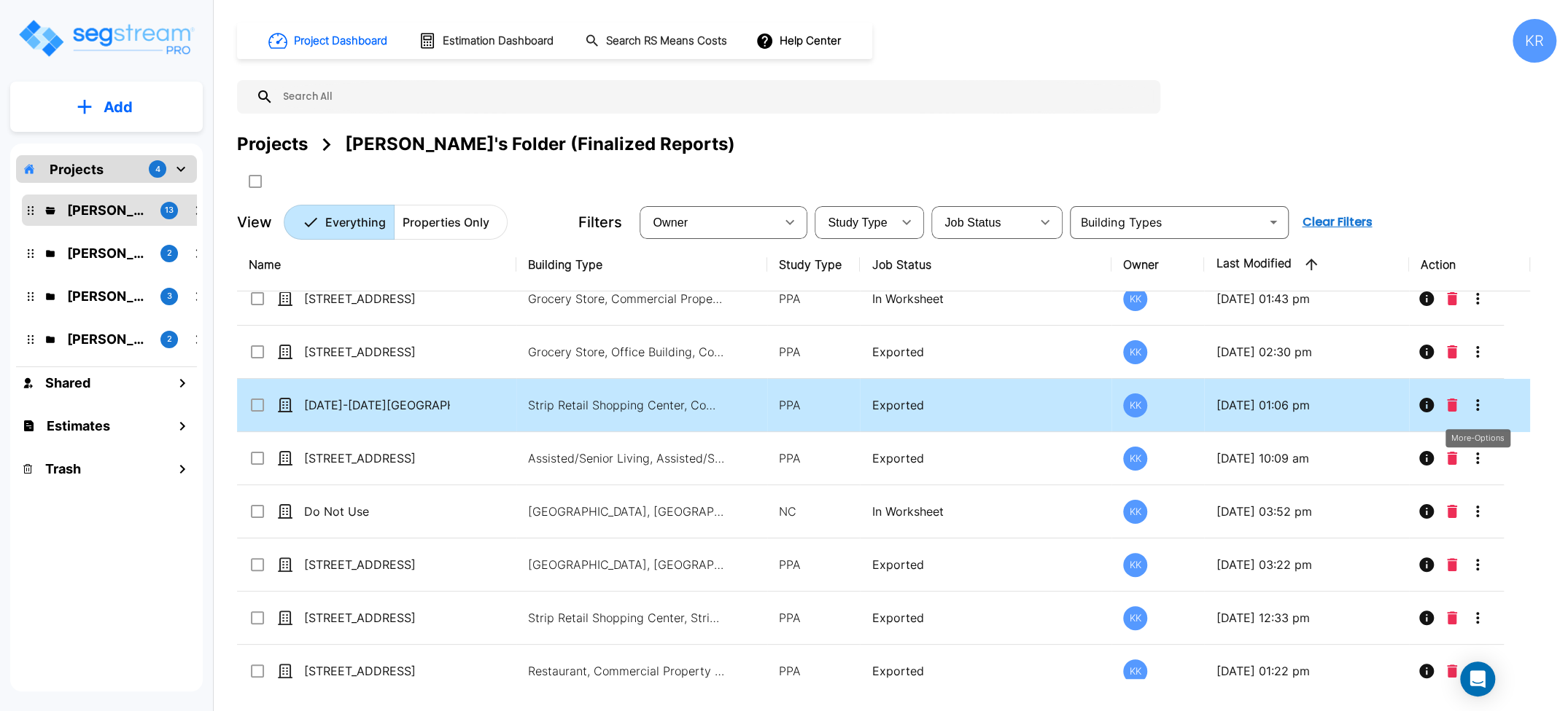
click at [1090, 404] on icon "More-Options" at bounding box center [1477, 405] width 17 height 17
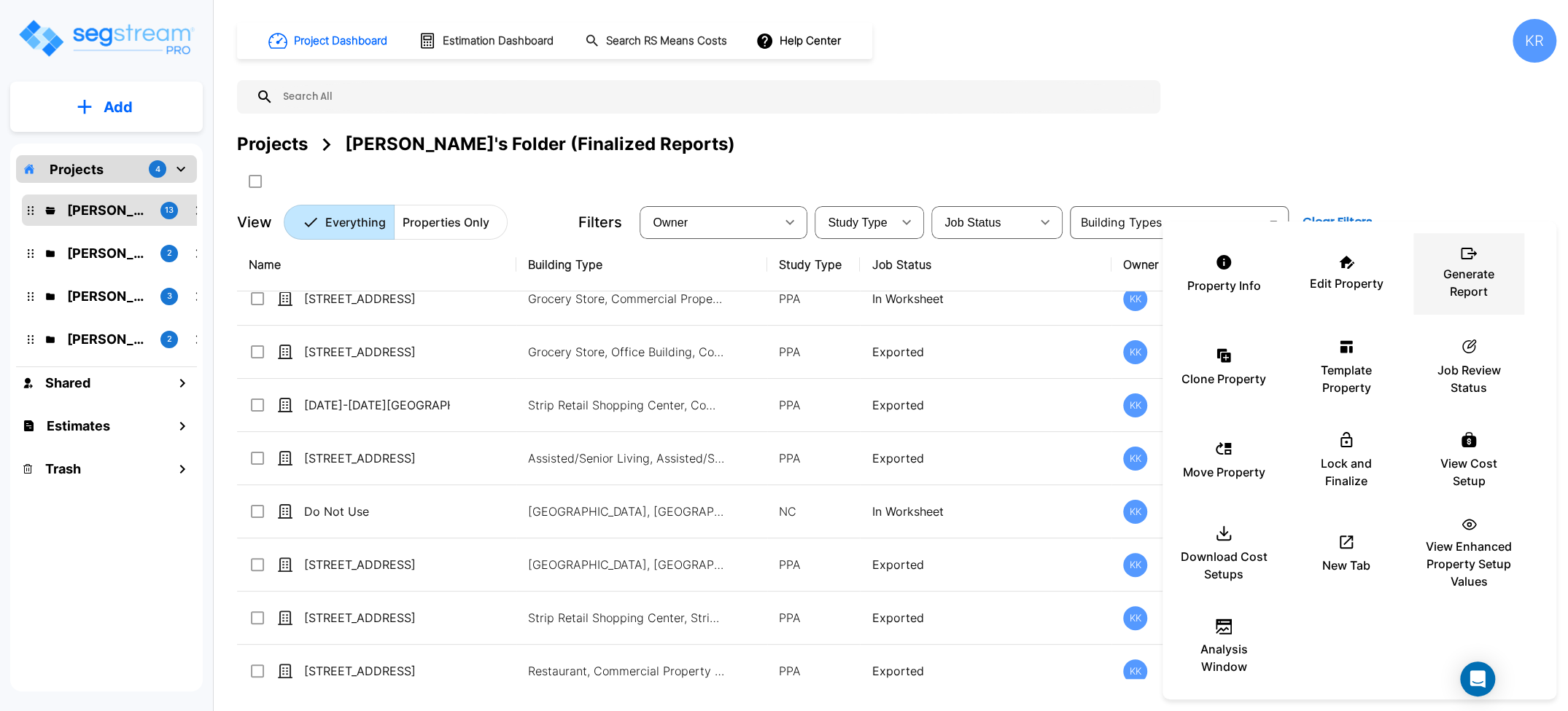
click at [1090, 274] on p "Generate Report" at bounding box center [1468, 282] width 87 height 35
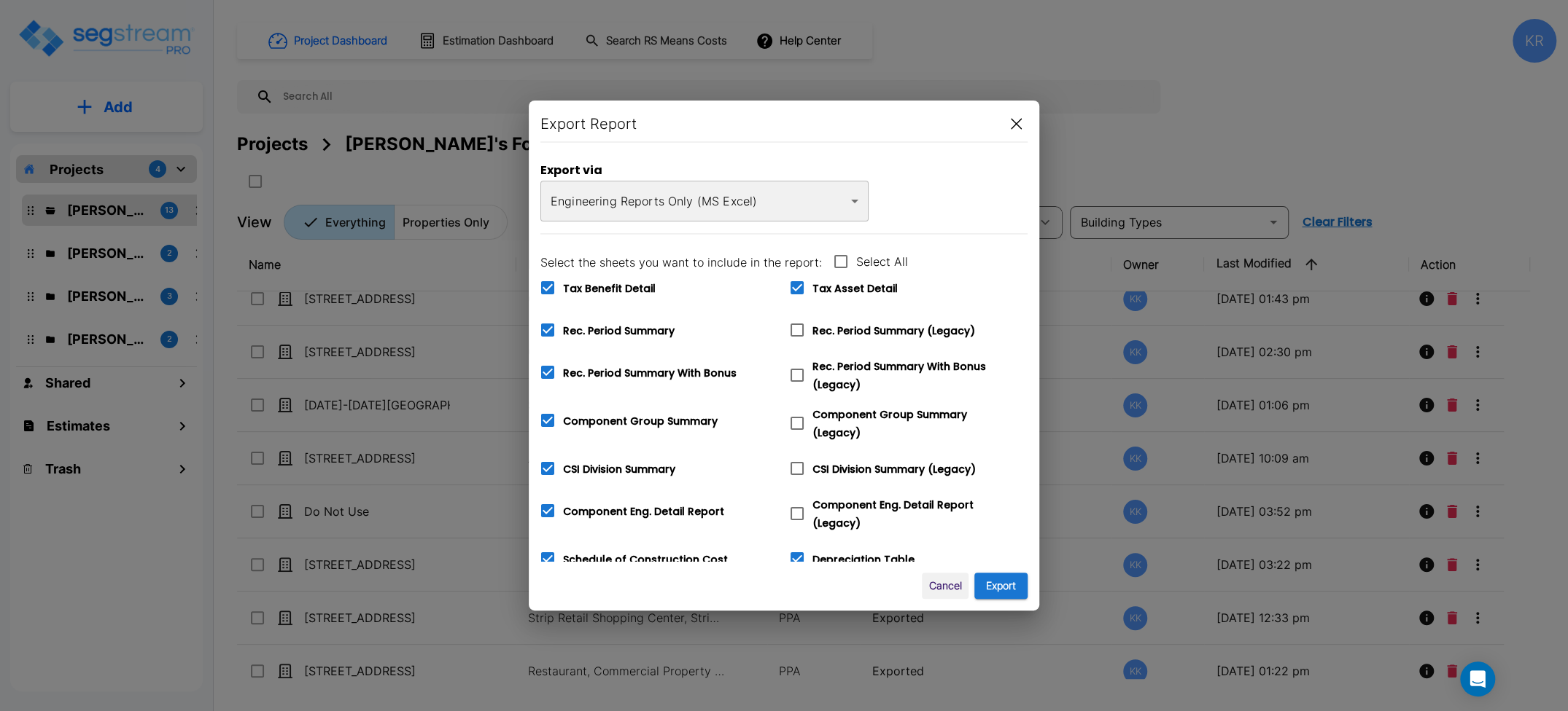
drag, startPoint x: 795, startPoint y: 336, endPoint x: 794, endPoint y: 395, distance: 59.0
click at [795, 336] on icon at bounding box center [796, 330] width 17 height 17
click at [795, 327] on input "Rec. Period Summary (Legacy)" at bounding box center [789, 321] width 14 height 13
checkbox input "true"
checkbox input "false"
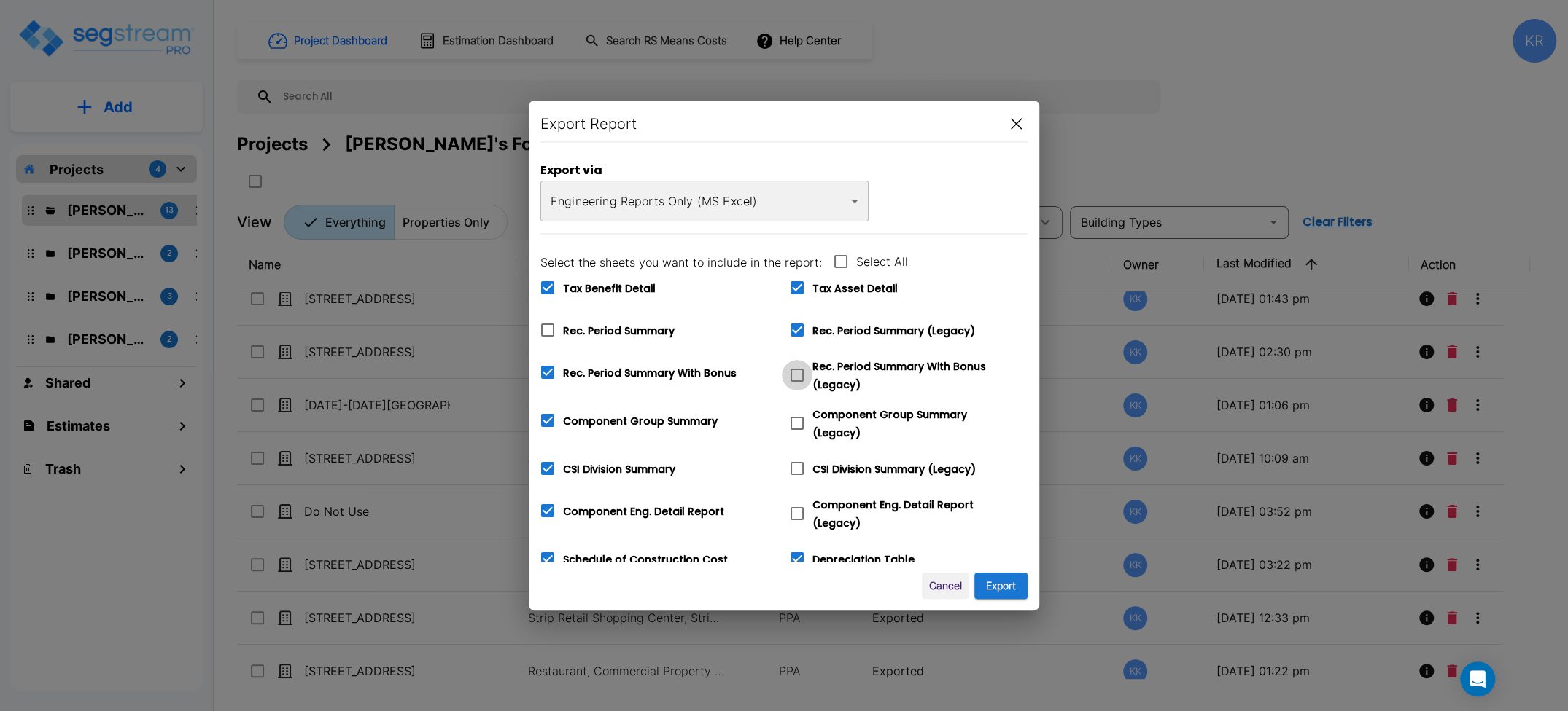
click at [800, 383] on icon at bounding box center [796, 375] width 17 height 17
click at [796, 372] on input "Rec. Period Summary With Bonus (Legacy)" at bounding box center [789, 367] width 14 height 13
checkbox input "true"
checkbox input "false"
click at [799, 425] on icon at bounding box center [796, 423] width 17 height 17
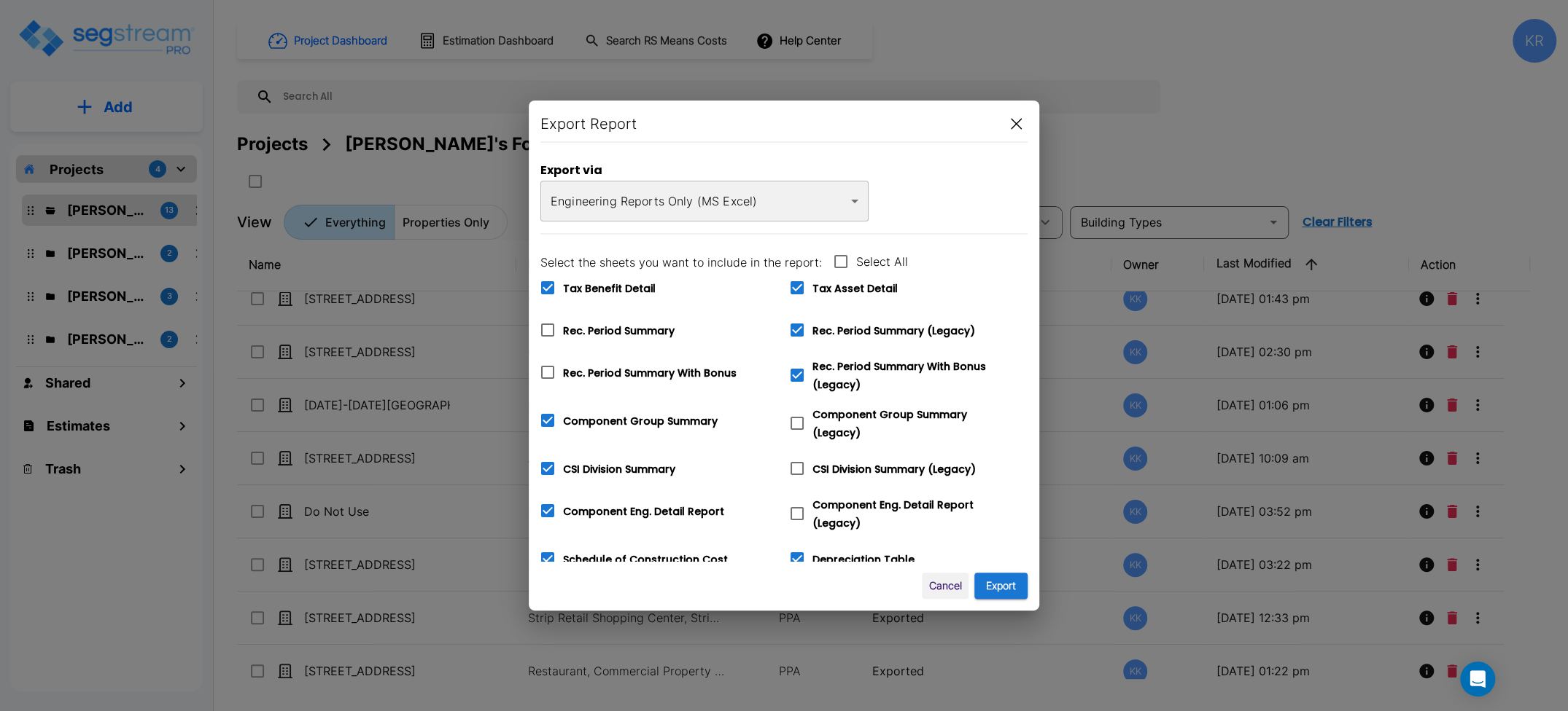
click at [796, 421] on input "Component Group Summary (Legacy)" at bounding box center [789, 415] width 14 height 13
checkbox input "true"
checkbox input "false"
click at [796, 467] on icon at bounding box center [797, 469] width 14 height 14
click at [796, 466] on input "CSI Division Summary (Legacy)" at bounding box center [789, 460] width 14 height 13
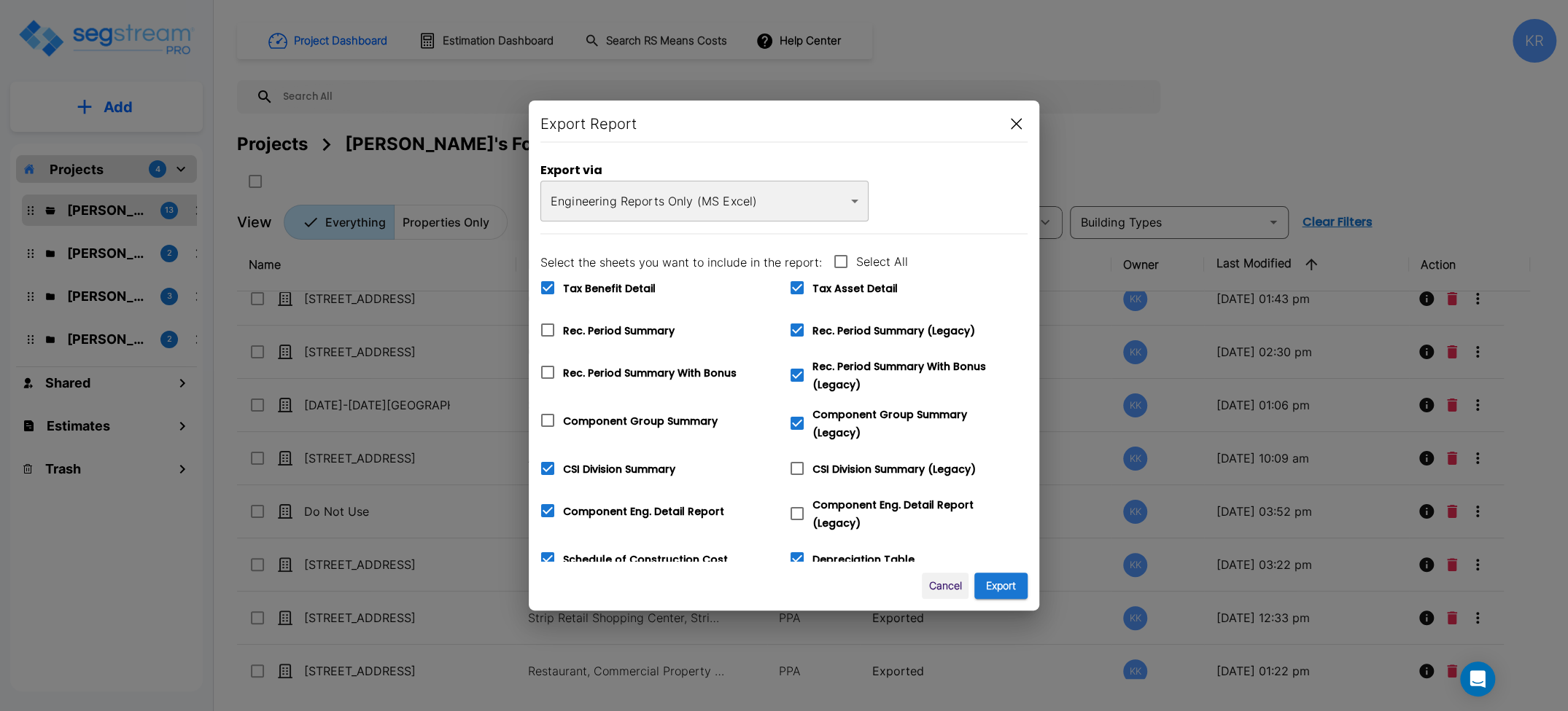
checkbox input "true"
checkbox input "false"
click at [799, 506] on icon at bounding box center [796, 513] width 17 height 17
click at [796, 506] on input "Component Eng. Detail Report (Legacy)" at bounding box center [789, 505] width 14 height 13
checkbox input "true"
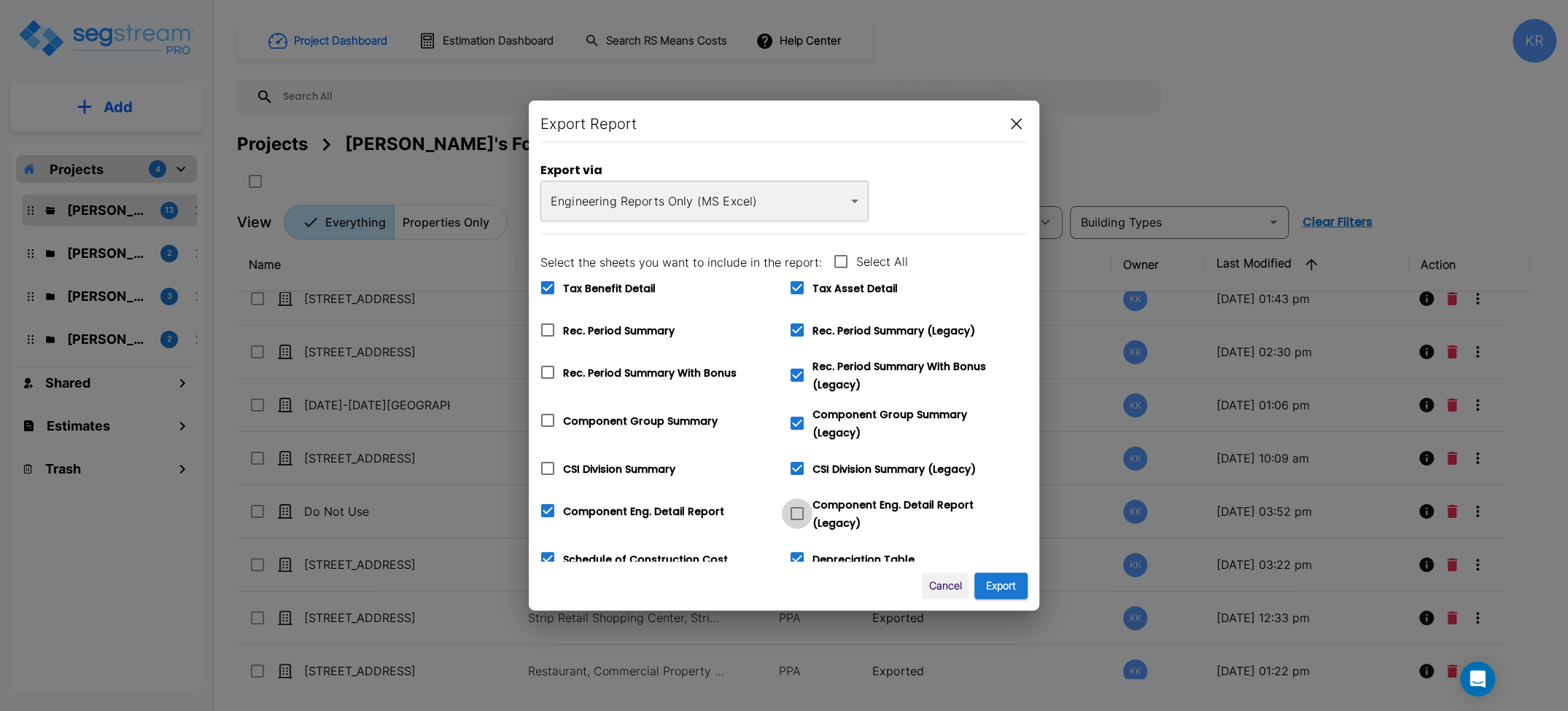
checkbox input "true"
checkbox input "false"
checkbox input "true"
checkbox input "false"
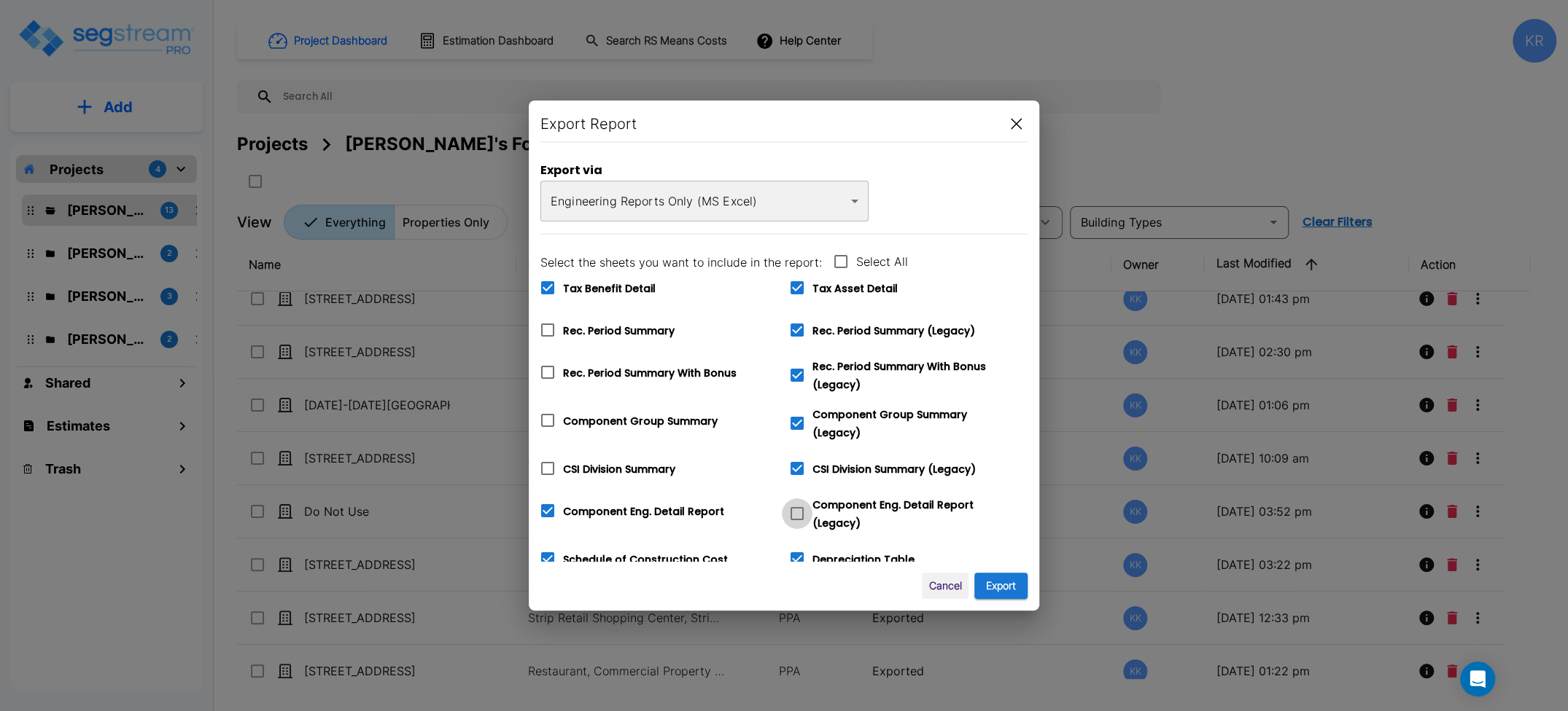
checkbox input "true"
checkbox input "false"
checkbox input "true"
checkbox input "false"
checkbox input "true"
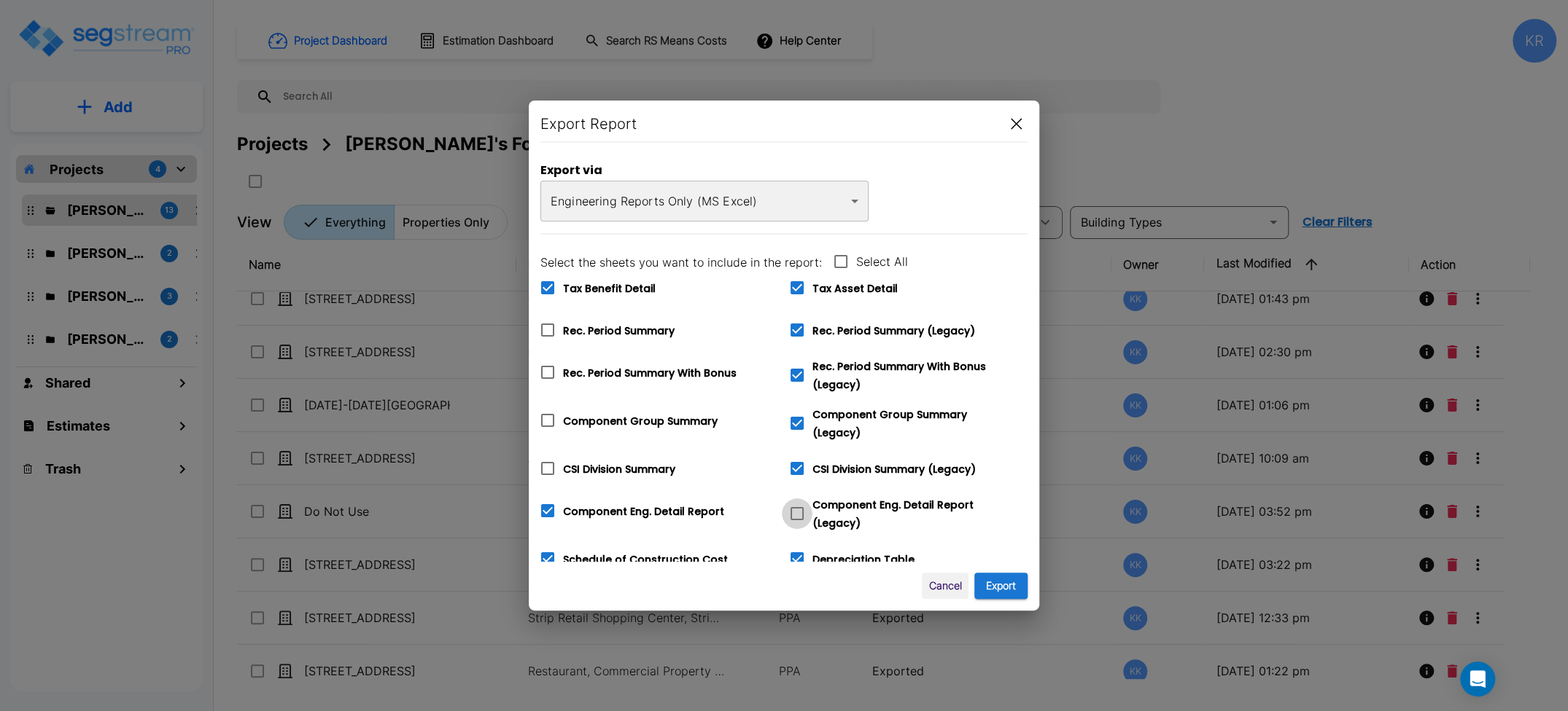
checkbox input "false"
checkbox input "true"
checkbox input "false"
click at [794, 332] on icon at bounding box center [796, 330] width 17 height 17
click at [794, 327] on input "Rec. Period Summary (Legacy)" at bounding box center [789, 321] width 14 height 13
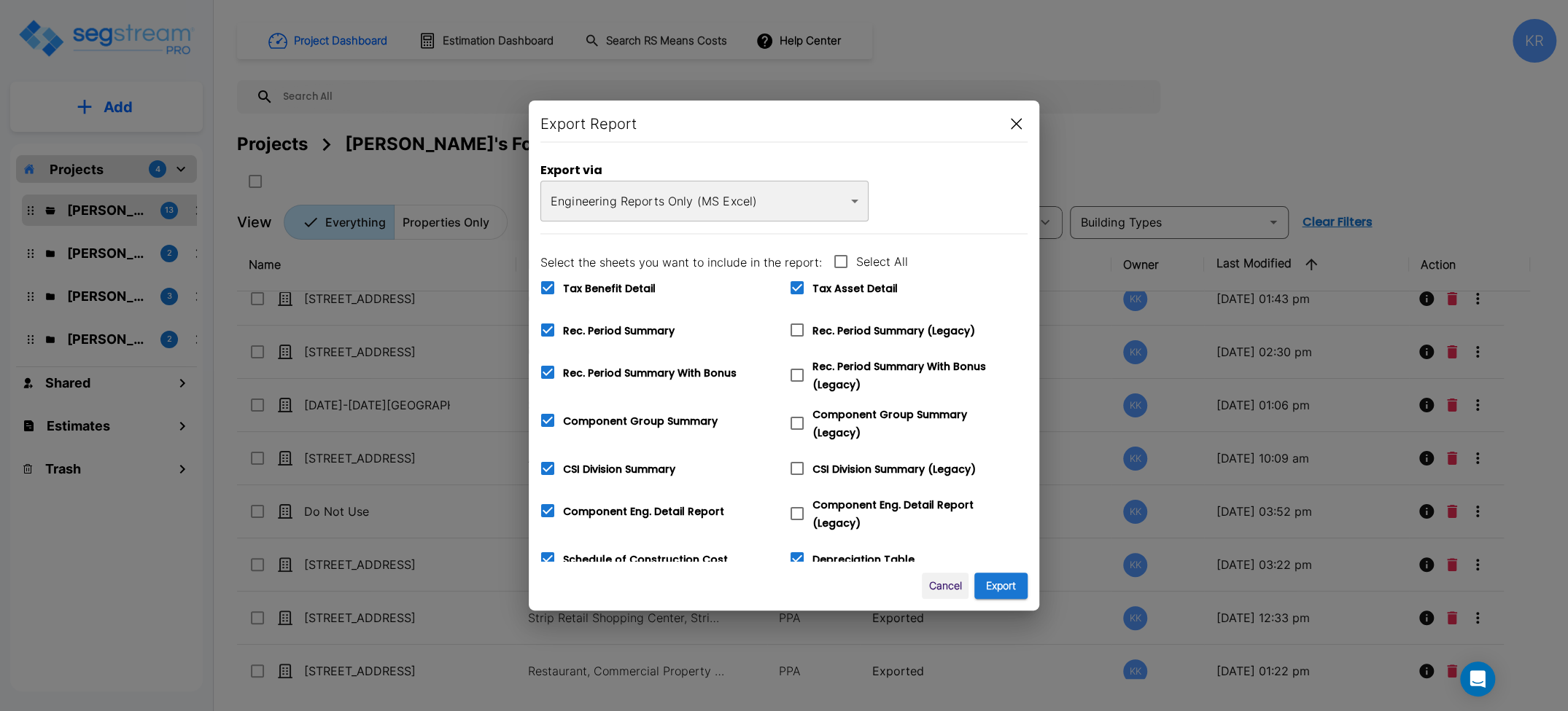
checkbox input "true"
checkbox input "false"
click at [797, 378] on icon at bounding box center [796, 375] width 17 height 17
click at [796, 372] on input "Rec. Period Summary With Bonus (Legacy)" at bounding box center [789, 367] width 14 height 13
checkbox input "true"
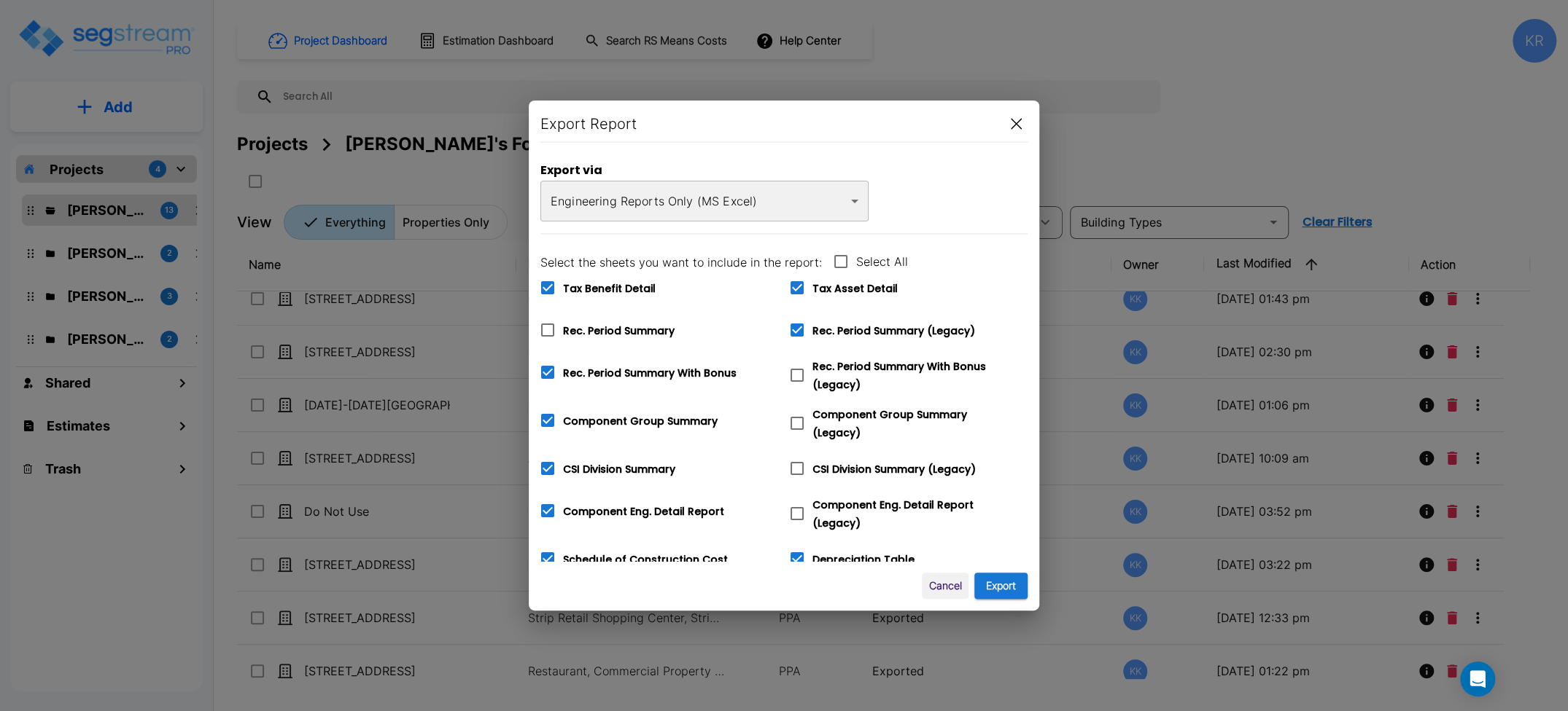
checkbox input "false"
click at [796, 421] on icon at bounding box center [796, 423] width 17 height 17
click at [796, 421] on input "Component Group Summary (Legacy)" at bounding box center [789, 415] width 14 height 13
checkbox input "true"
checkbox input "false"
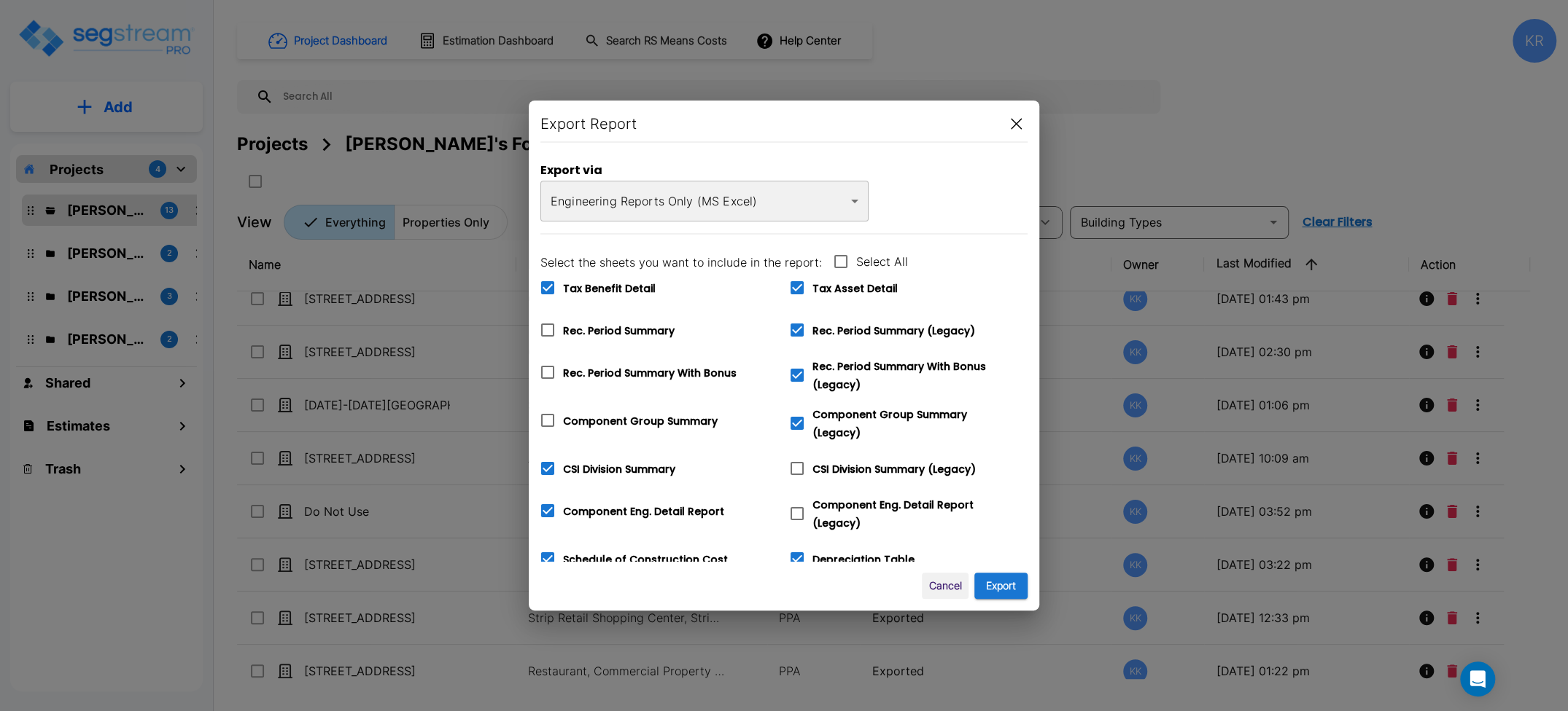
click at [798, 467] on icon at bounding box center [797, 469] width 14 height 14
click at [796, 466] on input "CSI Division Summary (Legacy)" at bounding box center [789, 460] width 14 height 13
checkbox input "true"
checkbox input "false"
click at [794, 505] on icon at bounding box center [796, 513] width 17 height 17
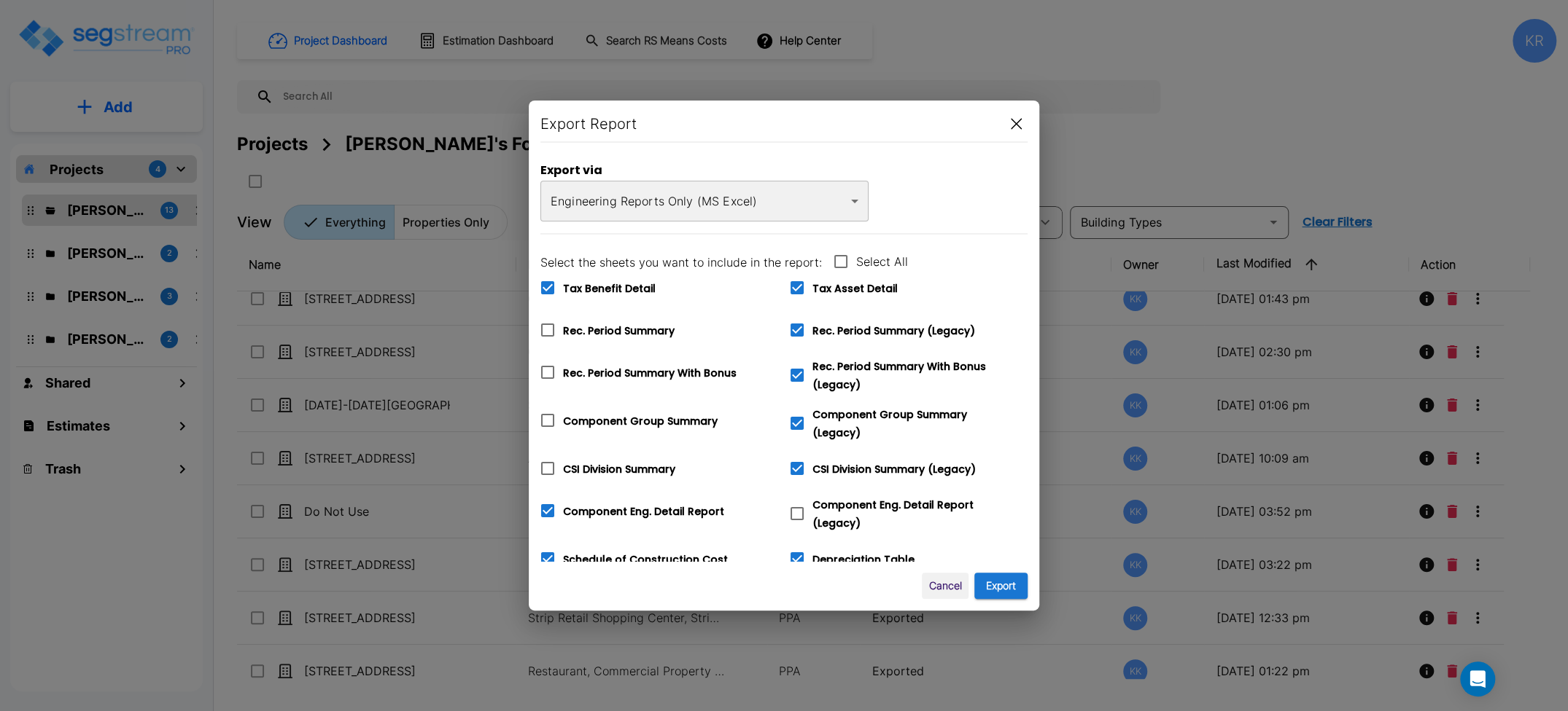
click at [794, 505] on input "Component Eng. Detail Report (Legacy)" at bounding box center [789, 505] width 14 height 13
checkbox input "true"
checkbox input "false"
click at [1022, 584] on button "Export" at bounding box center [1001, 587] width 53 height 27
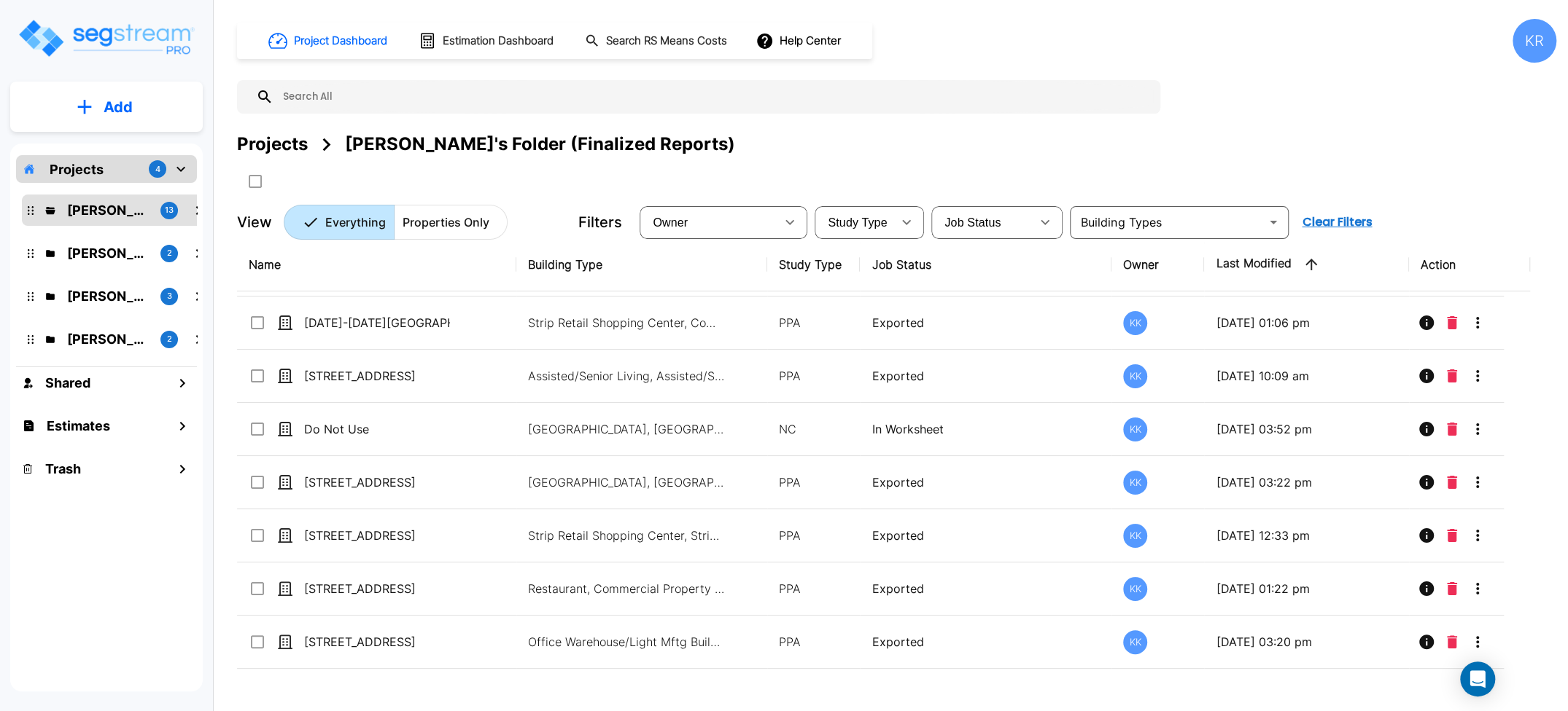
scroll to position [0, 0]
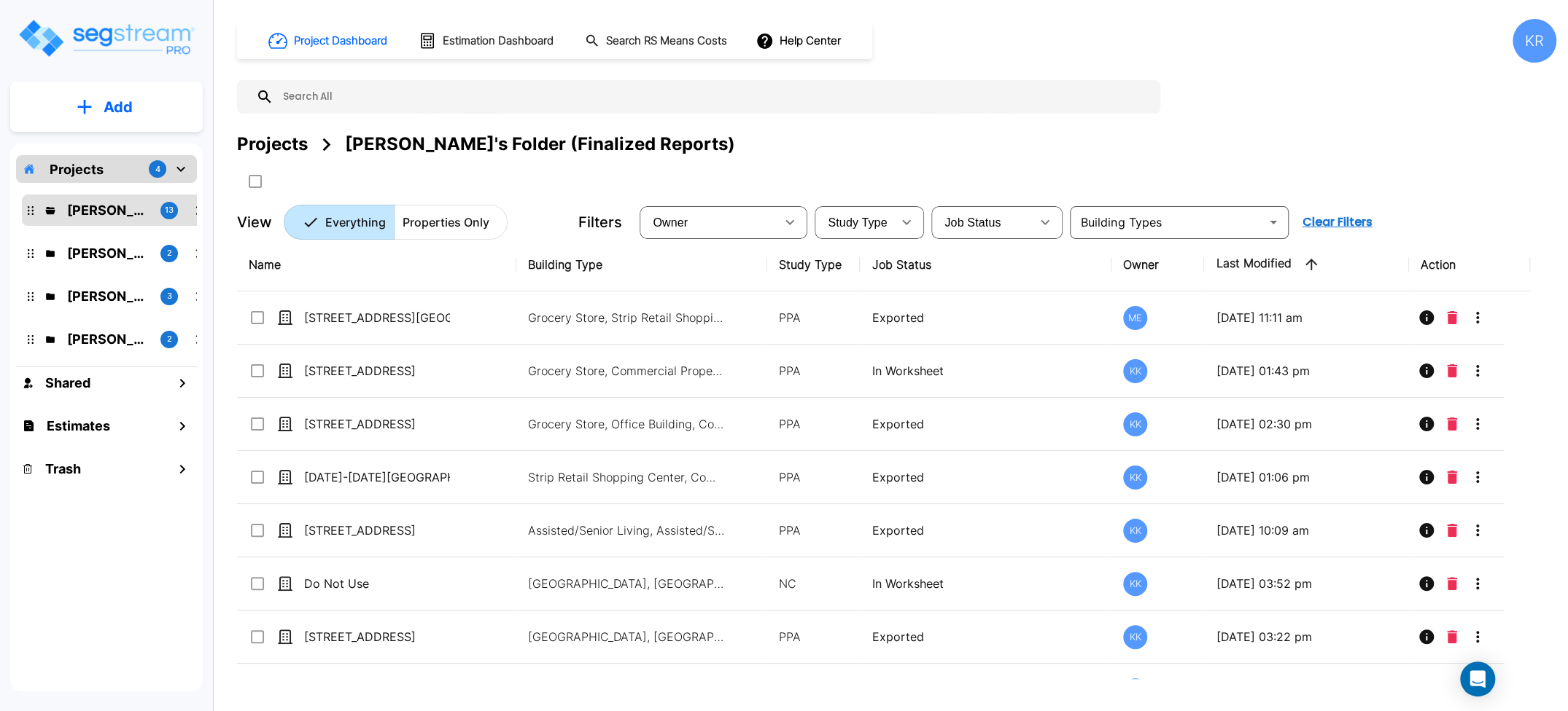
click at [1090, 101] on div "Project Dashboard Estimation Dashboard Search RS Means Costs Help Center KR Pro…" at bounding box center [896, 129] width 1319 height 221
click at [1090, 40] on div "KR" at bounding box center [1534, 41] width 44 height 44
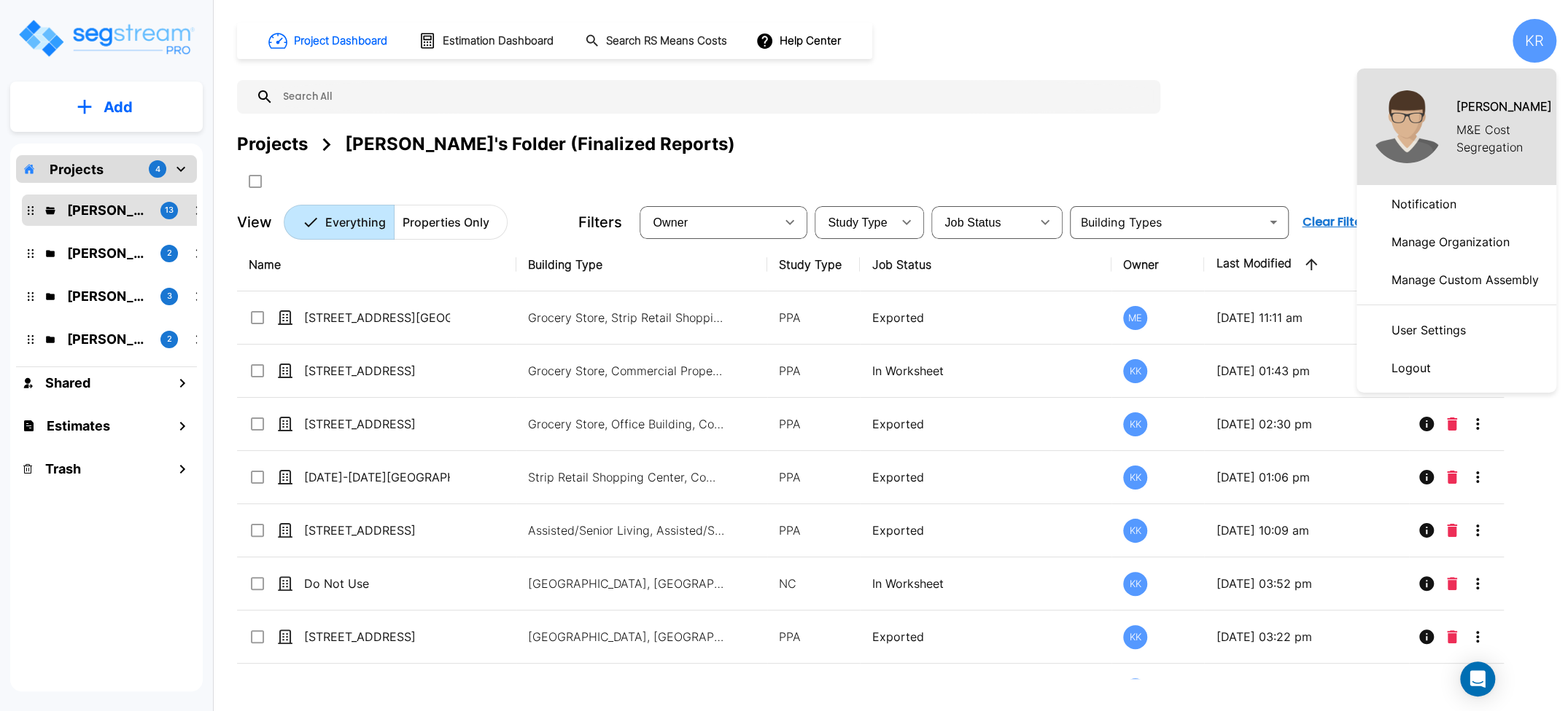
click at [1090, 364] on p "Logout" at bounding box center [1411, 368] width 51 height 29
